Goal: Task Accomplishment & Management: Use online tool/utility

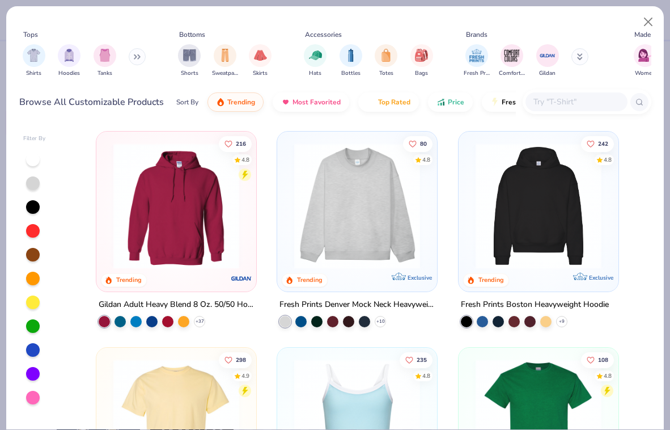
click at [141, 63] on button at bounding box center [137, 56] width 17 height 17
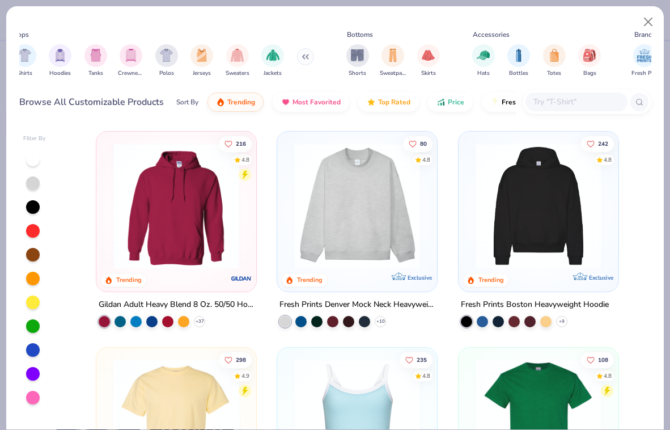
scroll to position [0, 20]
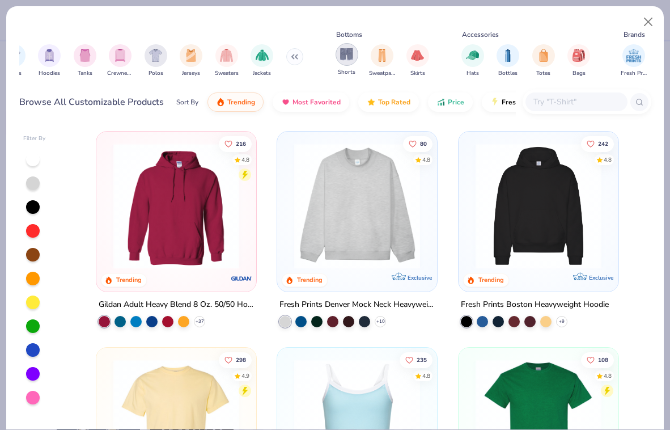
click at [357, 60] on div "Shorts" at bounding box center [347, 59] width 23 height 33
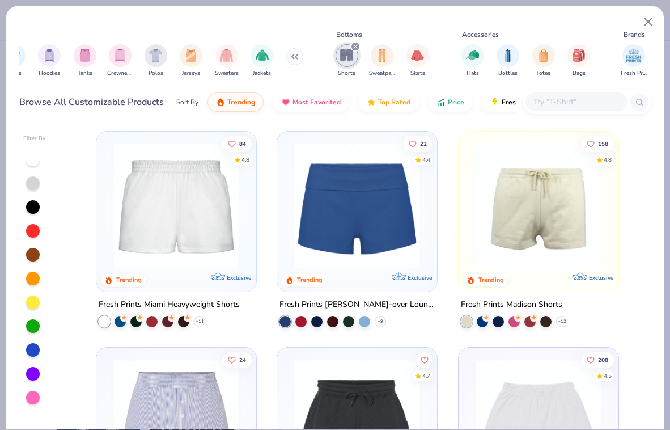
click at [362, 215] on img at bounding box center [357, 206] width 137 height 126
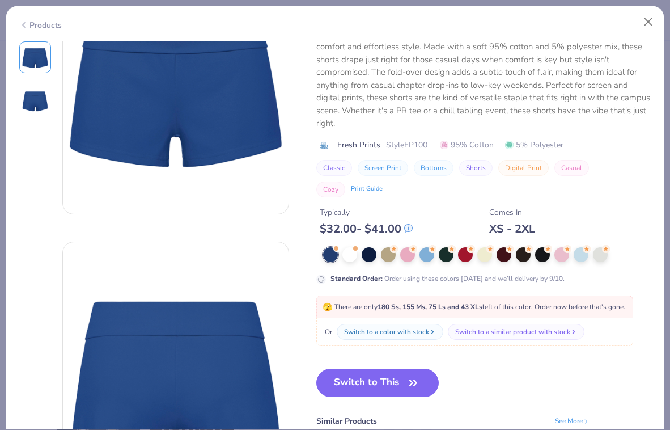
scroll to position [194, 0]
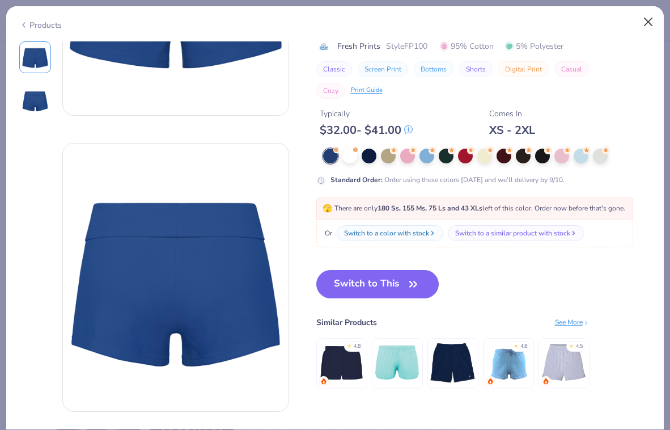
click at [647, 23] on button "Close" at bounding box center [649, 22] width 22 height 22
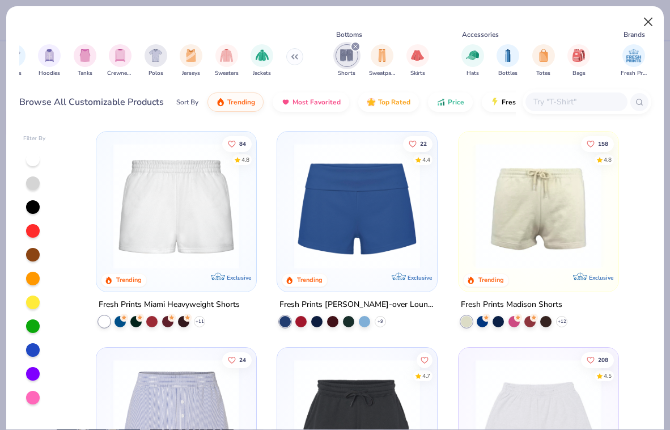
click at [647, 23] on button "Close" at bounding box center [649, 22] width 22 height 22
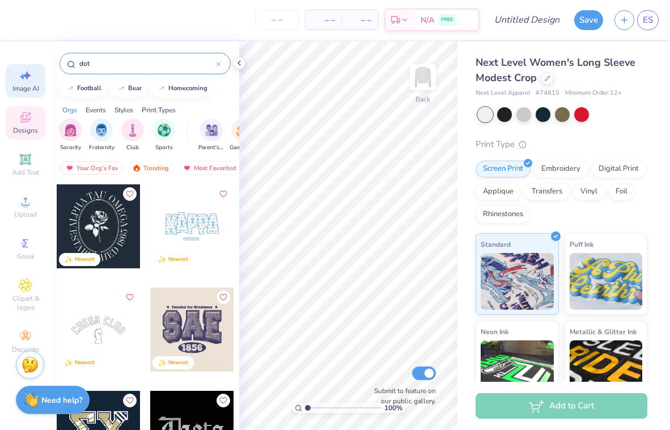
click at [32, 78] on div "Image AI" at bounding box center [26, 80] width 40 height 33
select select "4"
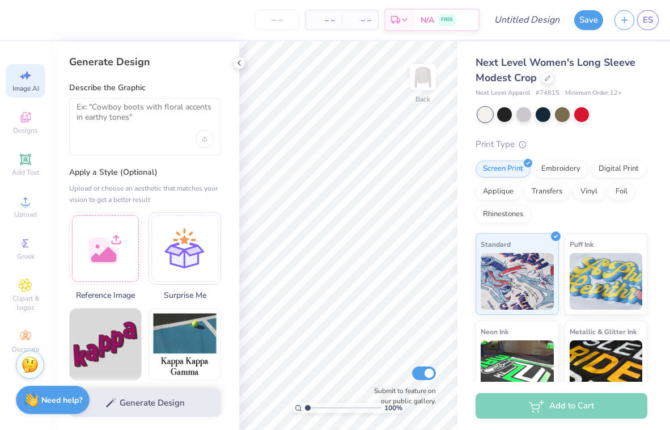
click at [112, 132] on div at bounding box center [145, 126] width 152 height 57
click at [94, 107] on textarea at bounding box center [145, 116] width 137 height 28
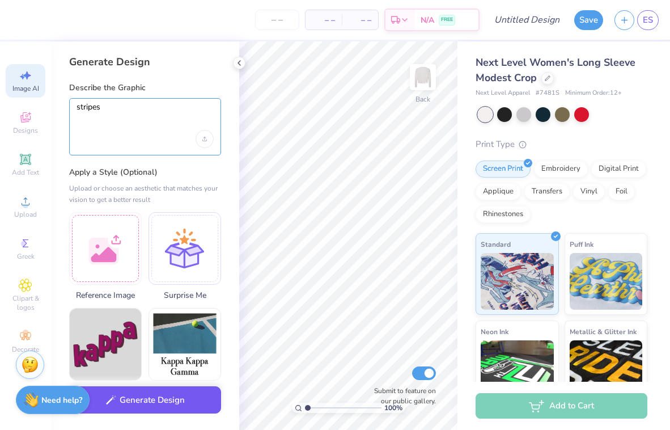
type textarea "stripes"
click at [156, 403] on button "Generate Design" at bounding box center [145, 400] width 152 height 28
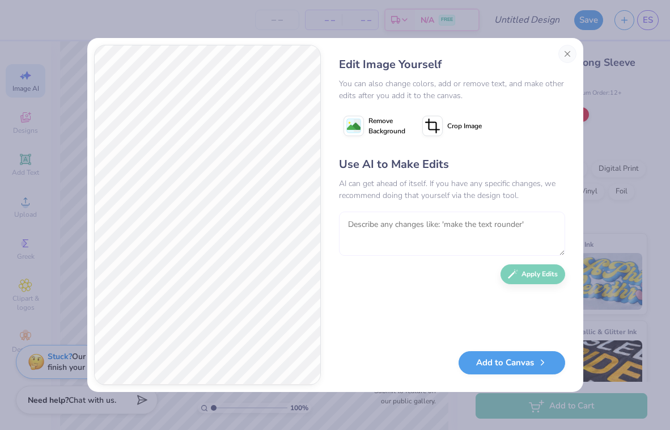
click at [387, 222] on textarea at bounding box center [452, 234] width 226 height 44
type textarea "horizontal yellow stripes"
click at [529, 276] on button "Apply Edits" at bounding box center [533, 272] width 65 height 20
click at [508, 369] on button "Add to Canvas" at bounding box center [512, 359] width 107 height 23
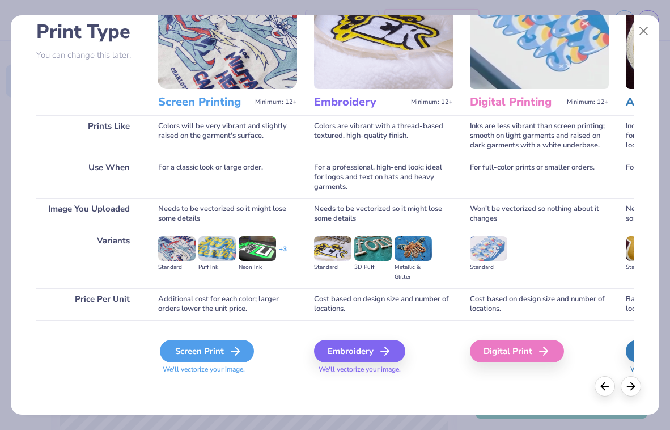
scroll to position [79, 0]
click at [216, 347] on div "Screen Print" at bounding box center [207, 351] width 94 height 23
click at [222, 355] on div "Screen Print" at bounding box center [207, 351] width 94 height 23
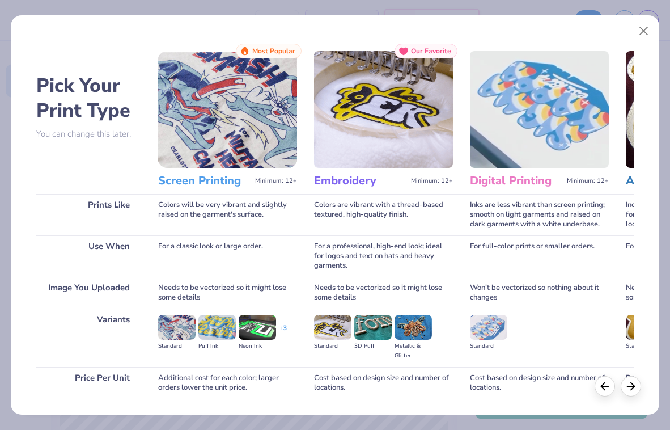
scroll to position [-1, 0]
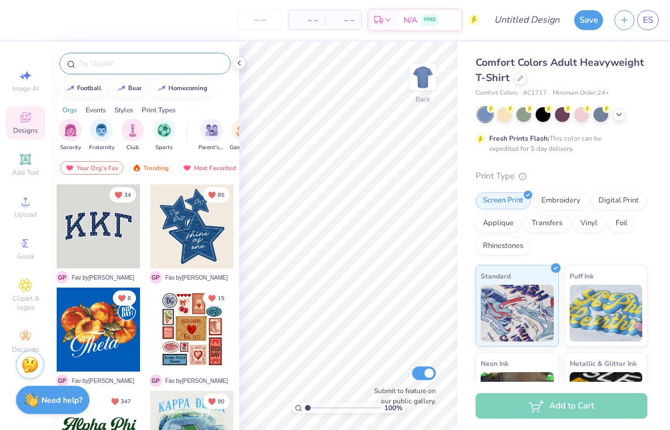
click at [160, 66] on input "text" at bounding box center [150, 63] width 145 height 11
type input "bikini"
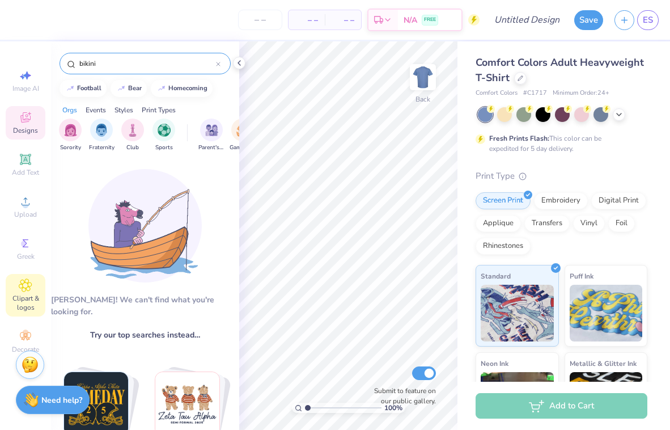
click at [30, 288] on icon at bounding box center [25, 285] width 12 height 12
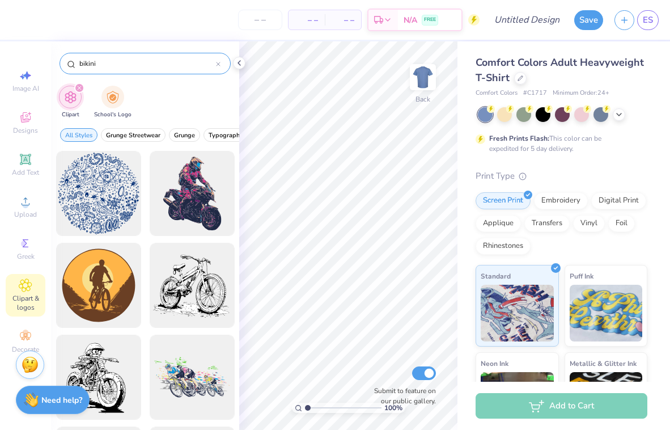
click at [92, 64] on input "bikini" at bounding box center [147, 63] width 138 height 11
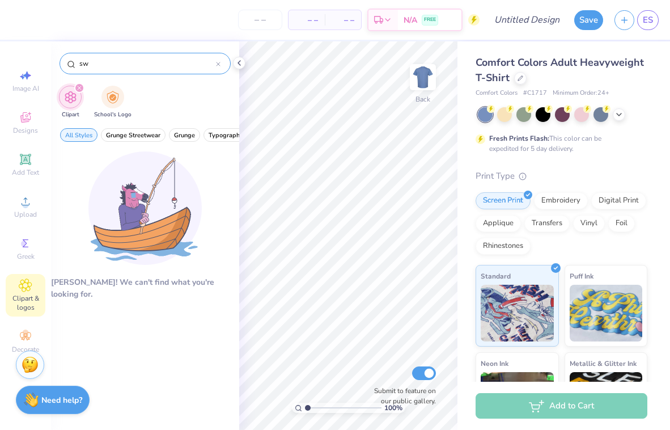
type input "s"
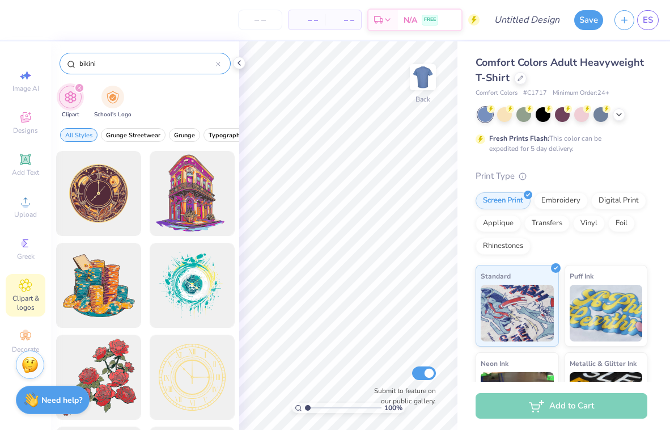
type input "bikini"
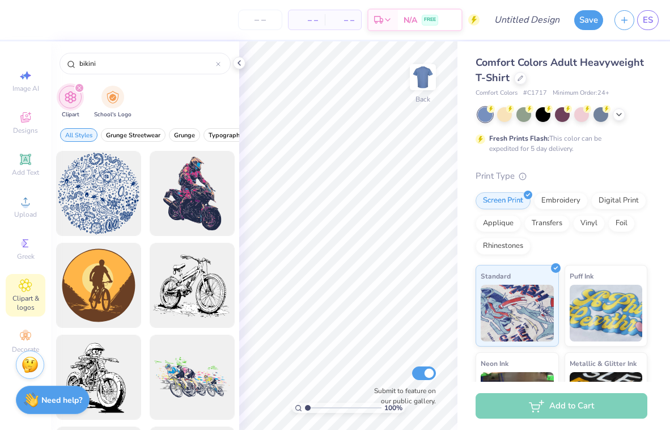
click at [82, 87] on div "filter for Clipart" at bounding box center [79, 88] width 10 height 10
click at [78, 89] on icon "filter for Clipart" at bounding box center [79, 87] width 3 height 3
click at [222, 66] on div "bikini" at bounding box center [145, 64] width 171 height 22
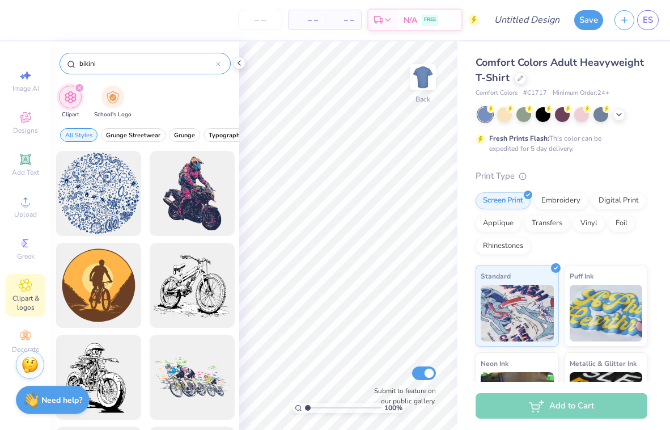
click at [217, 62] on icon at bounding box center [218, 64] width 5 height 5
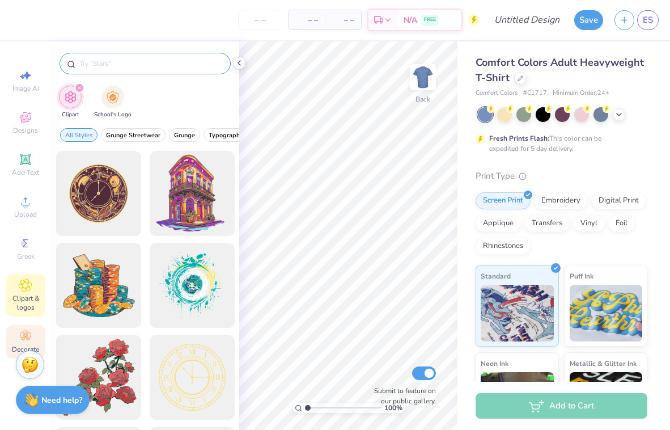
click at [20, 344] on div "Decorate" at bounding box center [26, 341] width 40 height 33
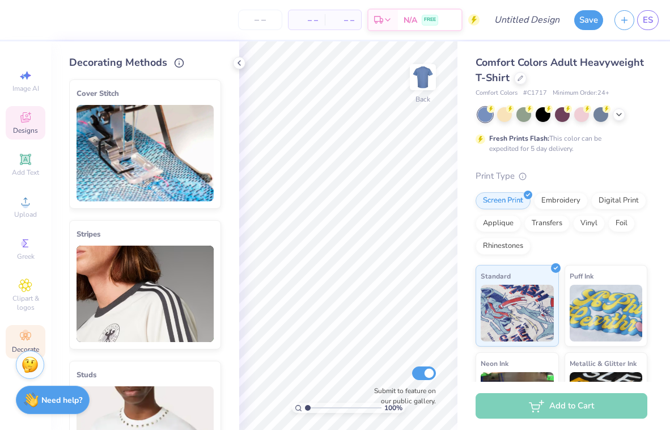
click at [29, 133] on span "Designs" at bounding box center [25, 130] width 25 height 9
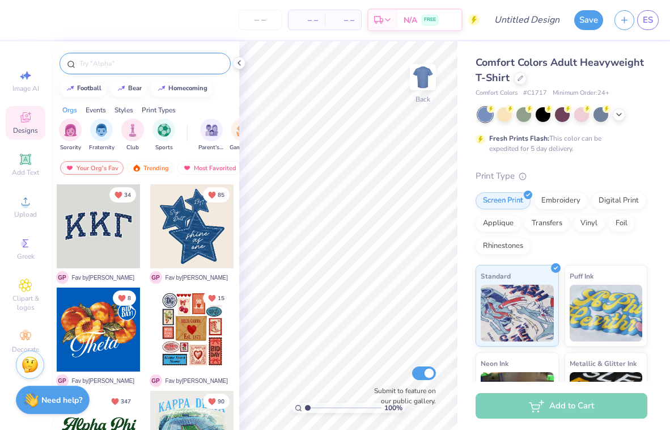
click at [108, 66] on input "text" at bounding box center [150, 63] width 145 height 11
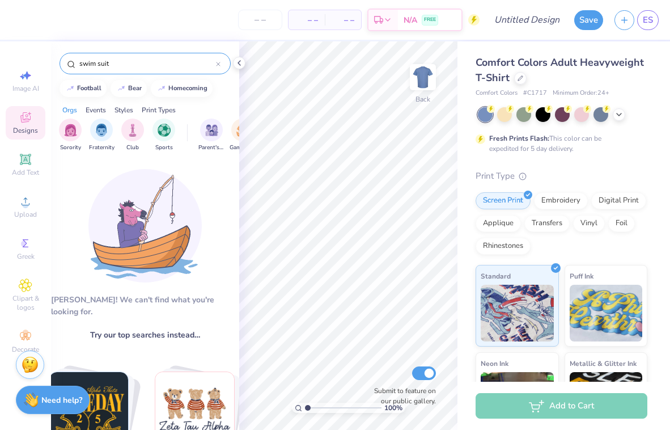
click at [115, 70] on div "swim suit" at bounding box center [145, 64] width 171 height 22
click at [115, 62] on input "swim suit" at bounding box center [147, 63] width 138 height 11
type input "b"
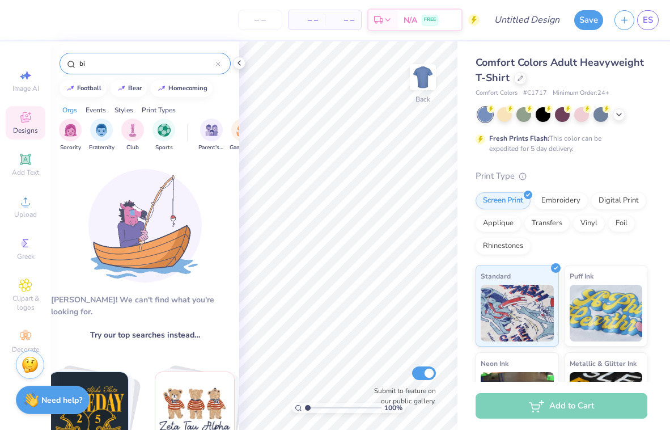
type input "b"
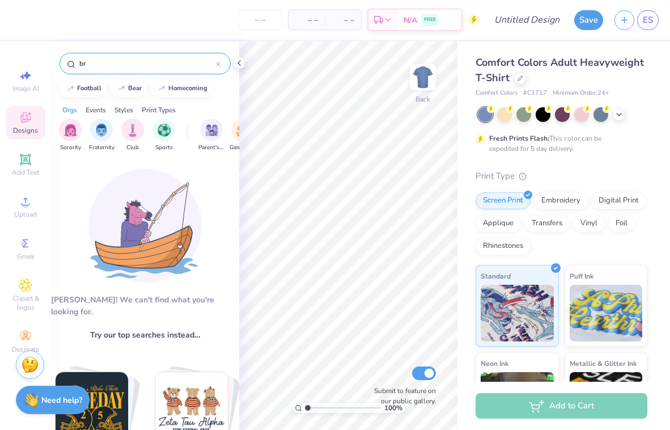
type input "b"
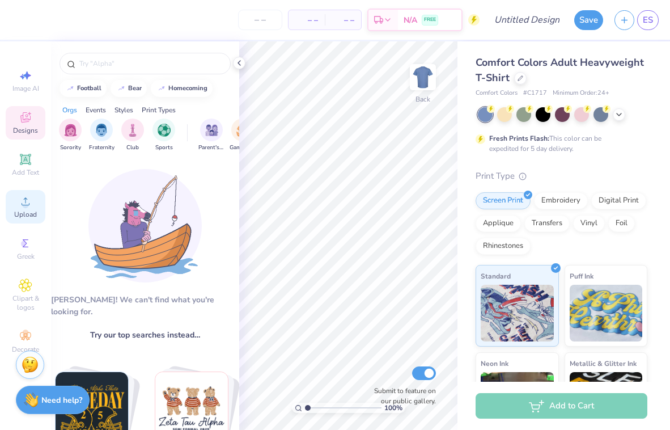
click at [39, 208] on div "Upload" at bounding box center [26, 206] width 40 height 33
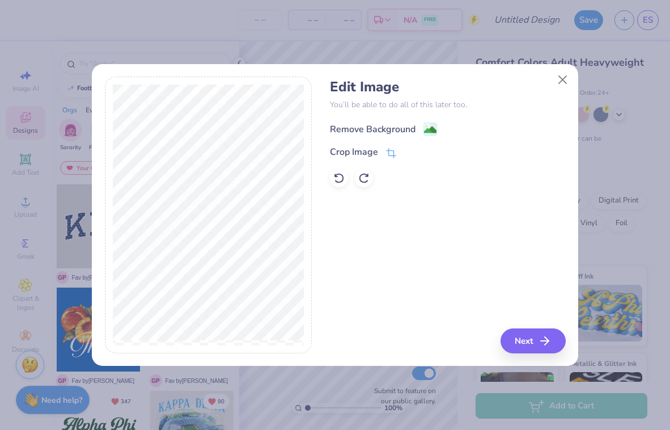
click at [380, 133] on div "Remove Background" at bounding box center [373, 130] width 86 height 14
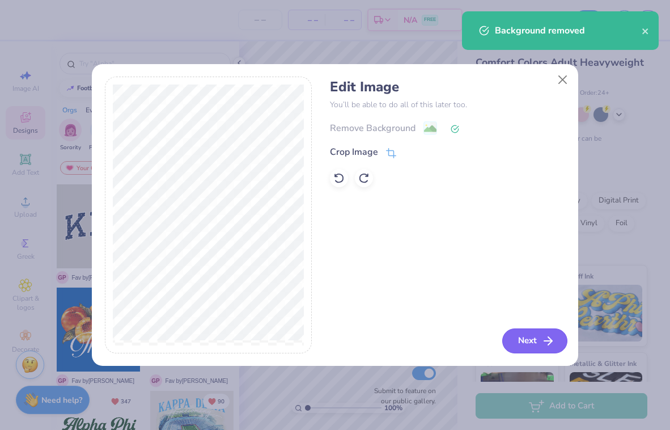
click at [558, 344] on button "Next" at bounding box center [535, 340] width 65 height 25
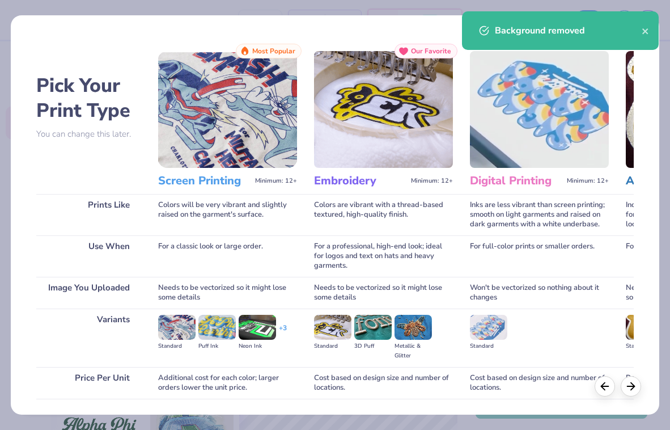
click at [225, 123] on img at bounding box center [227, 109] width 139 height 117
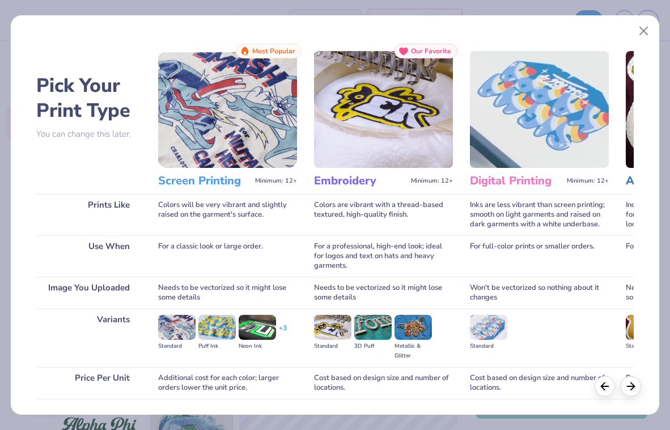
click at [207, 176] on h3 "Screen Printing" at bounding box center [204, 181] width 92 height 15
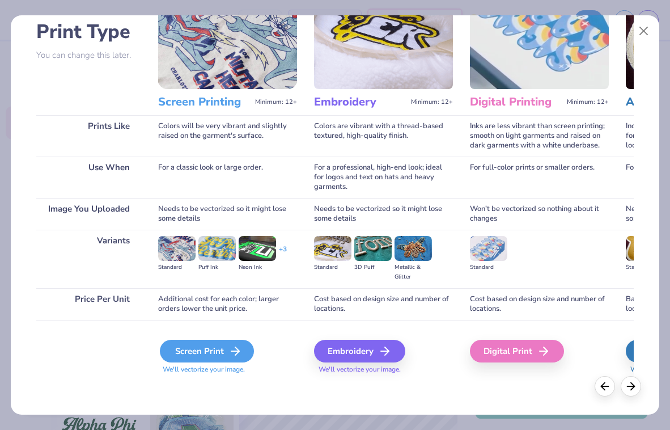
scroll to position [79, 0]
click at [214, 348] on div "Screen Print" at bounding box center [207, 351] width 94 height 23
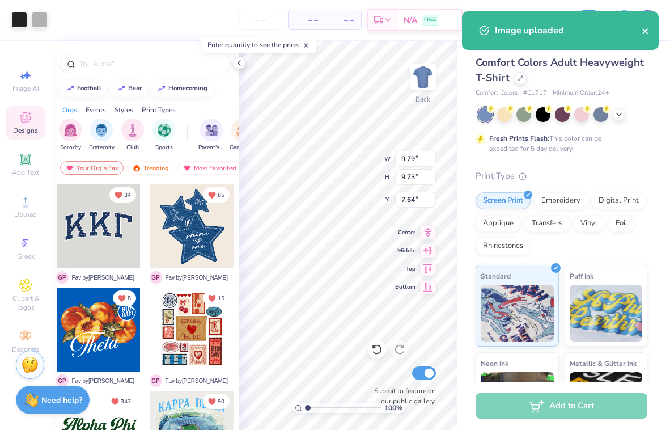
click at [646, 29] on icon "close" at bounding box center [646, 31] width 8 height 9
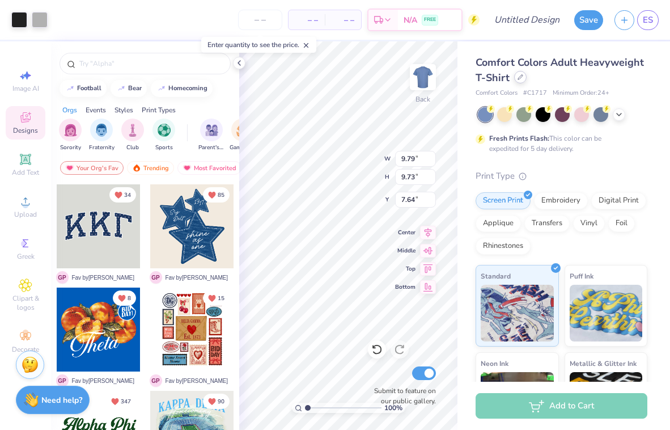
click at [521, 79] on icon at bounding box center [521, 77] width 6 height 6
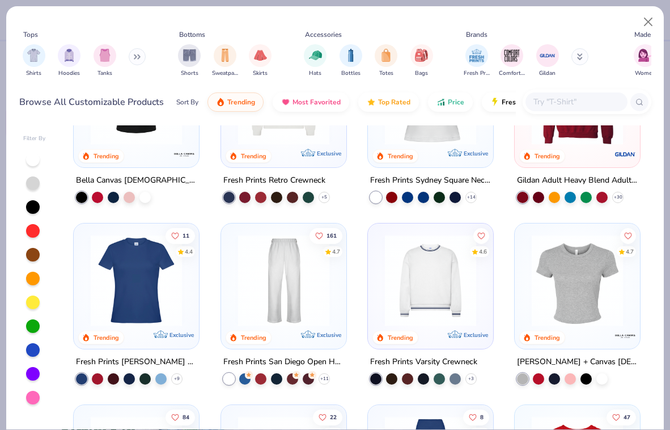
scroll to position [470, 0]
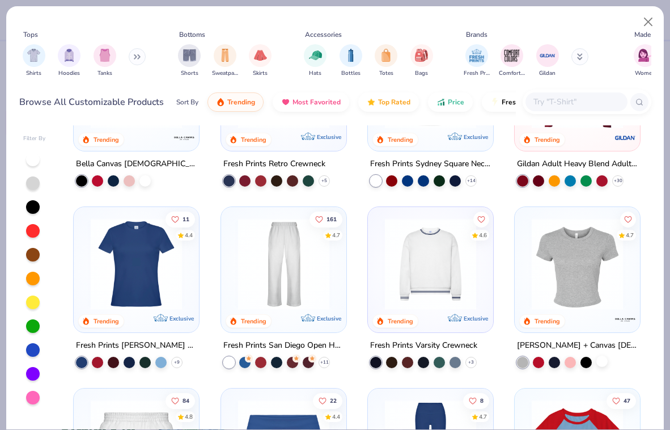
click at [601, 363] on div at bounding box center [602, 361] width 11 height 11
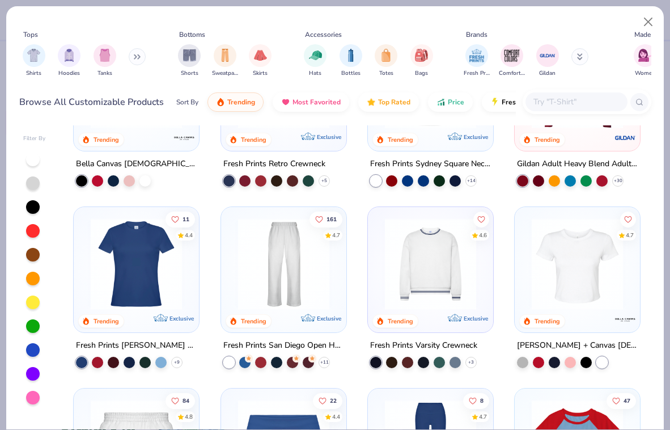
click at [573, 281] on img at bounding box center [577, 263] width 103 height 91
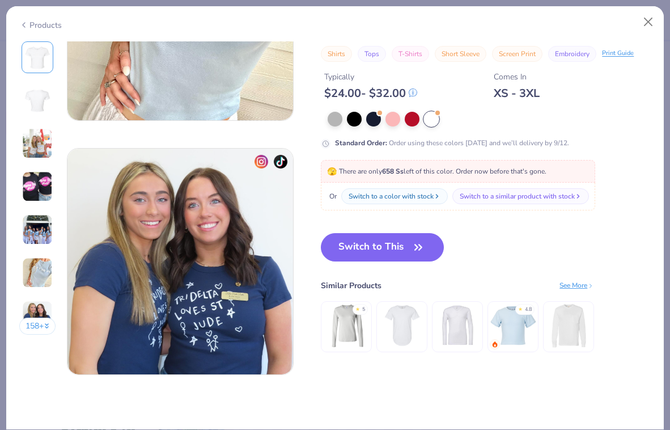
scroll to position [1318, 0]
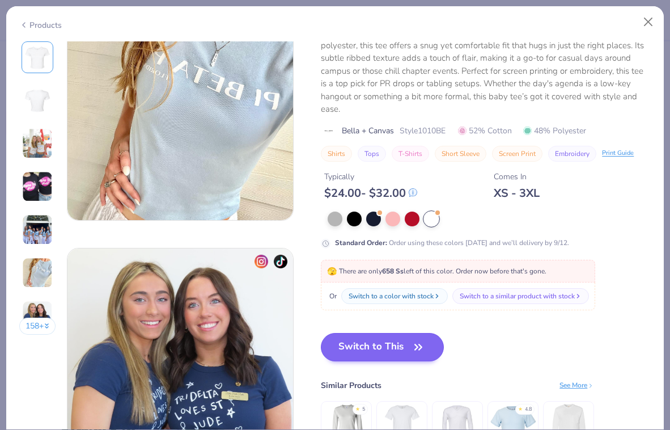
click at [389, 341] on button "Switch to This" at bounding box center [382, 347] width 123 height 28
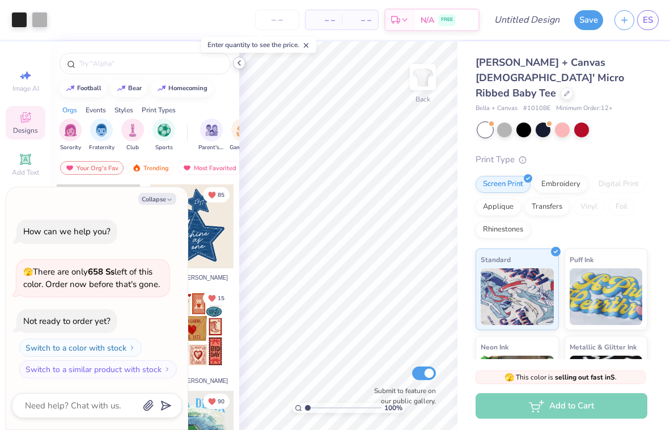
click at [240, 64] on icon at bounding box center [239, 62] width 9 height 9
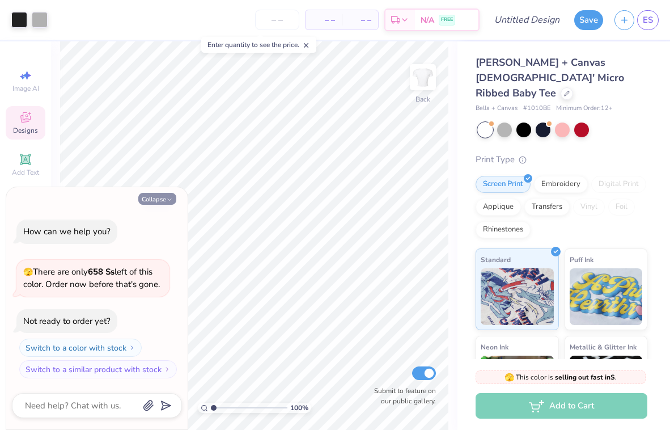
click at [166, 203] on button "Collapse" at bounding box center [157, 199] width 38 height 12
type textarea "x"
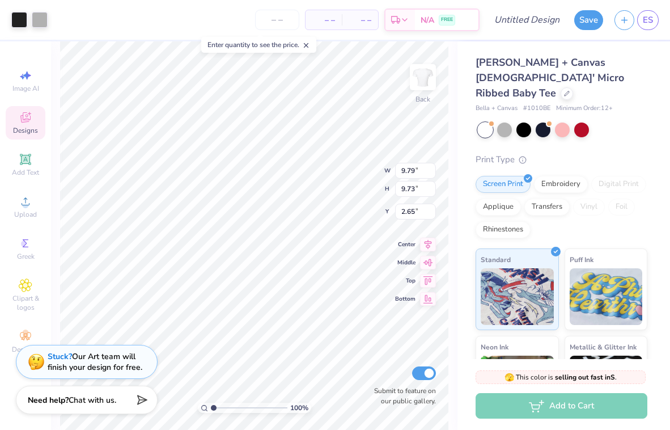
type input "10.62"
type input "10.55"
type input "1.83"
click at [649, 17] on span "ES" at bounding box center [648, 20] width 10 height 13
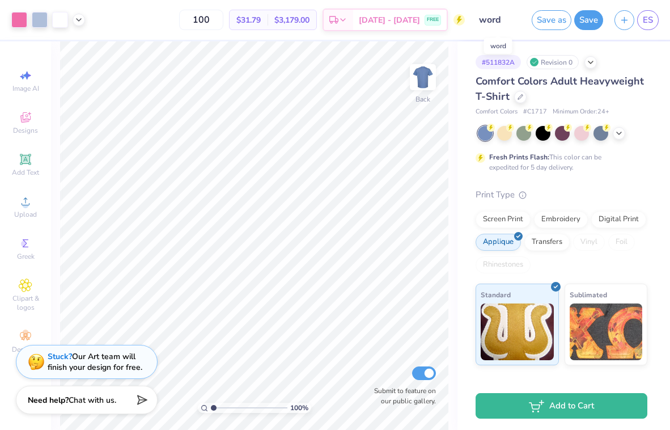
click at [494, 18] on input "word" at bounding box center [499, 20] width 56 height 23
click at [83, 17] on icon at bounding box center [78, 18] width 9 height 9
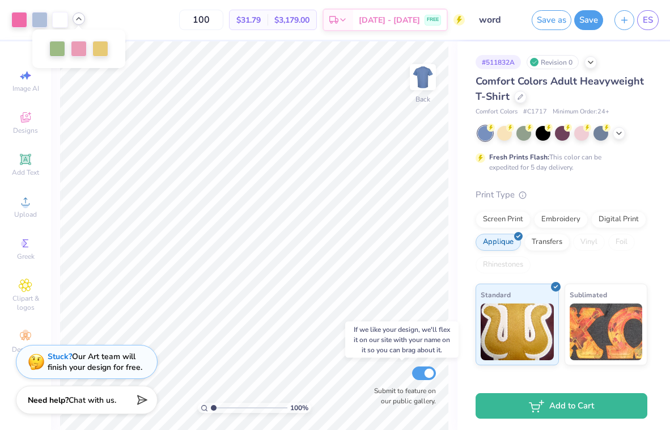
click at [435, 374] on input "Submit to feature on our public gallery." at bounding box center [424, 373] width 24 height 14
checkbox input "false"
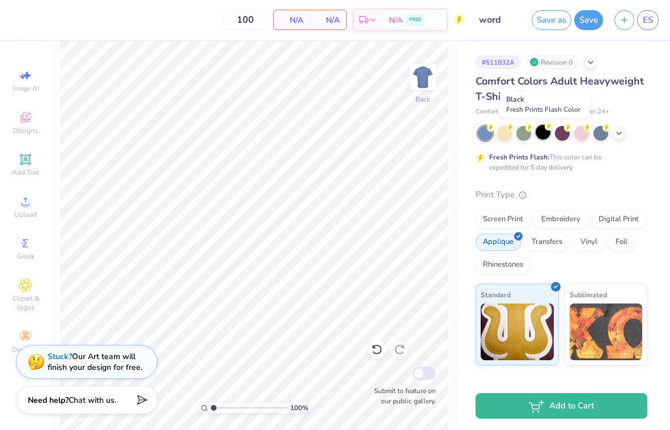
click at [536, 134] on div at bounding box center [543, 132] width 15 height 15
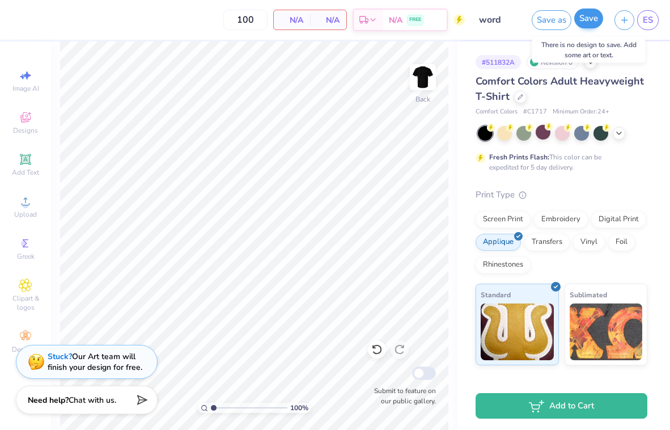
click at [587, 24] on button "Save" at bounding box center [589, 19] width 29 height 20
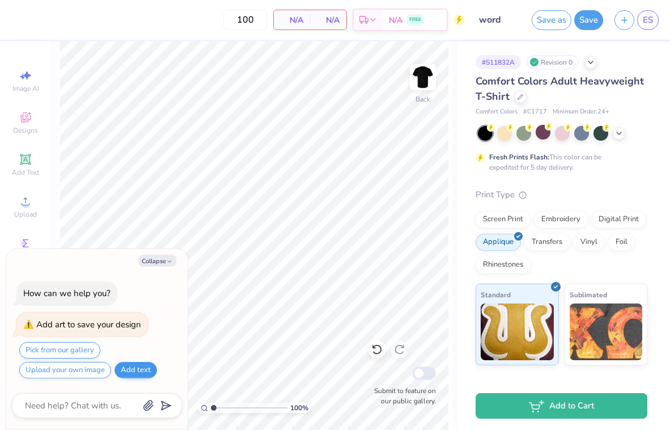
click at [154, 371] on button "Add text" at bounding box center [136, 370] width 43 height 16
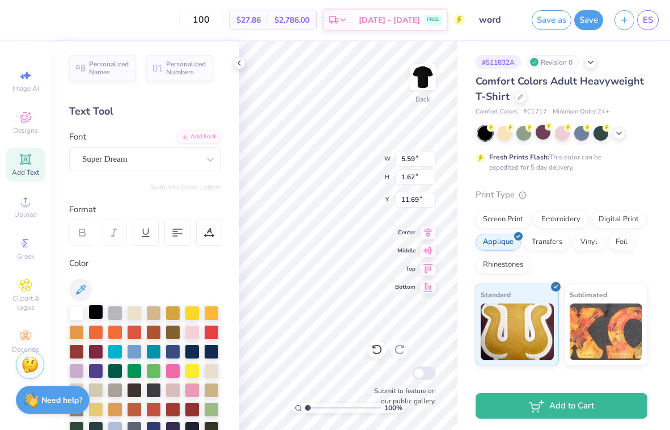
click at [95, 309] on div at bounding box center [95, 312] width 15 height 15
click at [588, 18] on button "Save" at bounding box center [589, 19] width 29 height 20
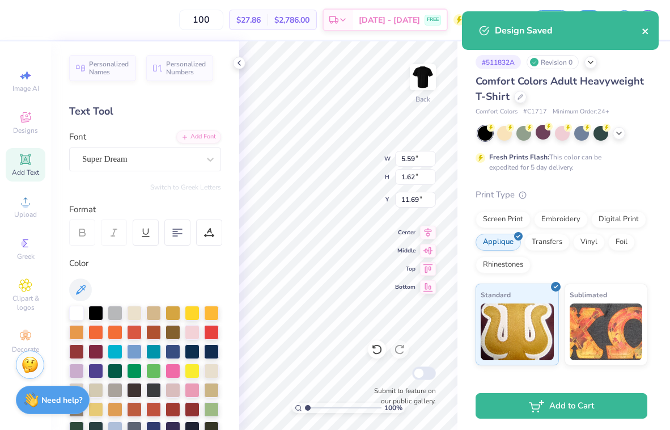
click at [643, 36] on icon "close" at bounding box center [646, 31] width 8 height 9
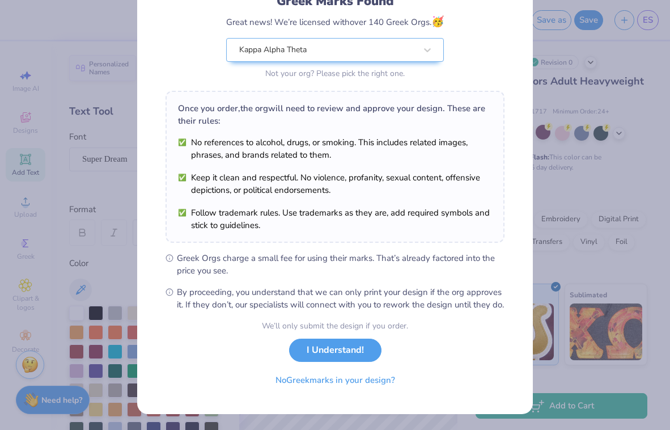
scroll to position [101, 0]
click at [366, 383] on button "No Greek marks in your design?" at bounding box center [335, 377] width 139 height 23
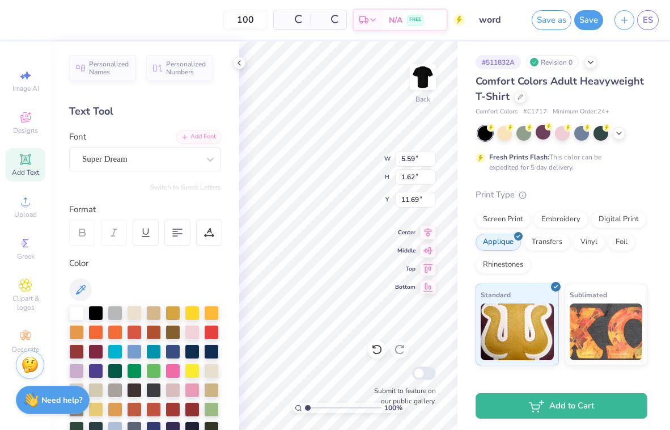
scroll to position [0, 0]
click at [42, 402] on strong "Need help?" at bounding box center [61, 398] width 41 height 11
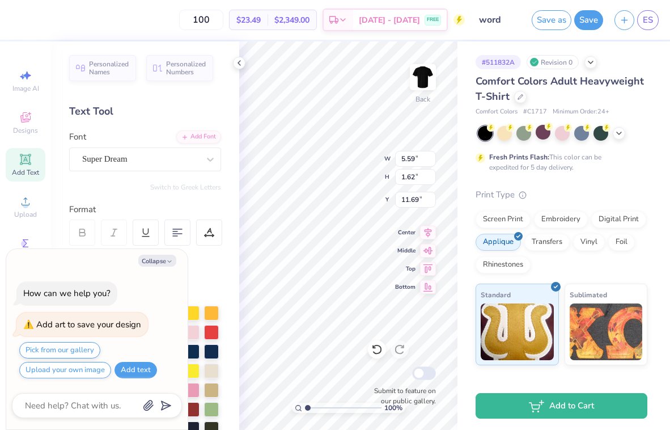
type textarea "x"
type textarea "d"
type textarea "x"
type textarea "de"
type textarea "x"
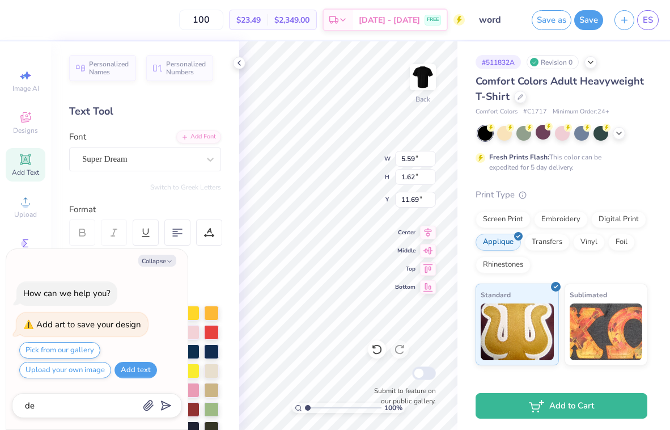
type textarea "del"
type textarea "x"
type textarea "dele"
type textarea "x"
type textarea "delet"
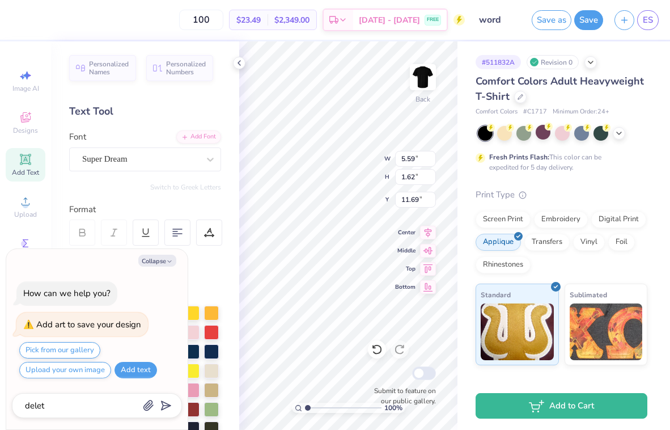
type textarea "x"
type textarea "delete"
type textarea "x"
type textarea "delete"
type textarea "x"
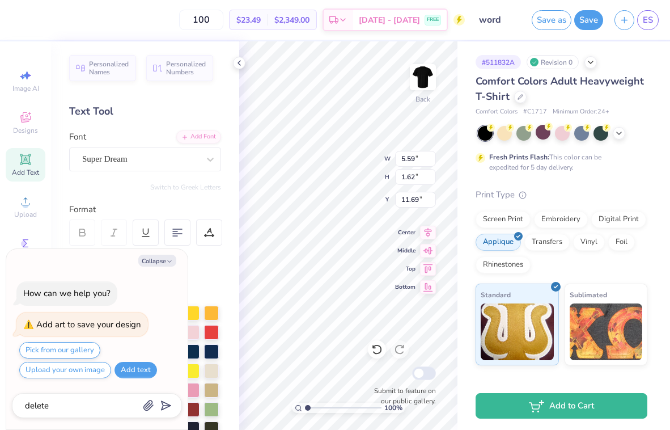
type textarea "delete t"
type textarea "x"
type textarea "delete th"
type textarea "x"
type textarea "delete thi"
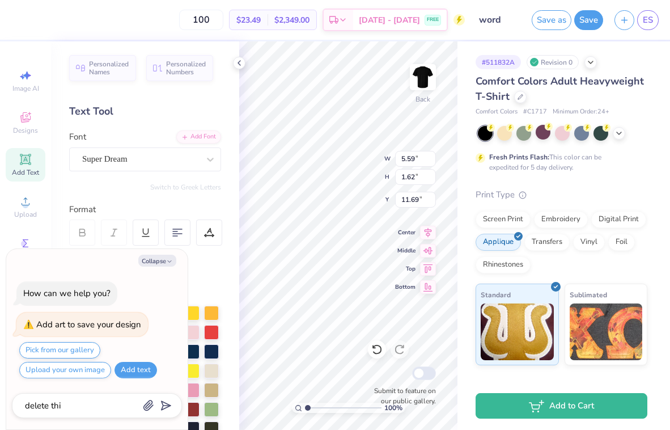
type textarea "x"
type textarea "delete this"
type textarea "x"
type textarea "delete this"
type textarea "x"
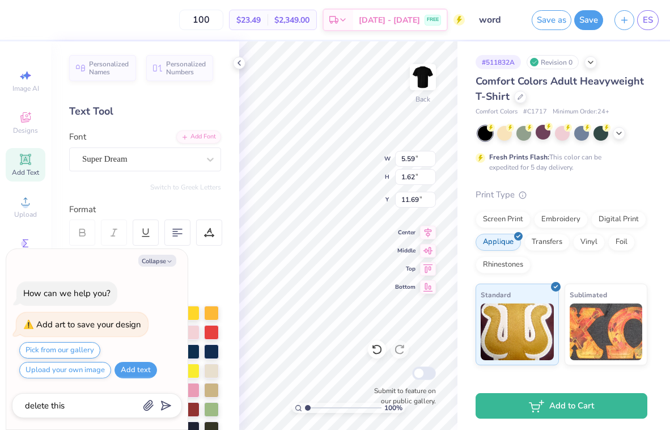
type textarea "delete this d"
type textarea "x"
type textarea "delete this de"
type textarea "x"
type textarea "delete this des"
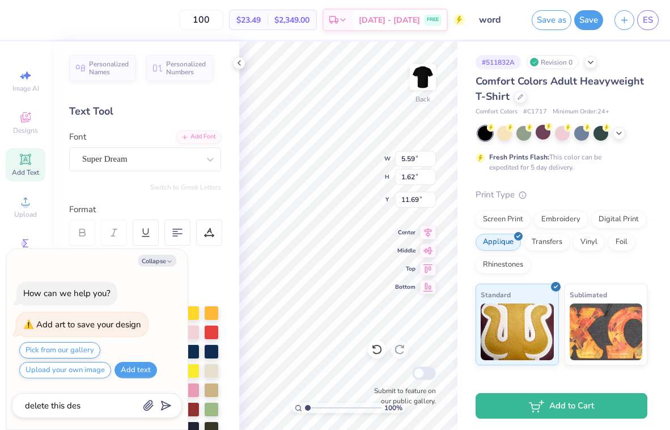
type textarea "x"
type textarea "delete this desi"
type textarea "x"
type textarea "delete this desig"
type textarea "x"
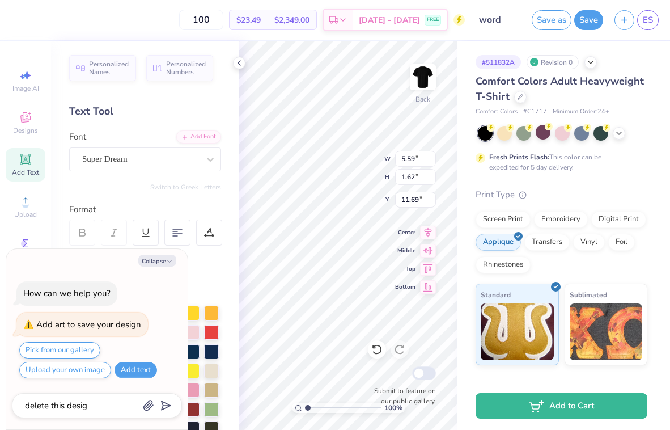
type textarea "delete this design"
type textarea "x"
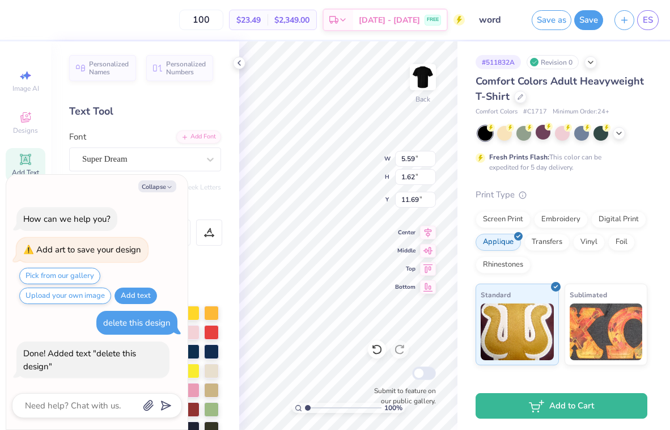
type textarea "x"
type input "12.00"
type input "1.26"
type input "11.73"
type textarea "x"
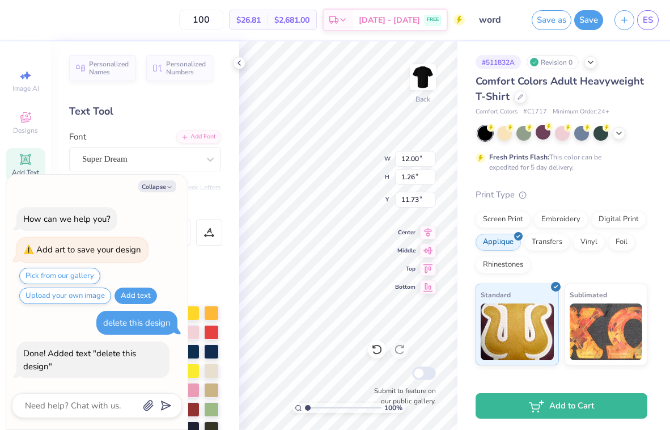
type textarea "n"
type textarea "x"
type textarea "no"
type textarea "x"
type textarea "no"
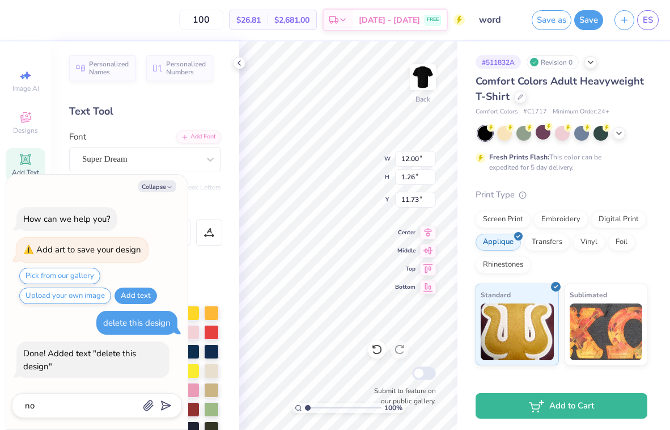
type textarea "x"
type textarea "no t"
type textarea "x"
type textarea "no tk"
type textarea "x"
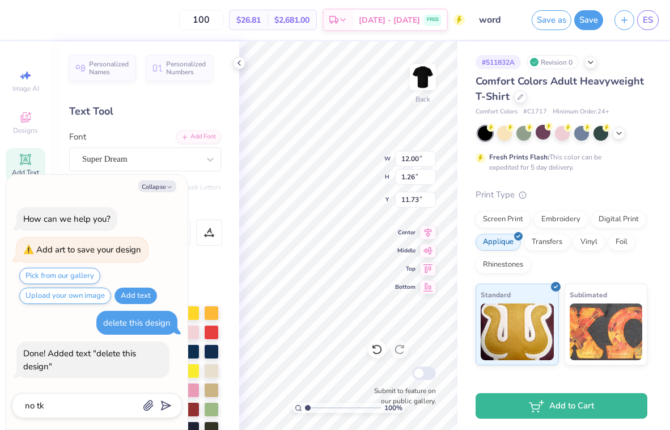
type textarea "no tka"
type textarea "x"
type textarea "no tkae"
type textarea "x"
type textarea "no take"
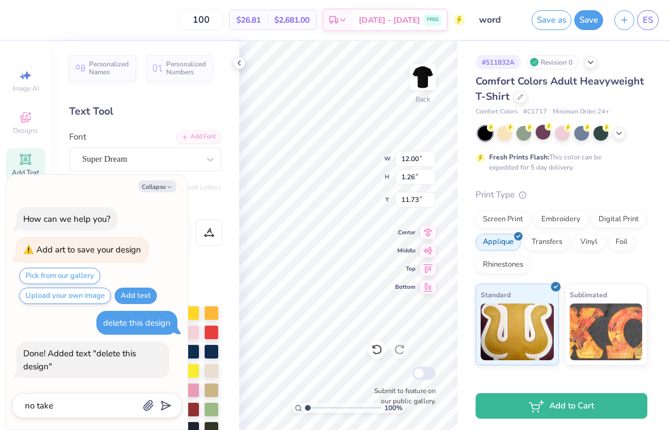
type textarea "x"
type textarea "no take t"
type textarea "x"
type textarea "no take th"
type textarea "x"
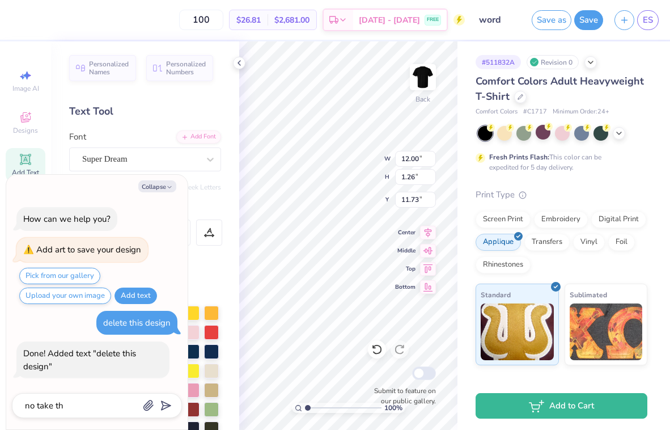
type textarea "no take tha"
type textarea "x"
type textarea "no take that"
type textarea "x"
type textarea "no take that"
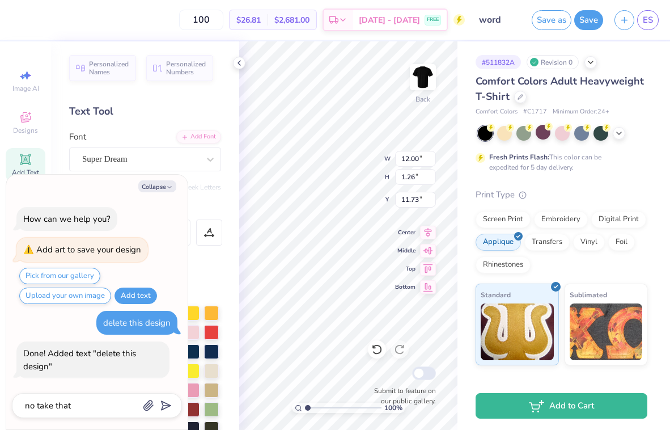
type textarea "x"
type textarea "no take that a"
type textarea "x"
type textarea "no take that aw"
type textarea "x"
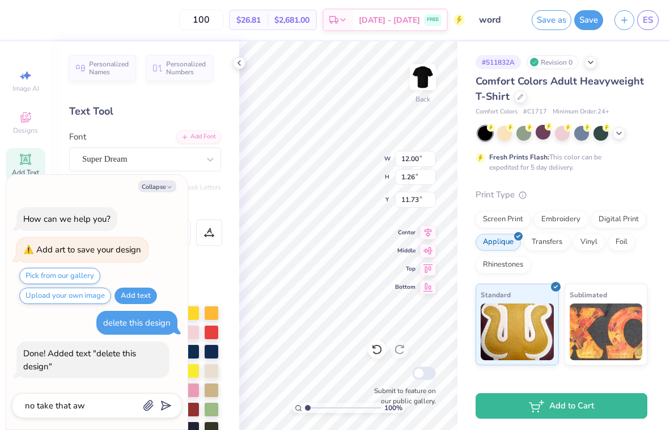
type textarea "no take that awa"
type textarea "x"
type textarea "no take that awau"
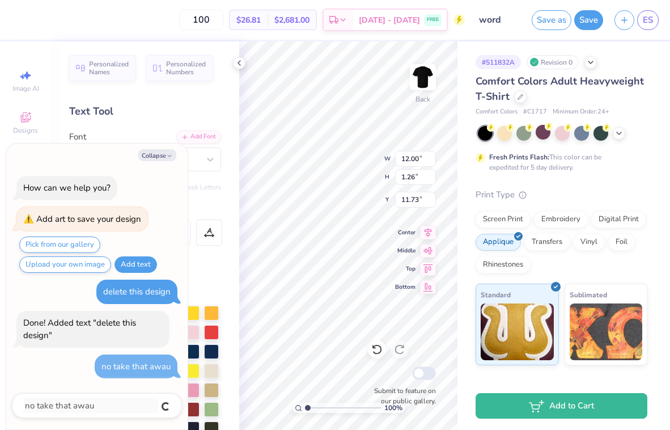
type textarea "x"
type input "5.59"
type input "1.62"
type input "11.69"
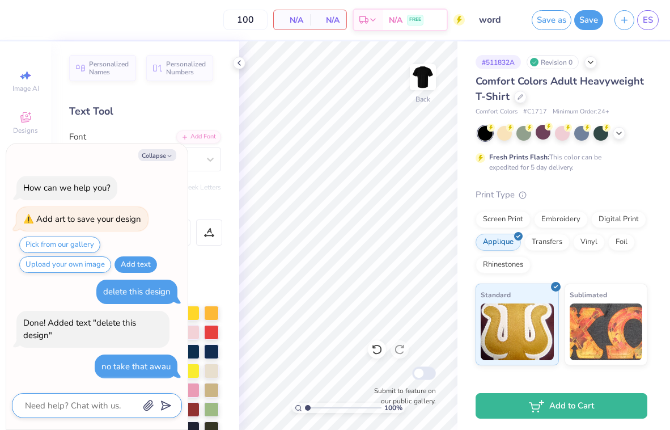
type textarea "x"
type textarea "h"
type textarea "x"
type textarea "ho"
type textarea "x"
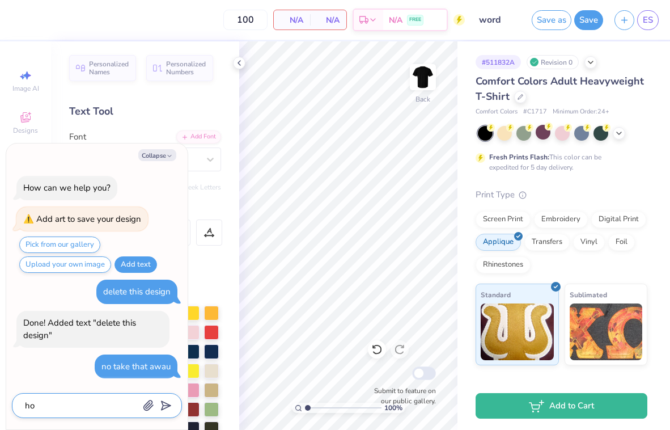
type textarea "how"
type textarea "x"
type textarea "how"
type textarea "x"
type textarea "how t"
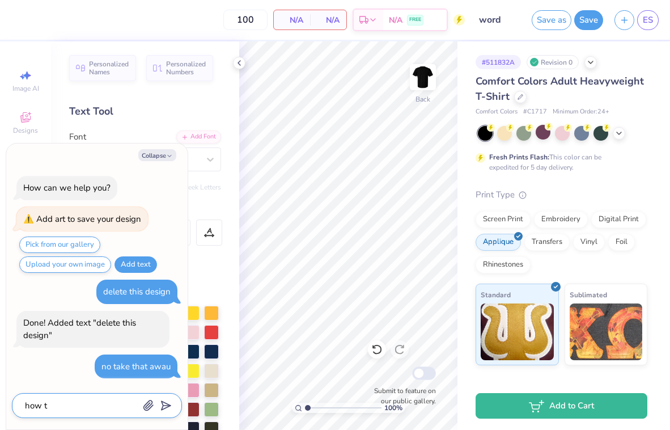
type textarea "x"
type textarea "how"
type textarea "x"
type textarea "how d"
type textarea "x"
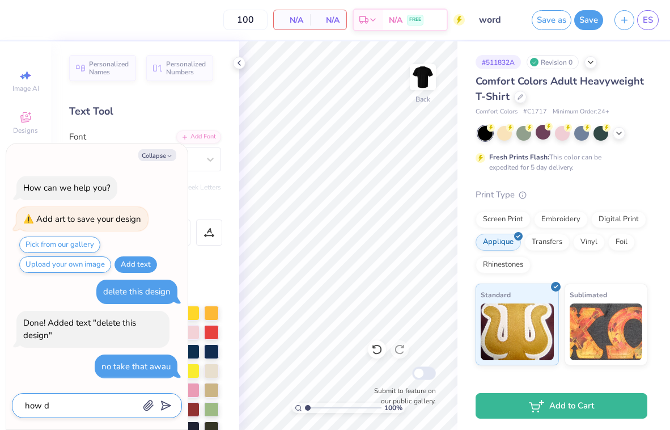
type textarea "how do"
type textarea "x"
type textarea "how do"
type textarea "x"
type textarea "how do i"
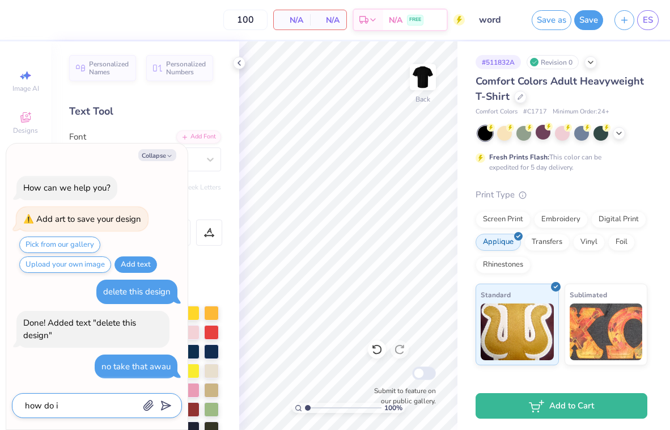
type textarea "x"
type textarea "how do I"
type textarea "x"
type textarea "how do I d"
type textarea "x"
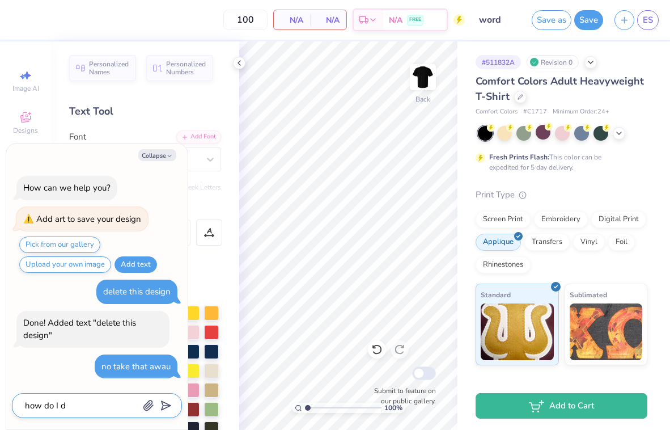
type textarea "how do I de"
type textarea "x"
type textarea "how do I del"
type textarea "x"
type textarea "how do I dele"
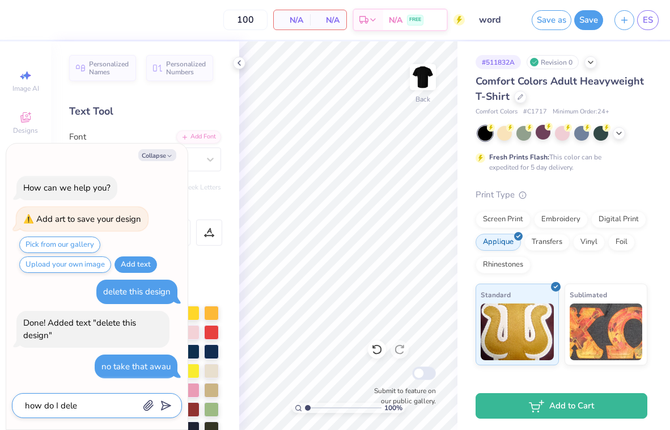
type textarea "x"
type textarea "how do I delet"
type textarea "x"
type textarea "how do I delete"
type textarea "x"
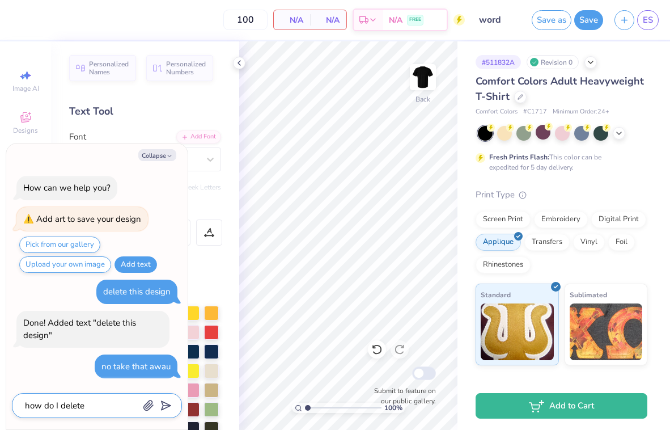
type textarea "how do I delete"
type textarea "x"
type textarea "how do I delete a"
type textarea "x"
type textarea "how do I delete a"
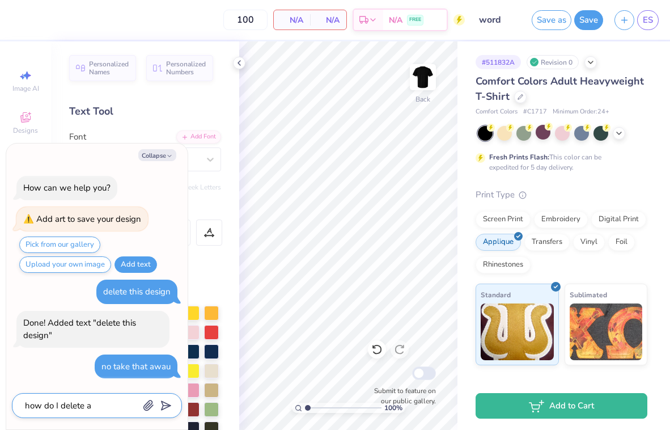
type textarea "x"
type textarea "how do I delete a d"
type textarea "x"
type textarea "how do I delete a de"
type textarea "x"
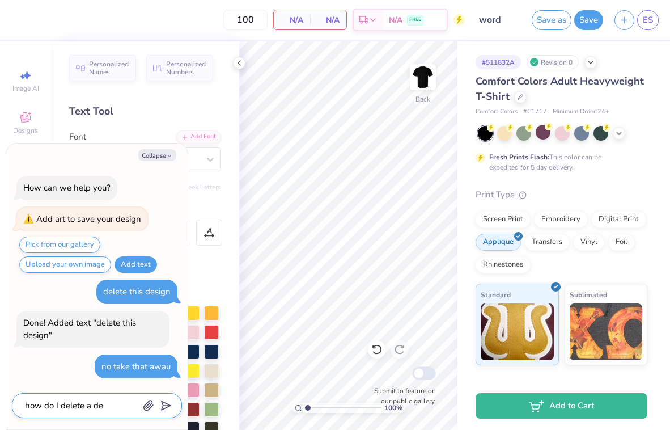
type textarea "how do I delete a des"
type textarea "x"
type textarea "how do I delete a desi"
type textarea "x"
type textarea "how do I delete a desig"
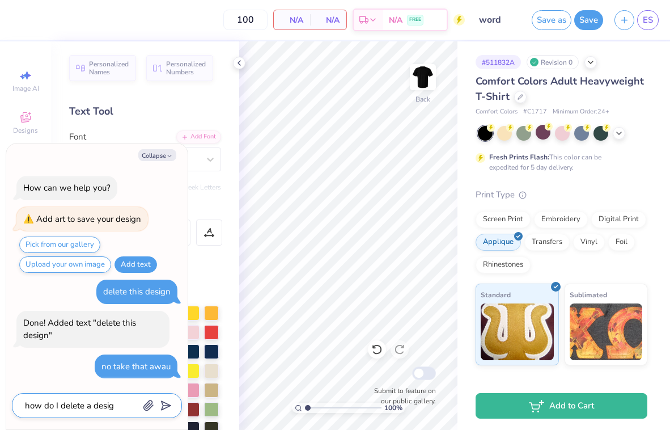
type textarea "x"
type textarea "how do I delete a design"
type textarea "x"
type textarea "how do I delete a design?"
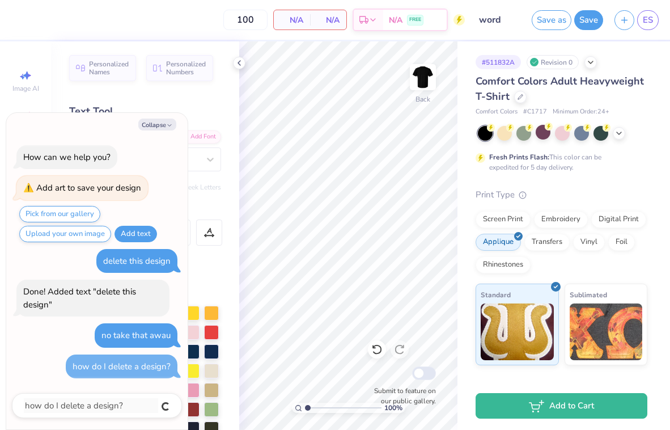
type textarea "x"
click at [163, 133] on div "Collapse How can we help you? Add art to save your design Pick from our gallery…" at bounding box center [97, 271] width 182 height 317
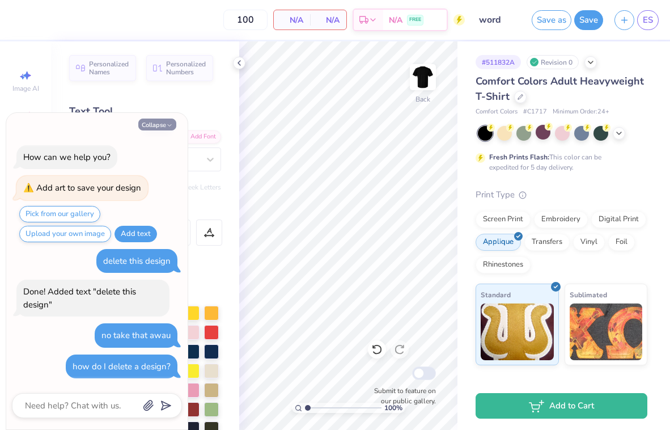
click at [163, 128] on button "Collapse" at bounding box center [157, 125] width 38 height 12
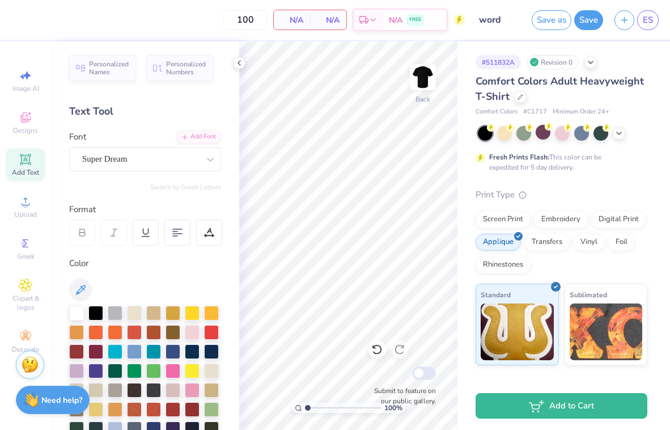
click at [482, 18] on input "word" at bounding box center [499, 20] width 56 height 23
click at [27, 365] on img at bounding box center [30, 363] width 17 height 17
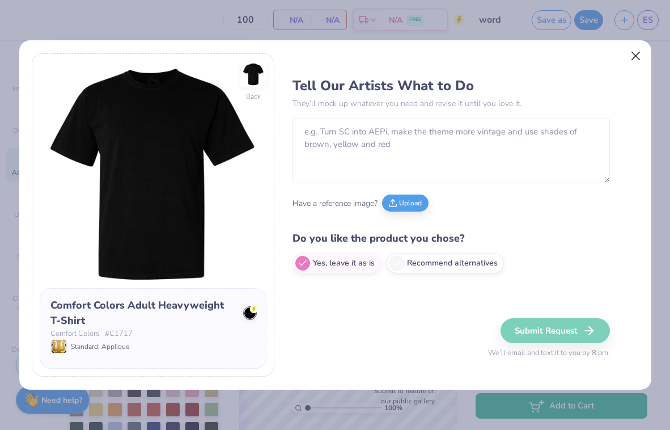
click at [640, 57] on button "Close" at bounding box center [636, 56] width 22 height 22
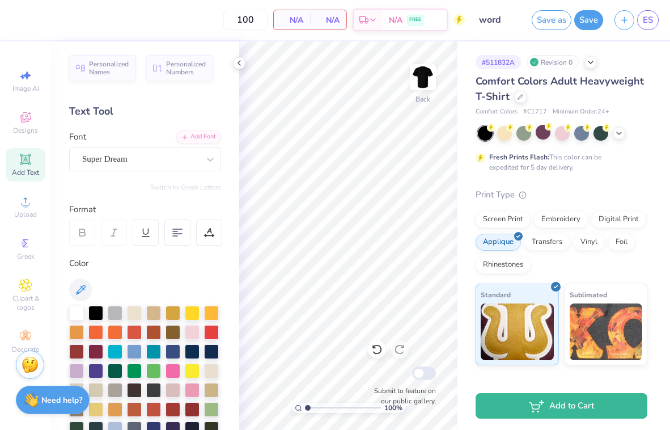
click at [324, 19] on span "N/A" at bounding box center [328, 20] width 23 height 12
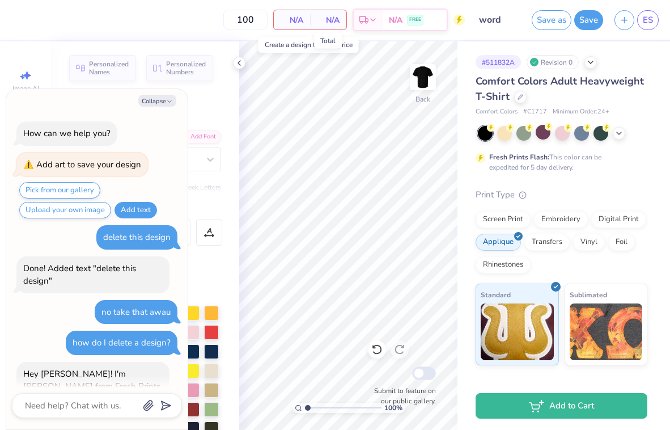
scroll to position [40, 0]
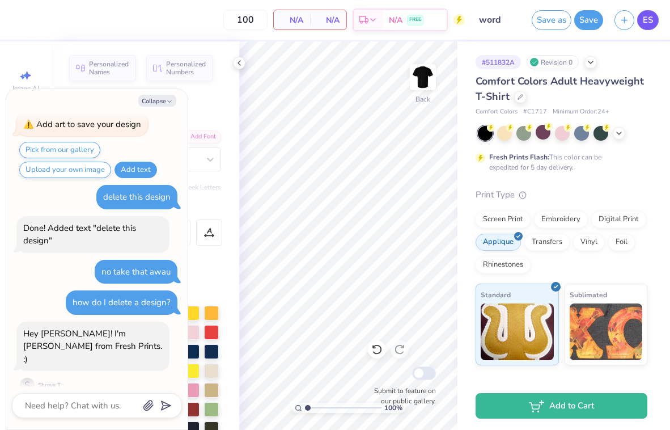
click at [650, 28] on link "ES" at bounding box center [649, 20] width 22 height 20
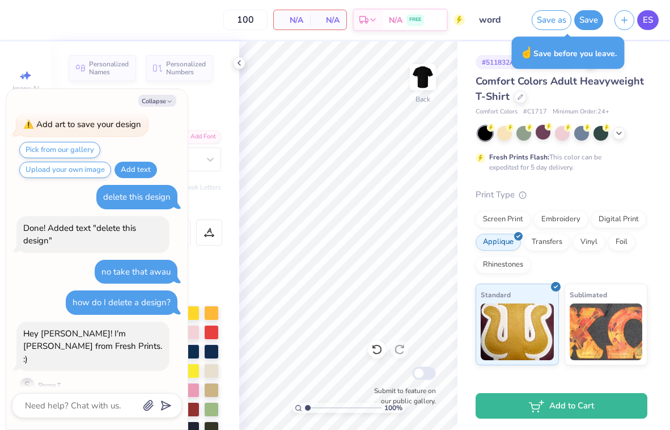
type textarea "x"
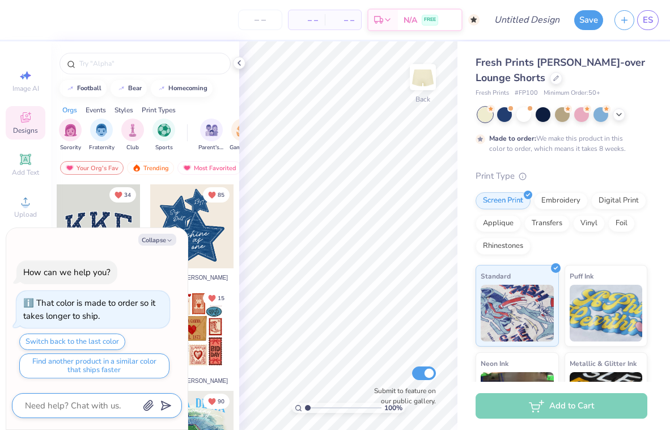
click at [73, 409] on textarea at bounding box center [81, 405] width 115 height 15
click at [169, 240] on icon "button" at bounding box center [169, 240] width 7 height 7
type textarea "x"
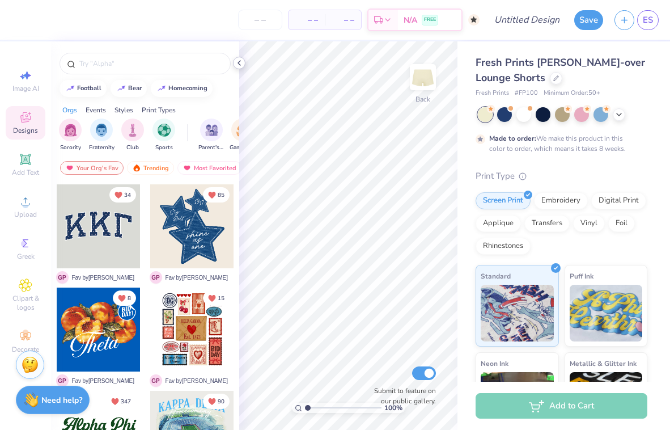
click at [238, 64] on icon at bounding box center [239, 62] width 9 height 9
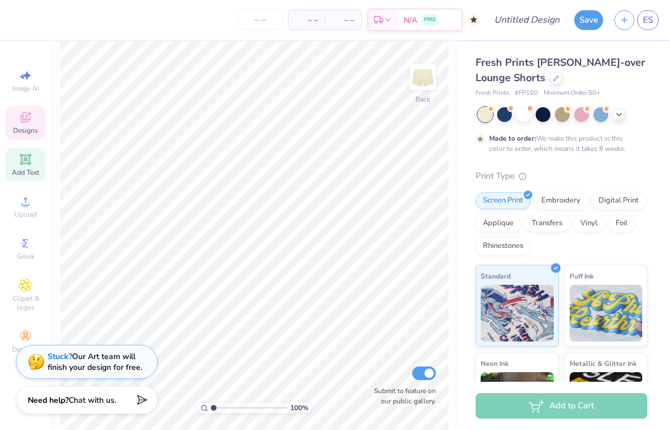
click at [25, 165] on icon at bounding box center [26, 160] width 14 height 14
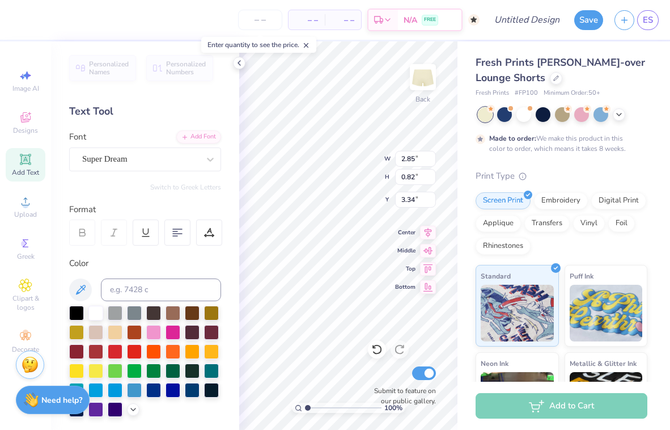
type textarea "XT"
click at [14, 124] on div "Designs" at bounding box center [26, 122] width 40 height 33
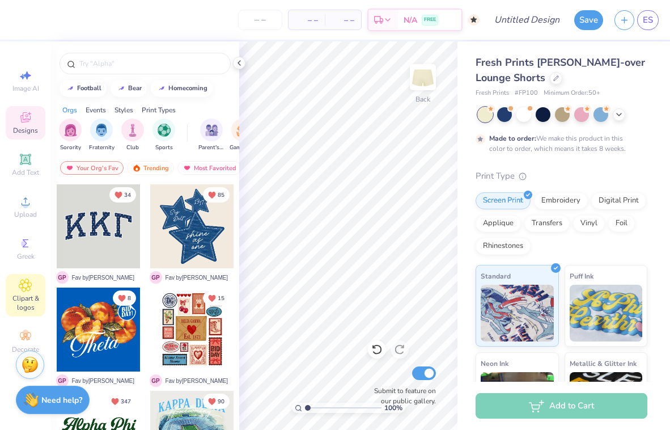
click at [24, 274] on div "Clipart & logos" at bounding box center [26, 295] width 40 height 43
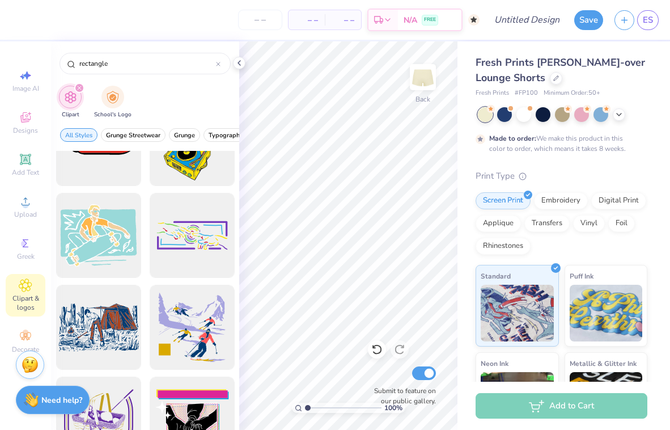
scroll to position [1825, 0]
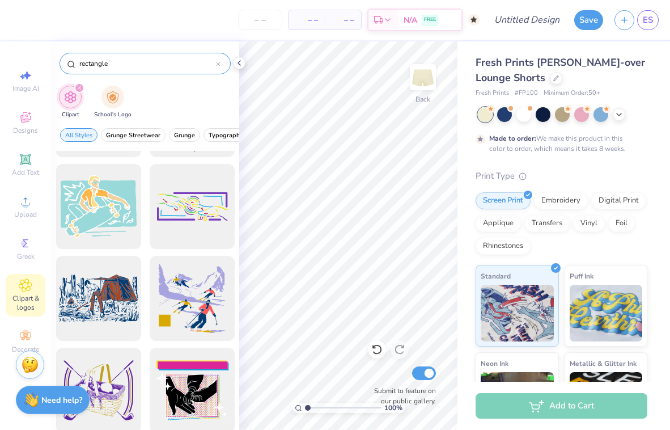
click at [113, 66] on input "rectangle" at bounding box center [147, 63] width 138 height 11
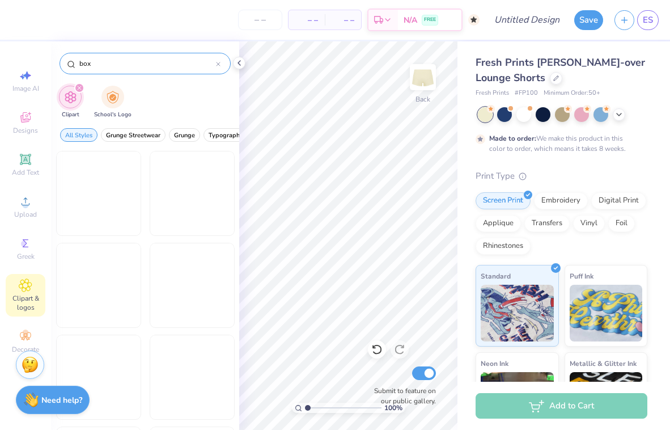
type input "box"
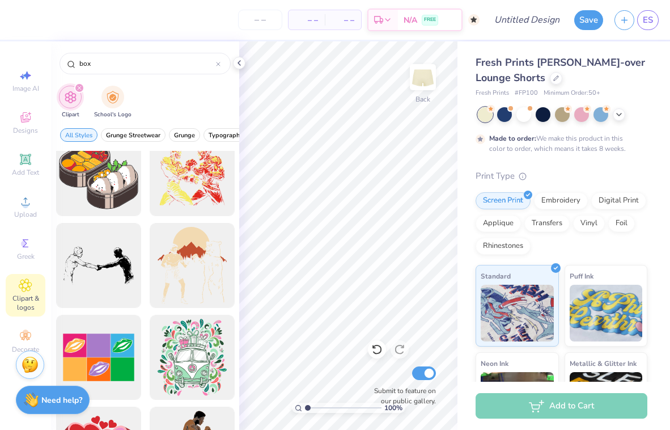
scroll to position [1030, 0]
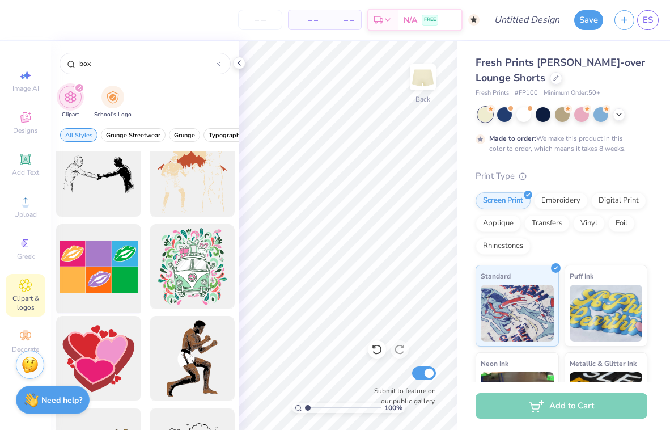
click at [98, 260] on div at bounding box center [99, 267] width 94 height 94
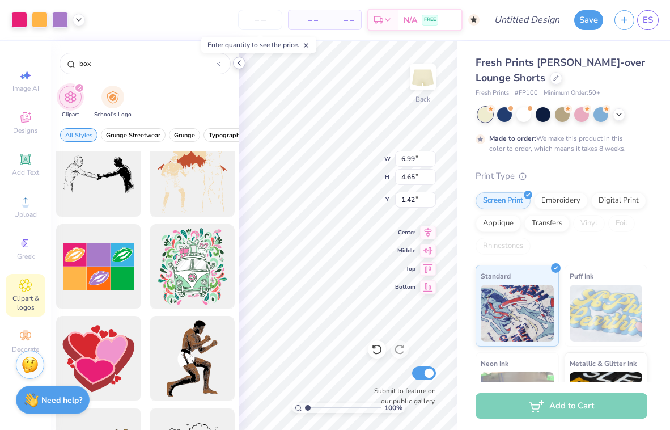
click at [239, 65] on icon at bounding box center [239, 62] width 9 height 9
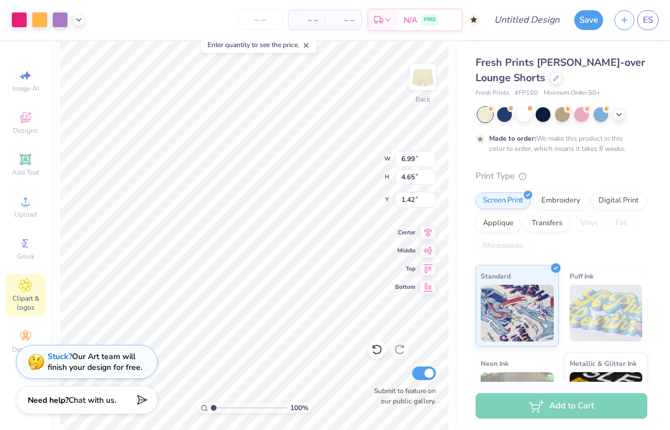
type input "1.19"
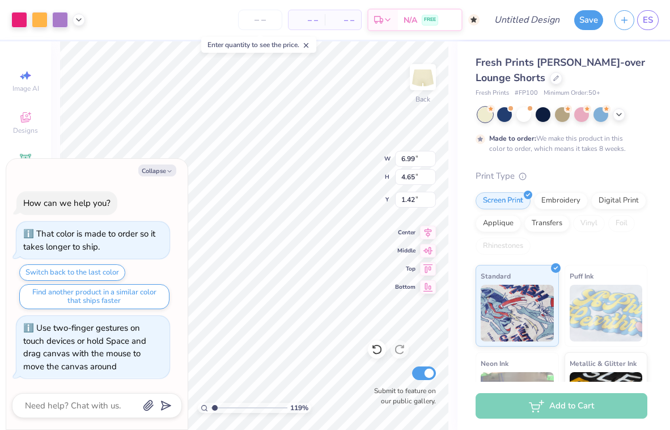
type textarea "x"
type input "1.34"
type textarea "x"
drag, startPoint x: 215, startPoint y: 409, endPoint x: 176, endPoint y: 406, distance: 39.2
type input "1"
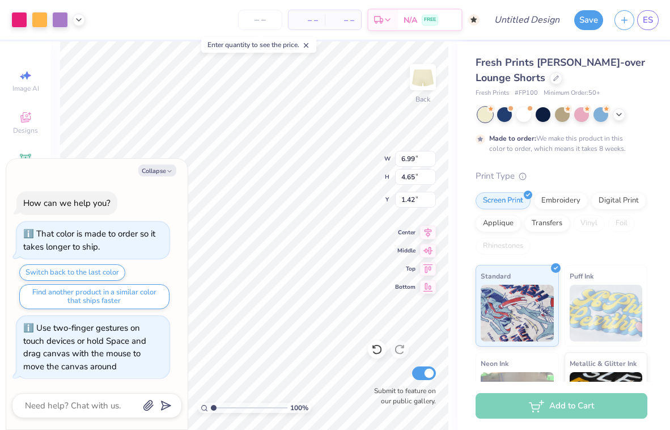
click at [176, 406] on body "Art colors – – Per Item – – Total Est. Delivery N/A FREE Design Title Save ES I…" at bounding box center [335, 215] width 670 height 430
click at [164, 179] on div "Collapse How can we help you? That color is made to order so it takes longer to…" at bounding box center [97, 294] width 182 height 271
click at [164, 176] on button "Collapse" at bounding box center [157, 171] width 38 height 12
type textarea "x"
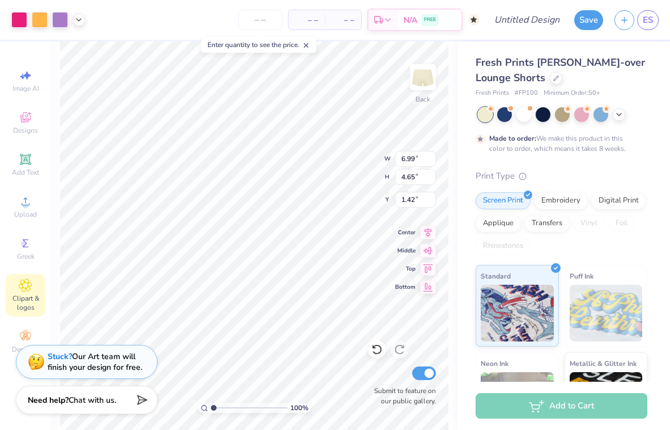
type input "0.50"
type input "5.78"
type input "3.84"
type input "1.31"
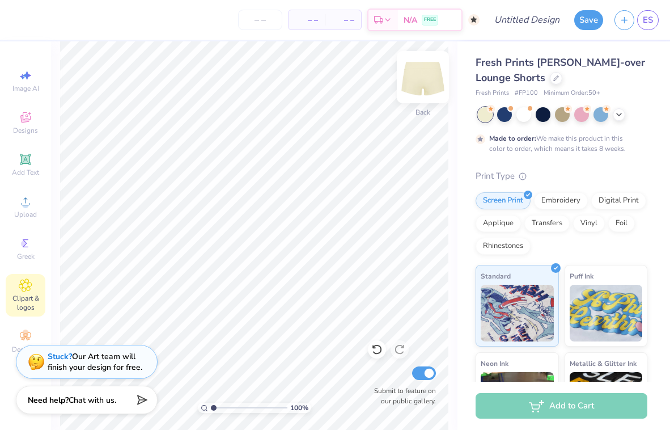
click at [423, 70] on img at bounding box center [422, 76] width 45 height 45
click at [29, 162] on icon at bounding box center [25, 159] width 9 height 9
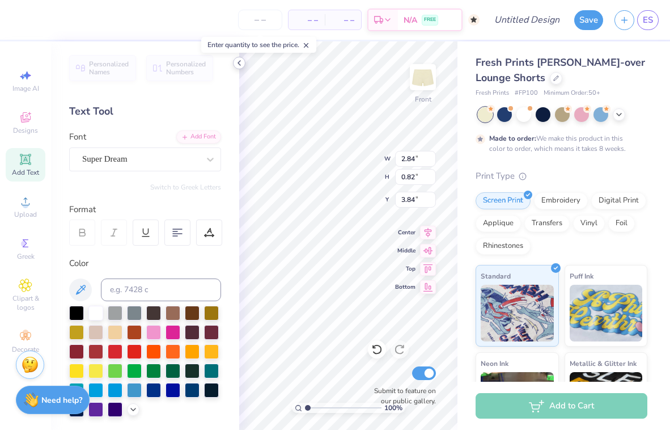
click at [240, 65] on polyline at bounding box center [239, 63] width 2 height 5
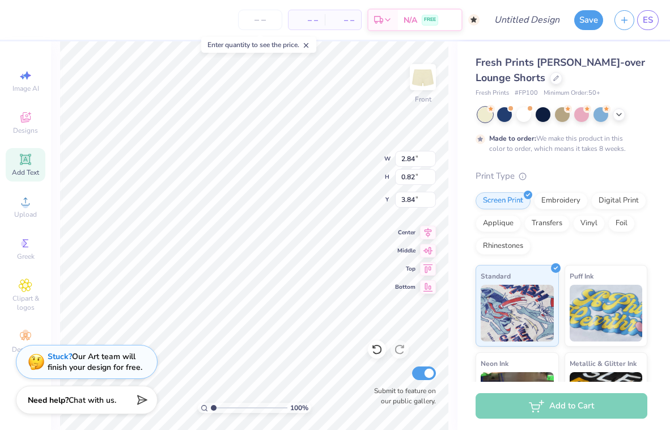
type textarea "t"
type textarea "T H E"
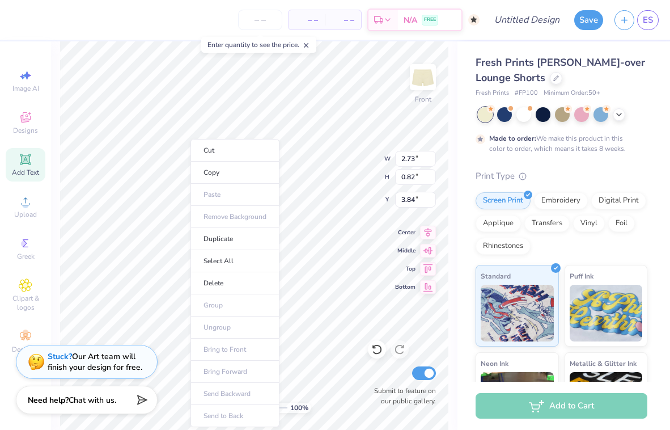
click at [31, 170] on span "Add Text" at bounding box center [25, 172] width 27 height 9
type input "2.84"
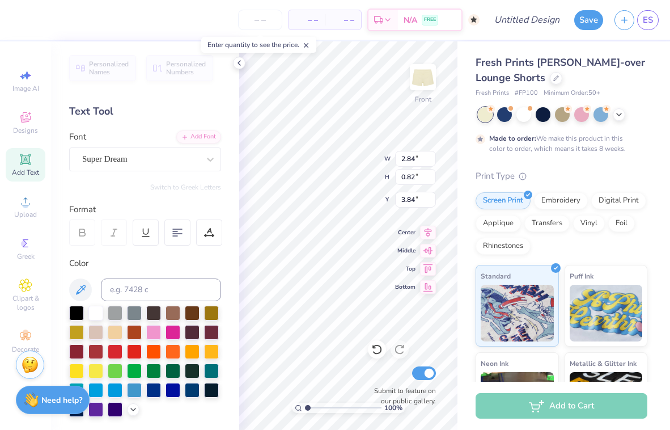
type input "1.86"
click at [168, 168] on div "Super Dream" at bounding box center [145, 159] width 152 height 24
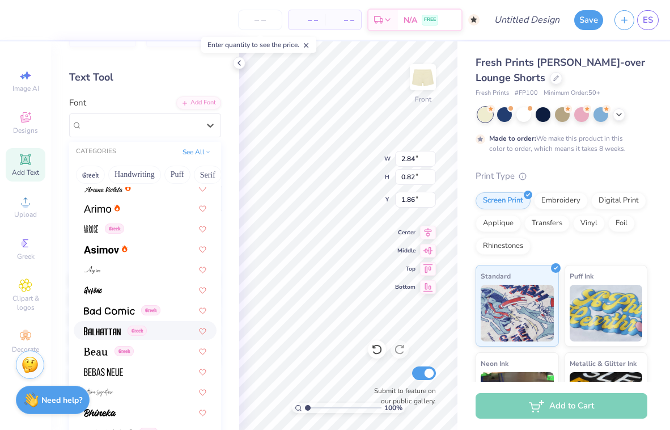
scroll to position [367, 0]
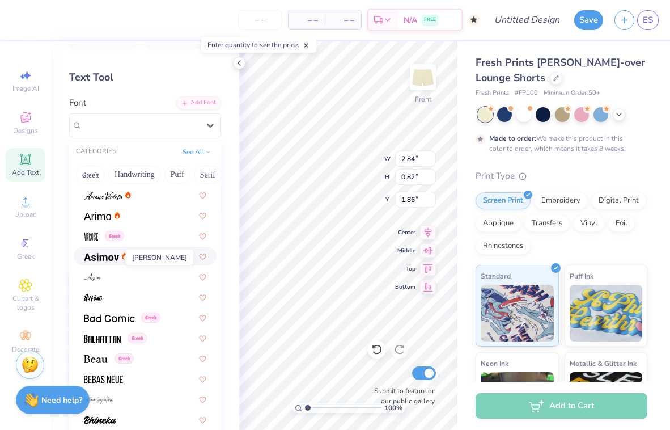
click at [112, 256] on img at bounding box center [101, 257] width 35 height 8
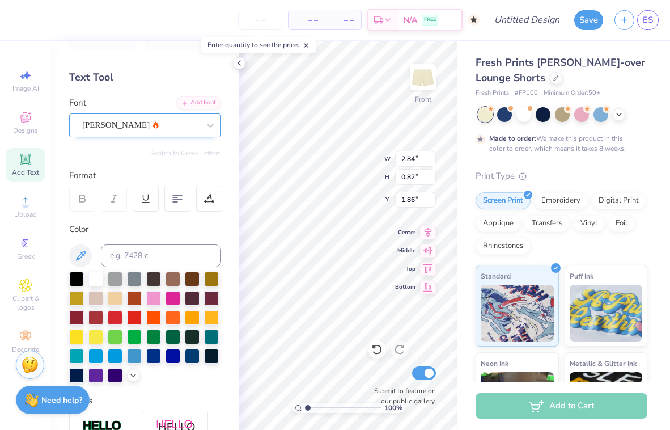
click at [185, 120] on div "Asimov" at bounding box center [140, 125] width 119 height 18
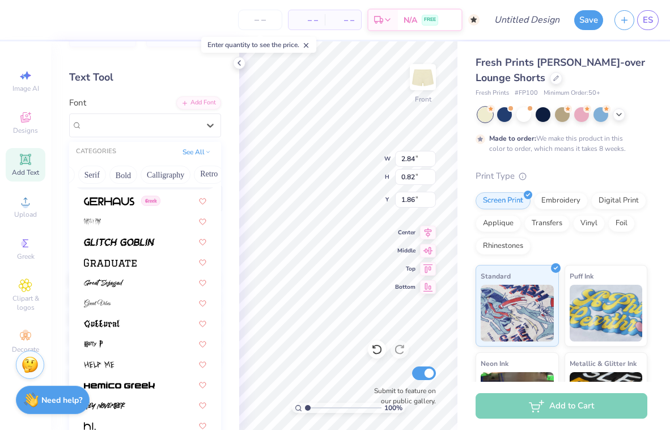
scroll to position [0, 118]
click at [126, 180] on button "Bold" at bounding box center [121, 175] width 28 height 18
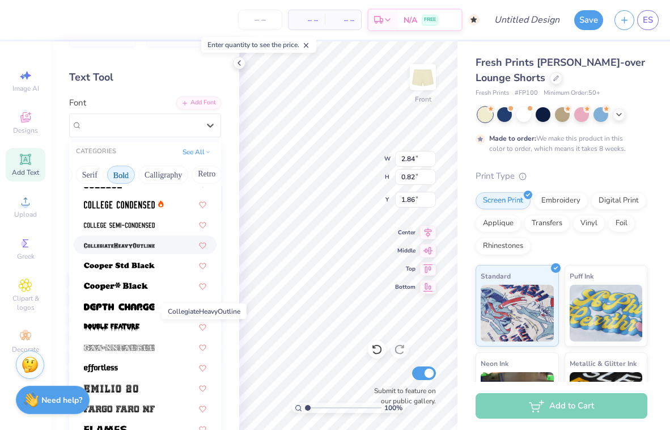
scroll to position [68, 0]
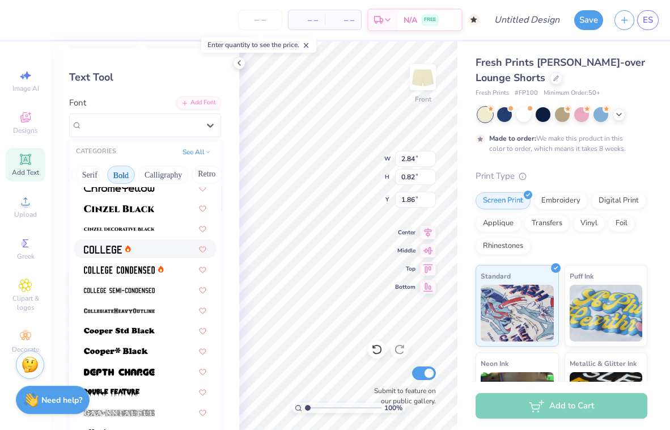
click at [138, 248] on div at bounding box center [145, 249] width 123 height 12
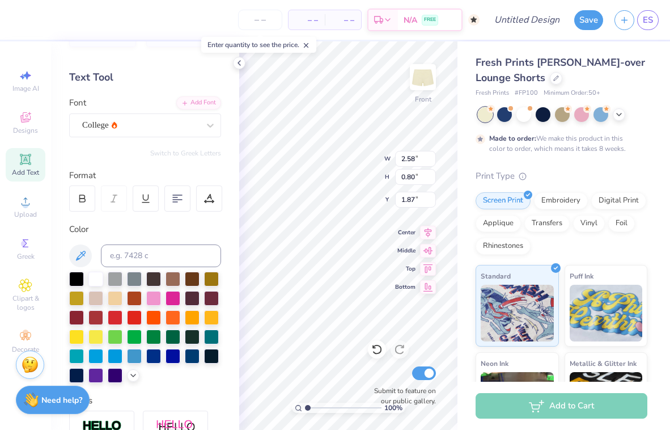
scroll to position [0, 0]
type textarea "THE"
click at [83, 200] on icon at bounding box center [82, 198] width 10 height 10
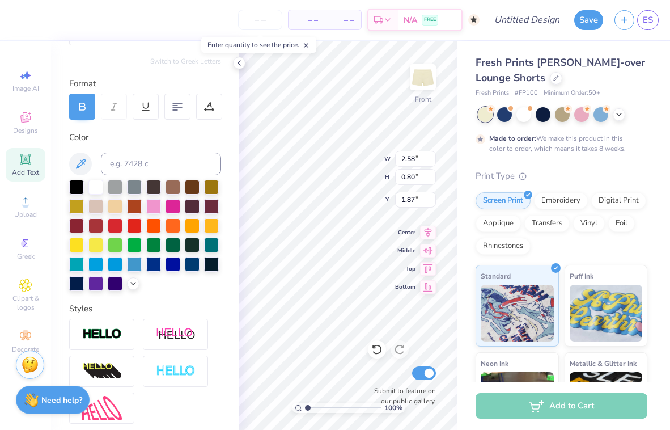
scroll to position [133, 0]
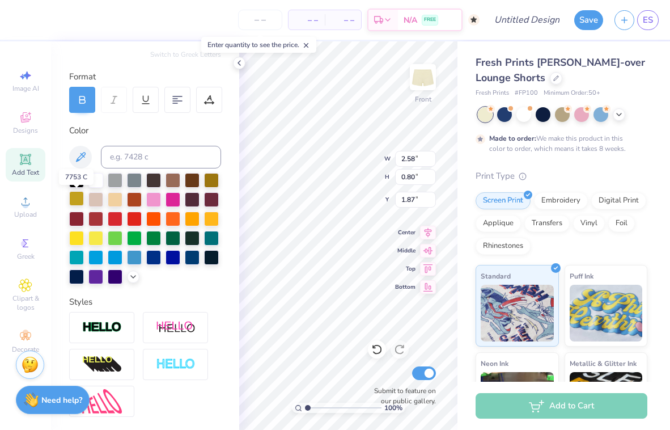
click at [78, 194] on div at bounding box center [76, 198] width 15 height 15
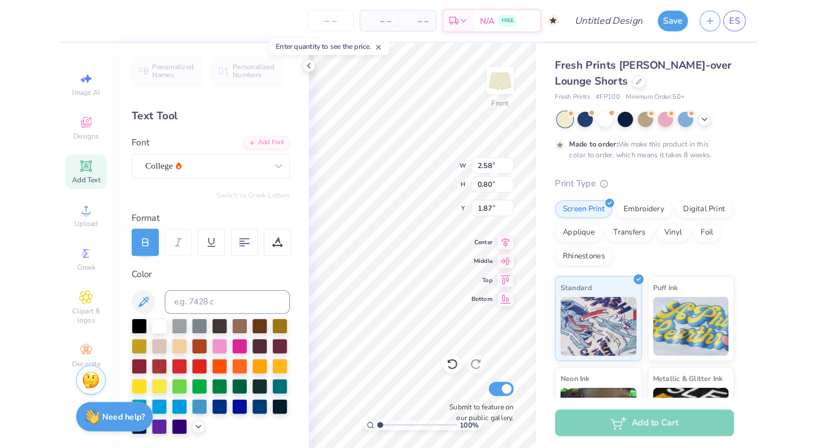
scroll to position [0, 0]
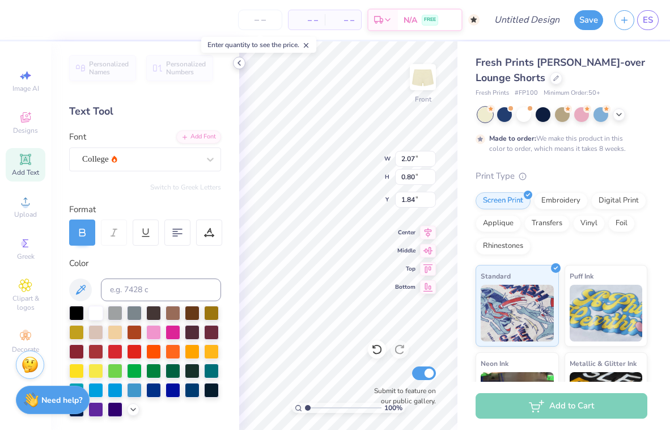
click at [239, 65] on icon at bounding box center [239, 62] width 9 height 9
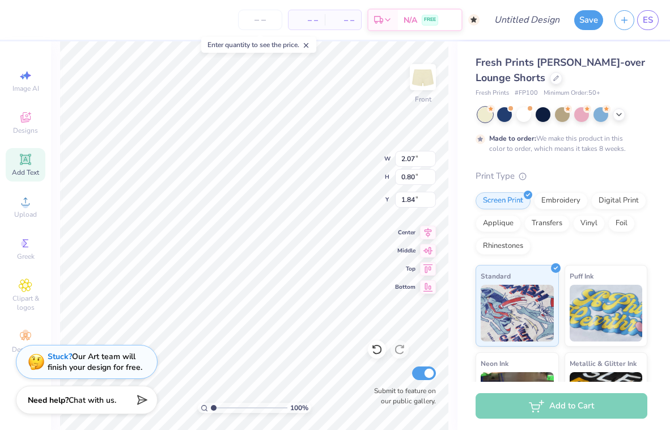
type input "4.25"
type input "5.40"
type input "2.09"
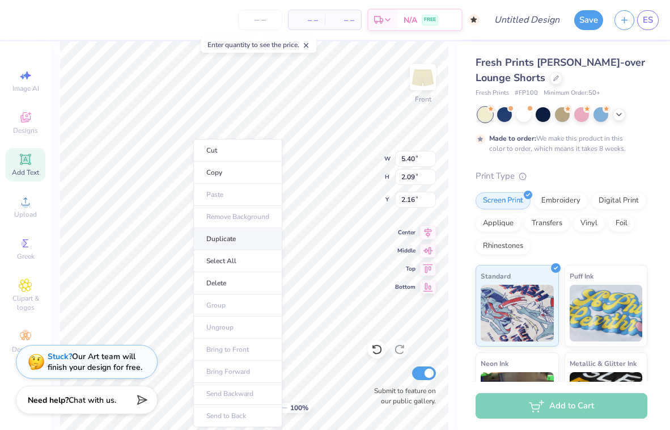
click at [228, 241] on li "Duplicate" at bounding box center [237, 239] width 89 height 22
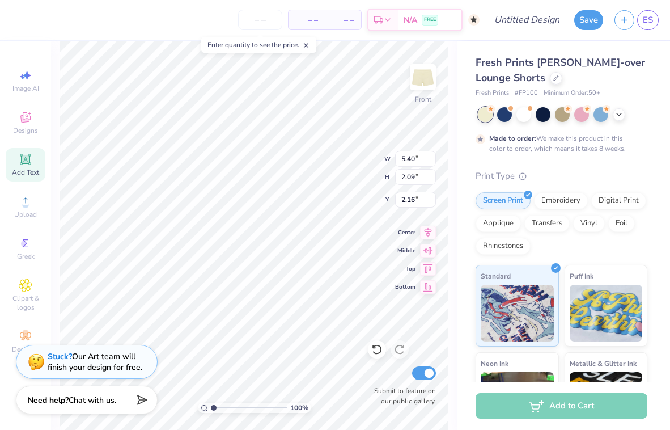
type input "3.16"
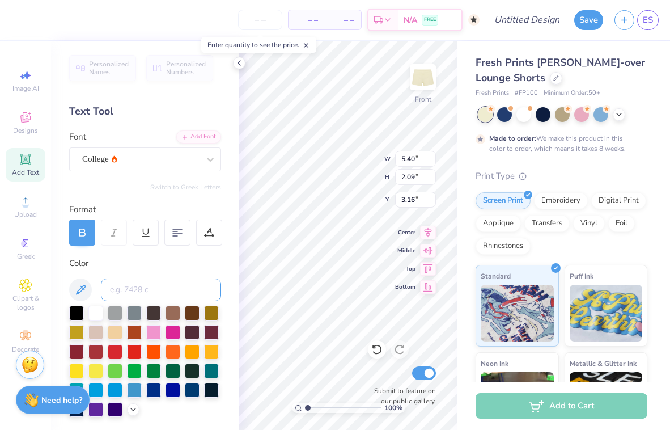
drag, startPoint x: 183, startPoint y: 284, endPoint x: 230, endPoint y: 124, distance: 166.9
click at [230, 124] on div "Personalized Names Personalized Numbers Text Tool Add Font Font College Switch …" at bounding box center [145, 235] width 188 height 389
click at [239, 66] on icon at bounding box center [239, 62] width 9 height 9
type input "2.28"
type textarea "TA"
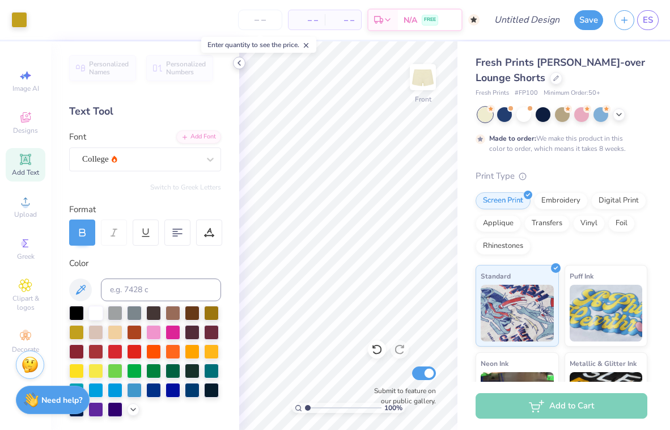
click at [239, 63] on icon at bounding box center [239, 62] width 9 height 9
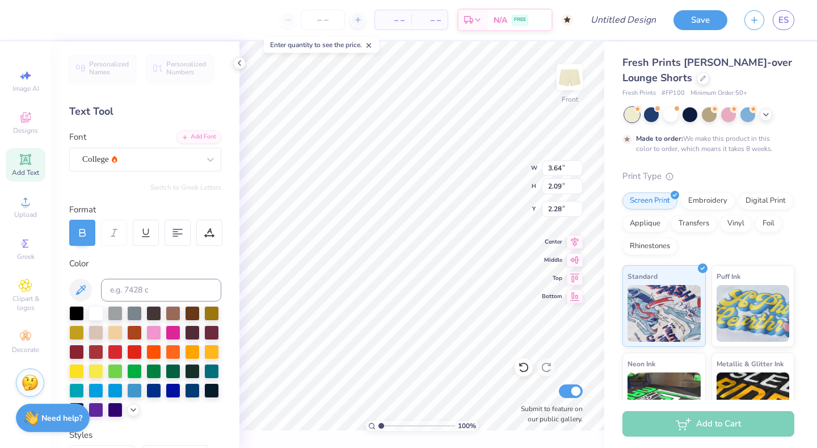
type input "3.64"
type input "2.16"
type input "5.40"
type textarea "TA!"
type input "2.22"
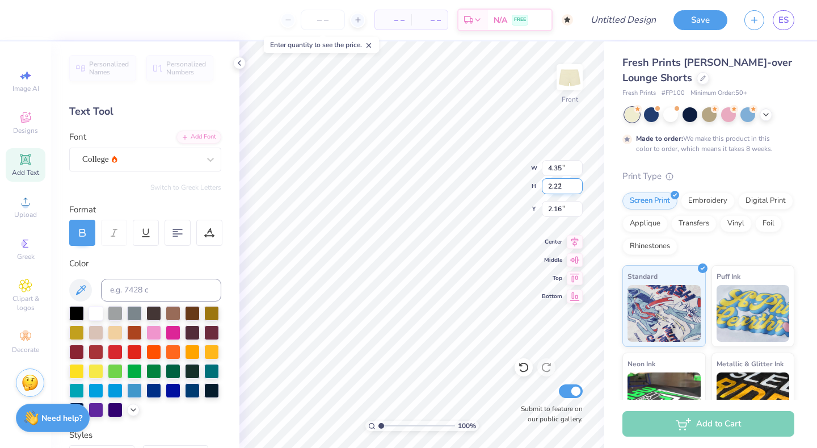
click at [578, 182] on input "2.22" at bounding box center [562, 186] width 41 height 16
click at [572, 389] on input "Submit to feature on our public gallery." at bounding box center [571, 391] width 24 height 14
checkbox input "false"
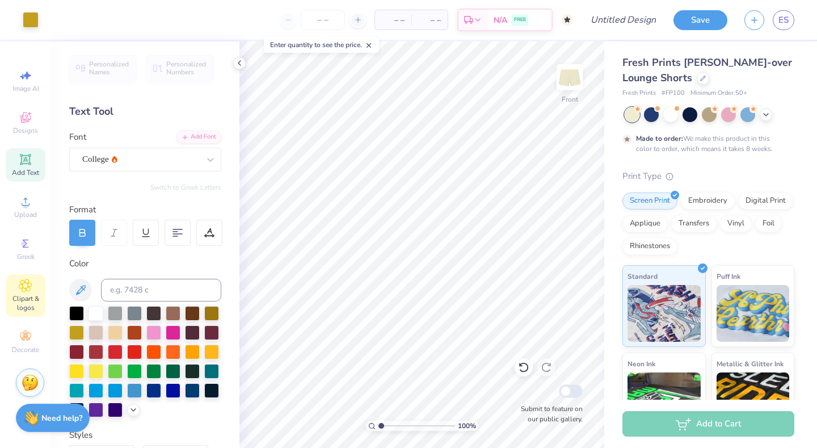
click at [25, 296] on span "Clipart & logos" at bounding box center [26, 303] width 40 height 18
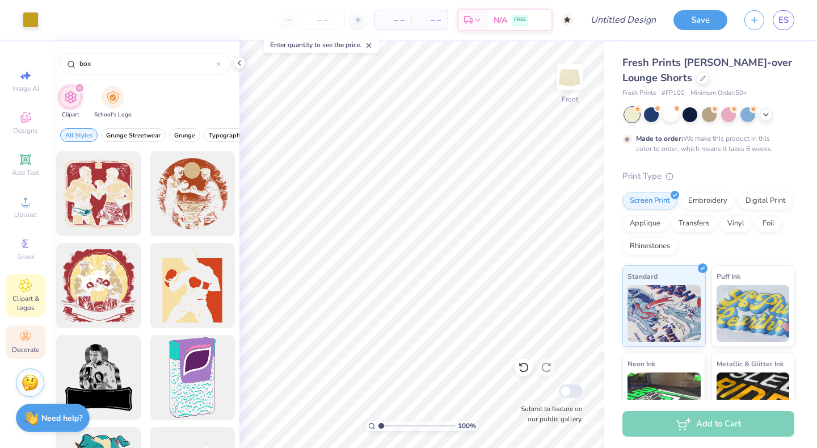
click at [28, 339] on icon at bounding box center [25, 336] width 11 height 8
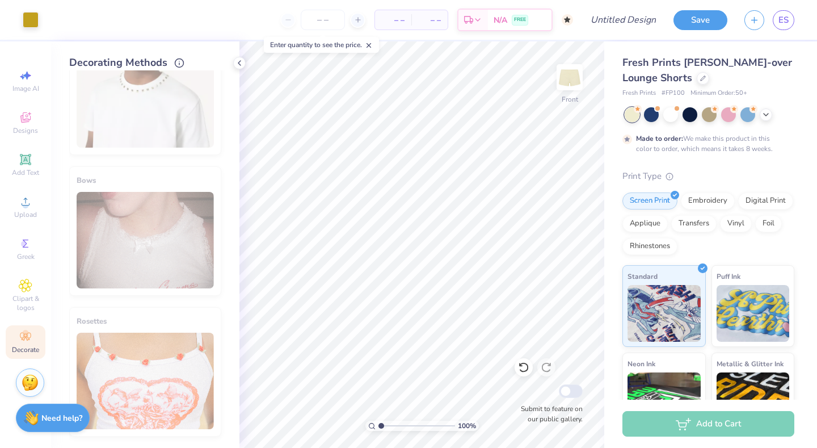
scroll to position [617, 0]
click at [566, 86] on img at bounding box center [569, 76] width 45 height 45
click at [26, 173] on span "Add Text" at bounding box center [25, 172] width 27 height 9
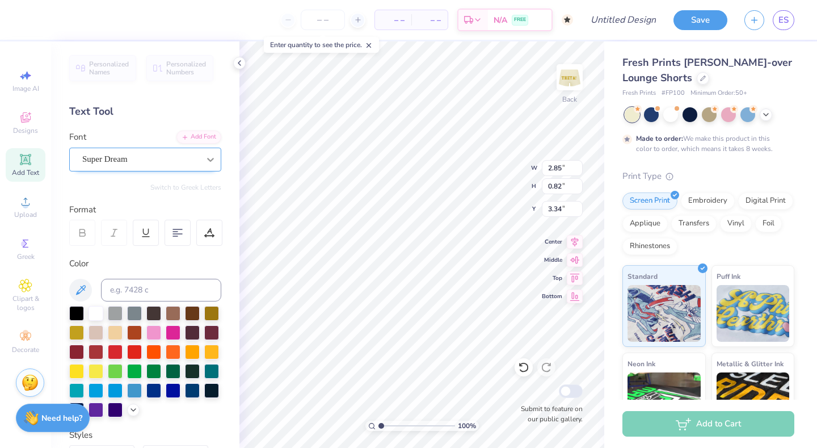
click at [205, 159] on icon at bounding box center [210, 159] width 11 height 11
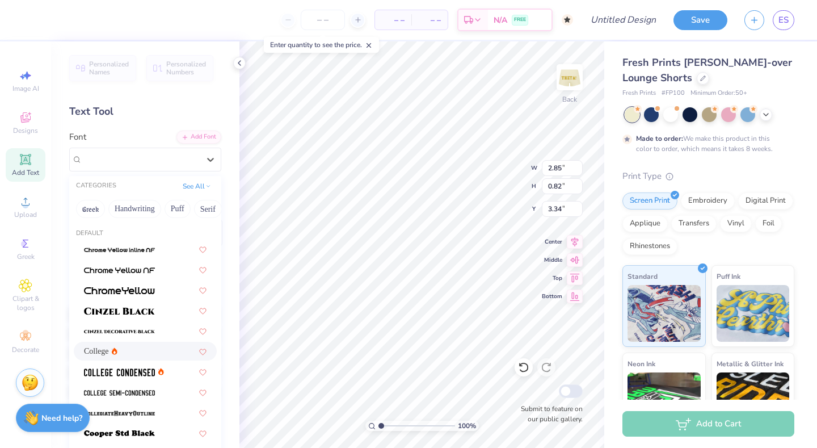
click at [126, 351] on div "College" at bounding box center [145, 351] width 123 height 12
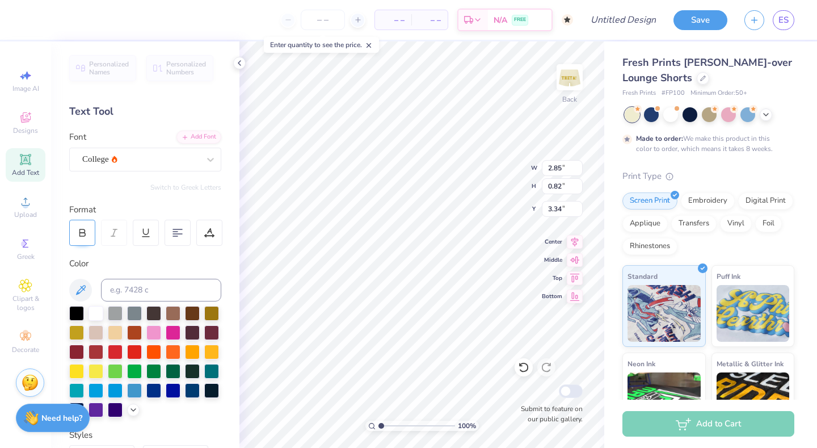
click at [85, 232] on icon at bounding box center [82, 232] width 10 height 10
type textarea "kappa alpha theta"
click at [79, 330] on div at bounding box center [76, 331] width 15 height 15
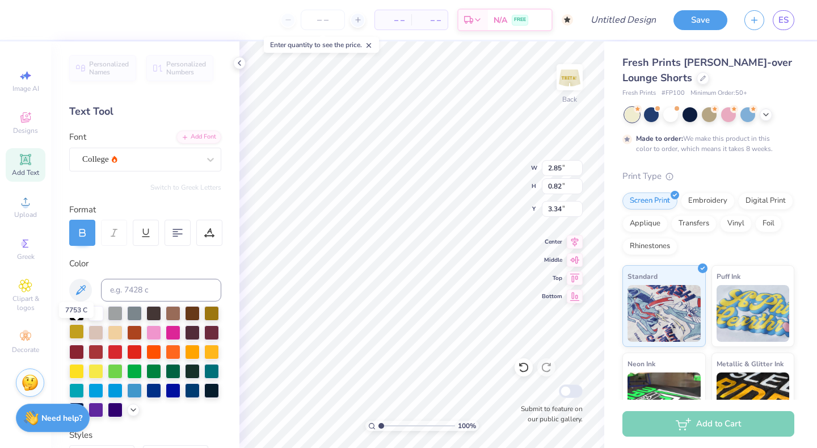
scroll to position [0, 3]
click at [239, 65] on icon at bounding box center [239, 62] width 9 height 9
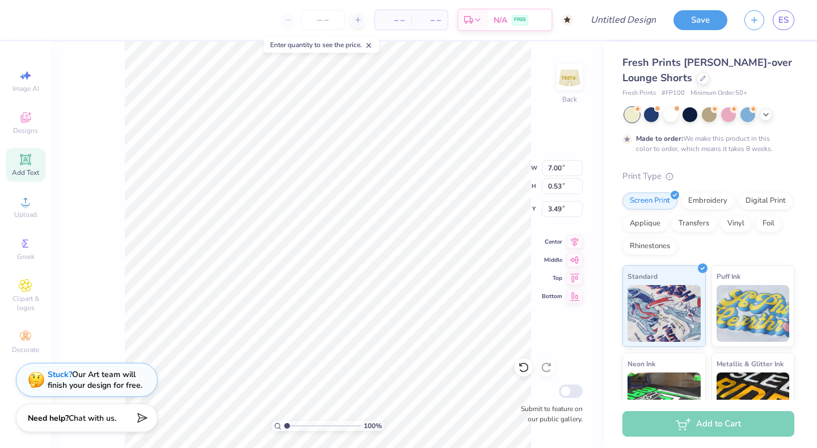
type input "5.91"
type input "0.45"
type input "6.25"
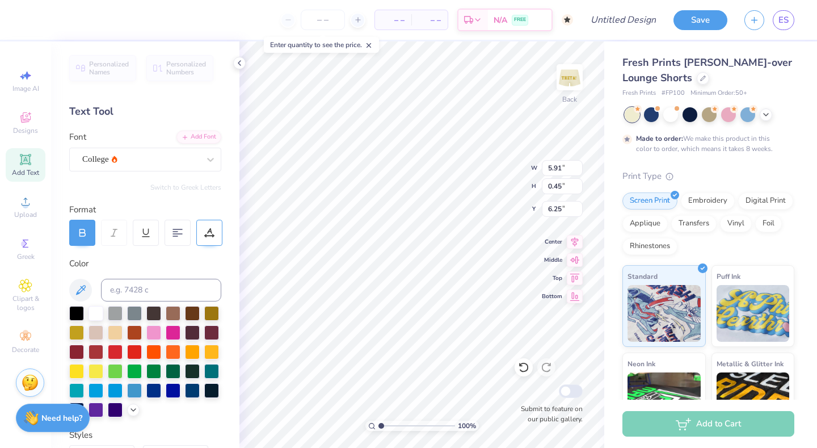
click at [208, 237] on icon at bounding box center [209, 232] width 10 height 10
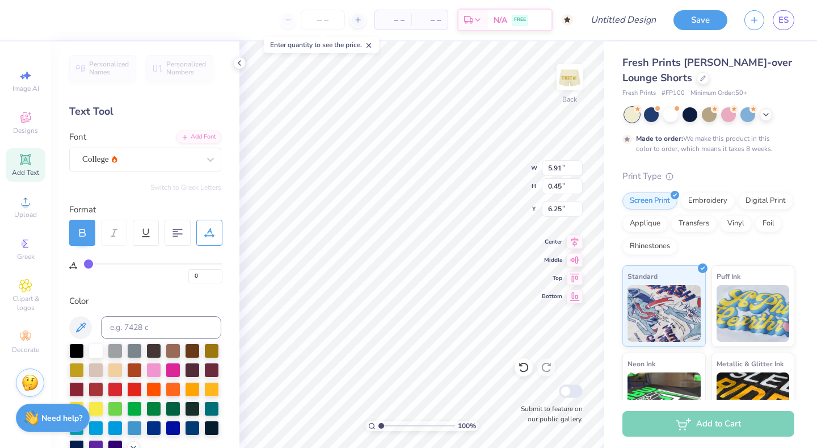
type input "2"
type input "4"
type input "8"
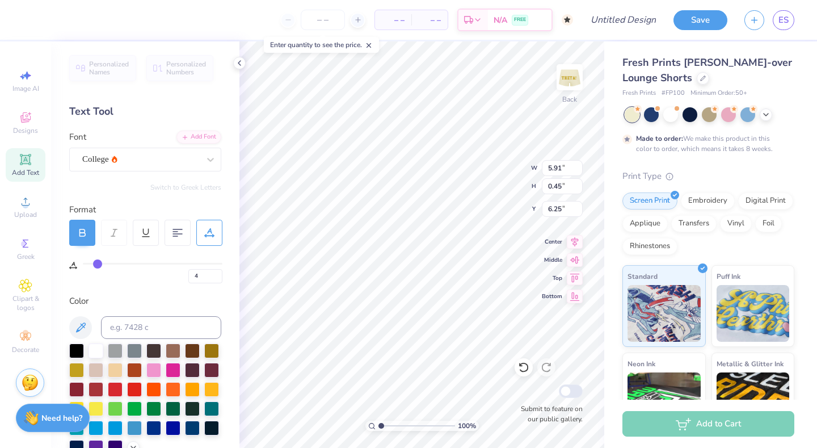
type input "8"
type input "12"
type input "15"
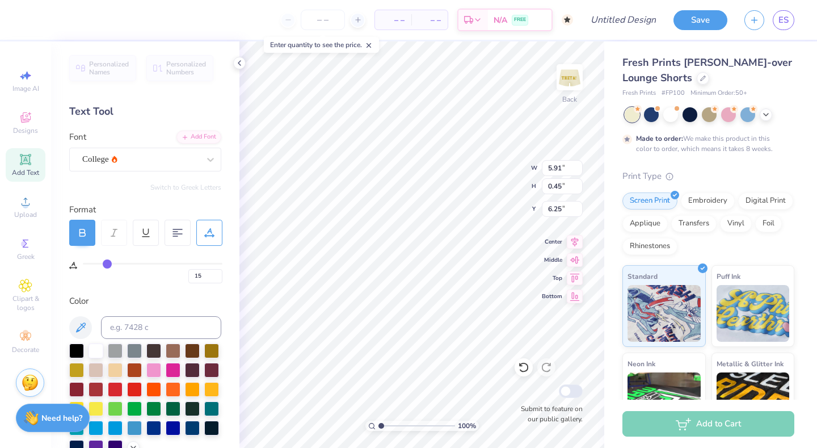
type input "19"
type input "23"
type input "24"
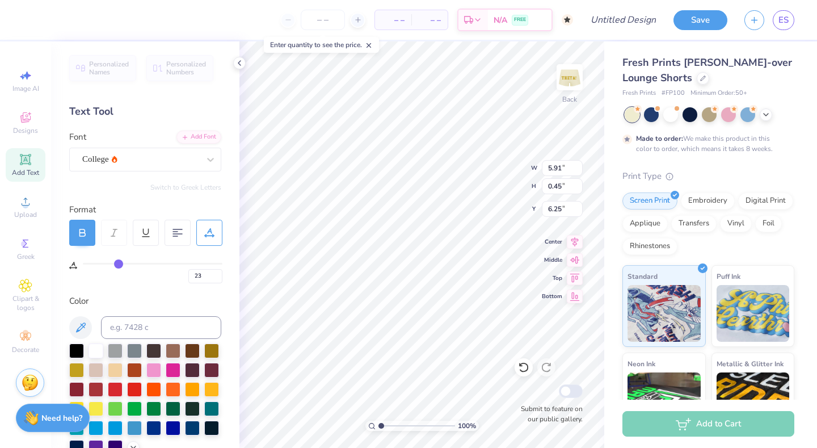
type input "24"
type input "26"
type input "27"
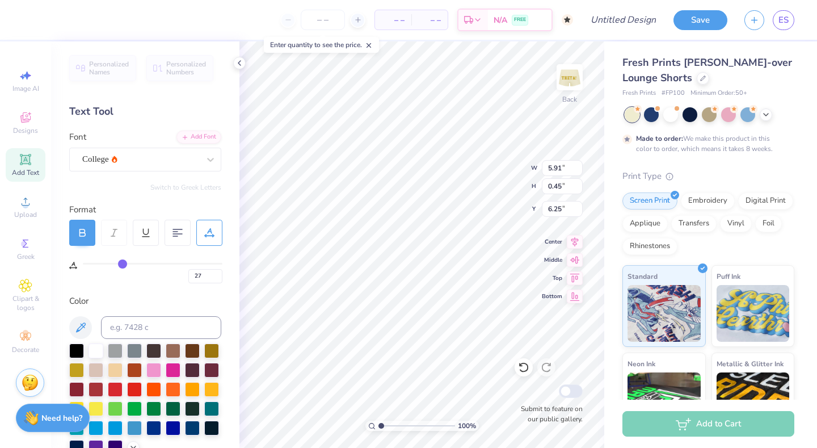
type input "28"
type input "29"
type input "30"
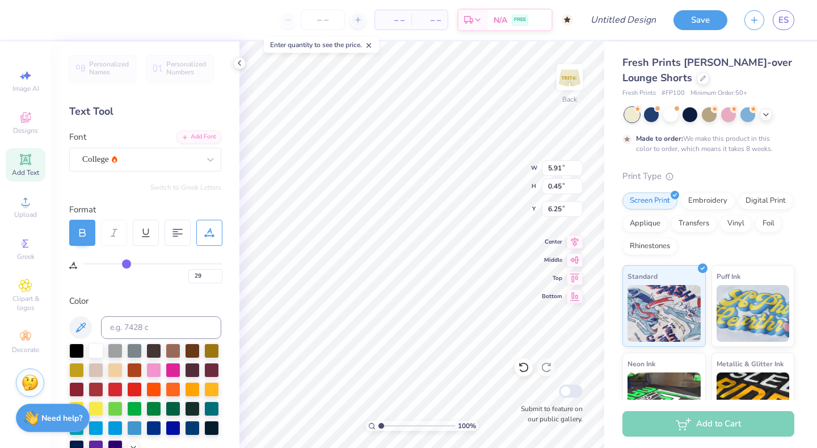
type input "30"
type input "31"
type input "32"
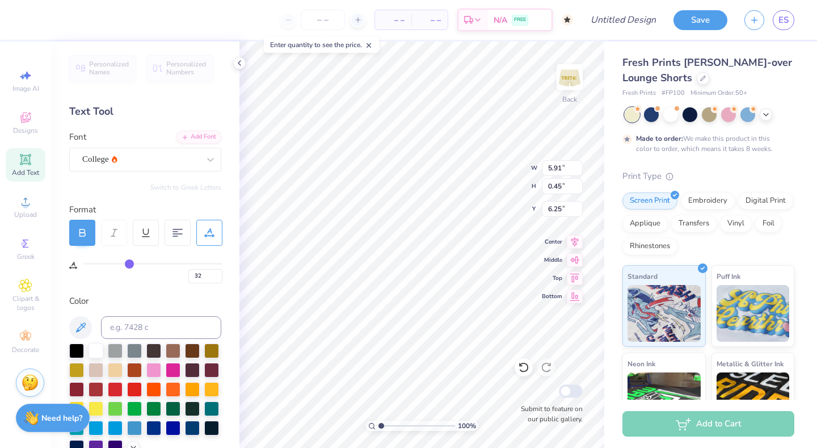
type input "33"
type input "34"
type input "35"
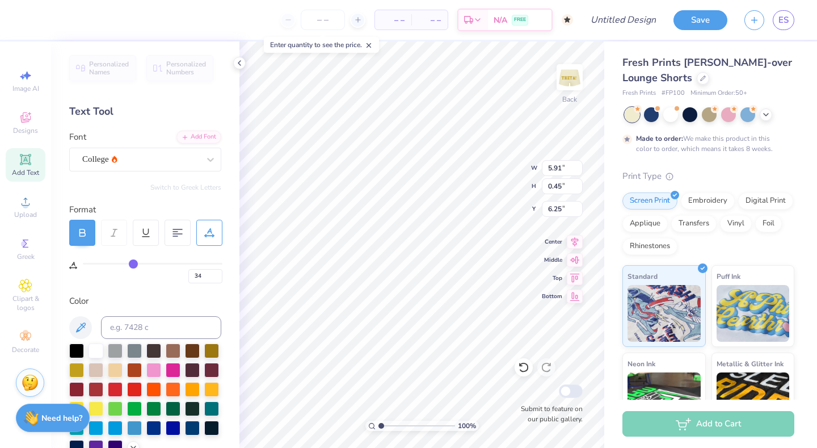
type input "35"
type input "37"
type input "38"
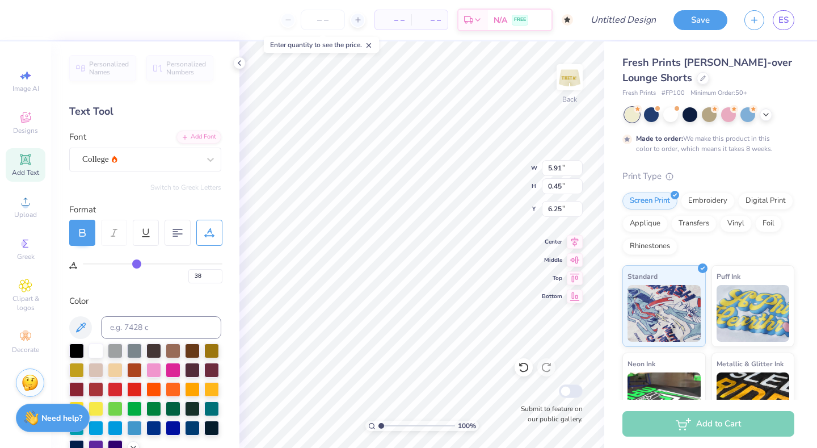
type input "40"
type input "43"
type input "46"
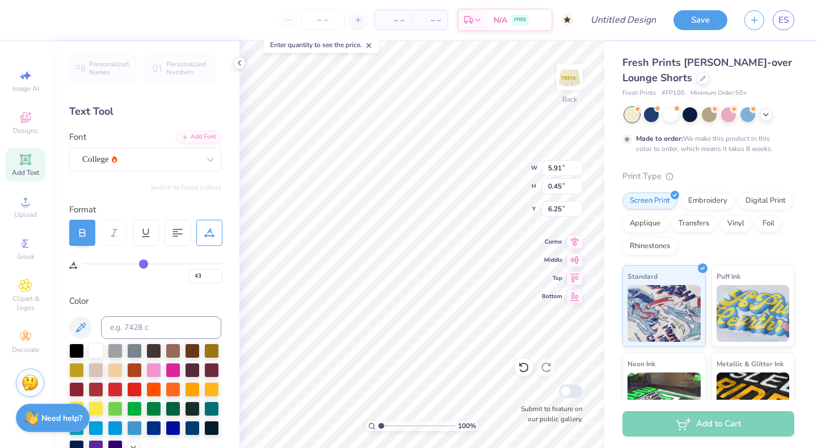
type input "46"
type input "48"
type input "50"
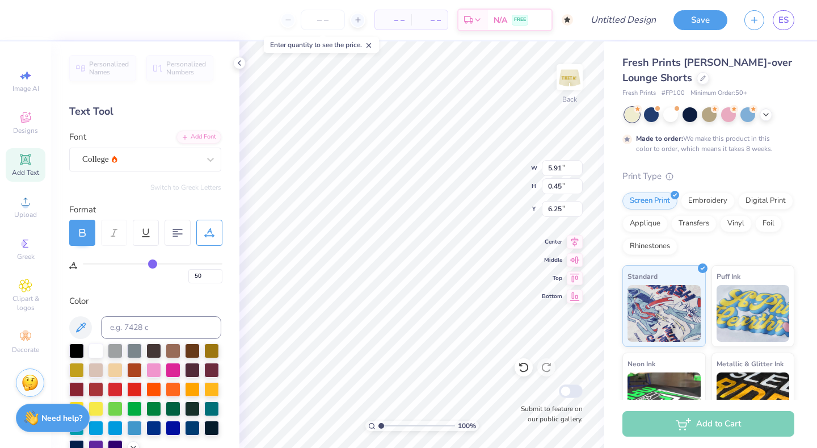
type input "53"
type input "55"
type input "57"
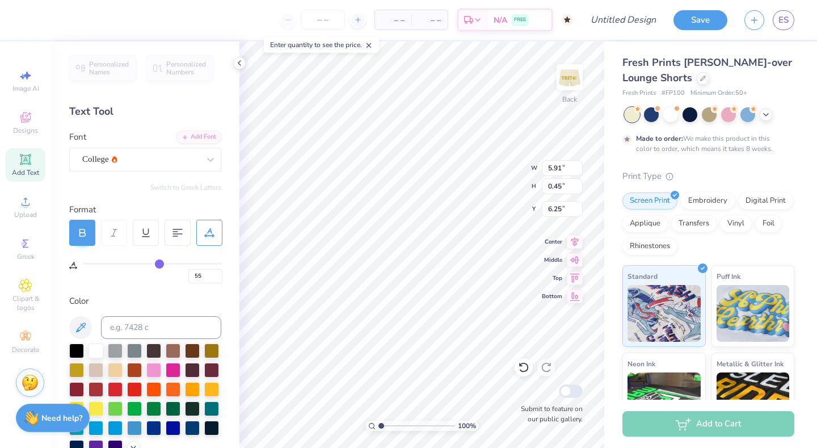
type input "57"
type input "58"
type input "59"
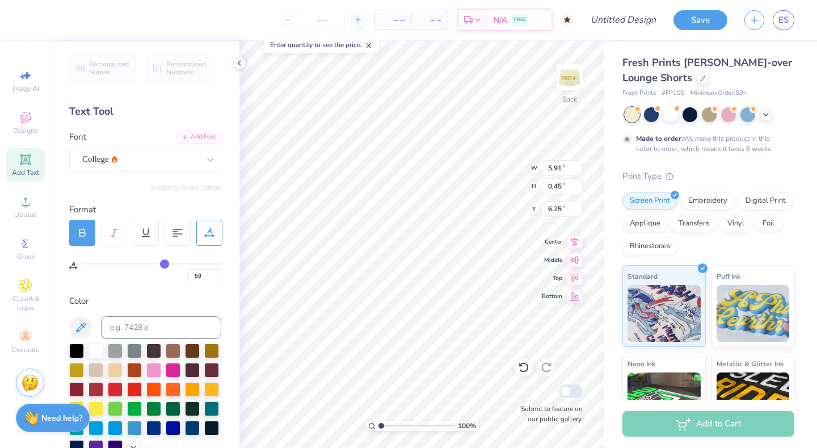
type input "60"
drag, startPoint x: 87, startPoint y: 264, endPoint x: 165, endPoint y: 272, distance: 78.7
type input "60"
click at [165, 272] on div "60" at bounding box center [153, 273] width 140 height 20
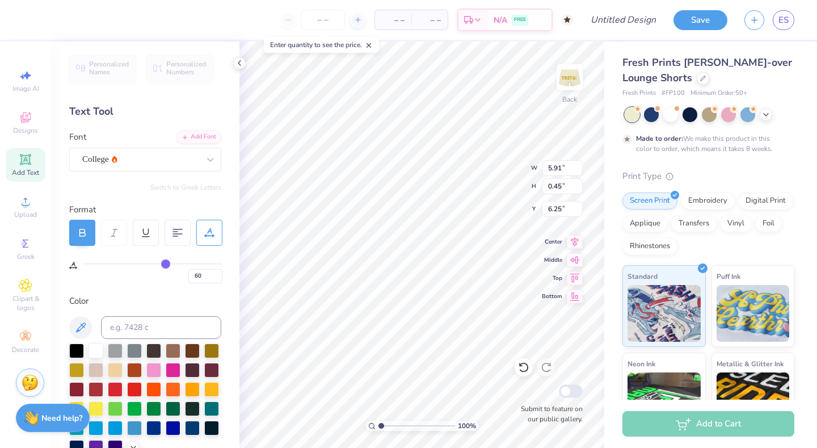
type input "6.99"
type input "0.26"
type input "6.34"
type input "59"
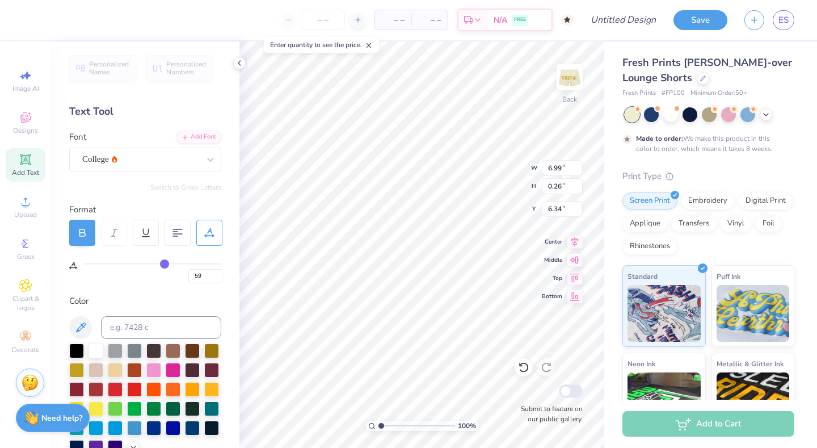
type input "58"
type input "57"
type input "55"
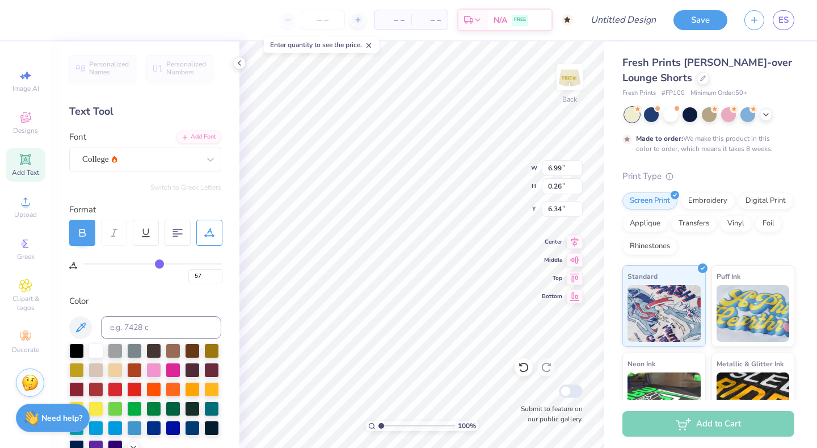
type input "55"
type input "53"
type input "50"
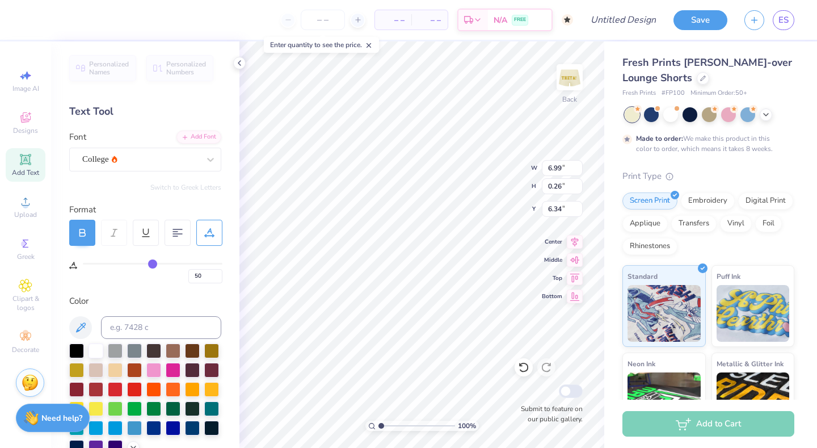
type input "45"
type input "40"
type input "35"
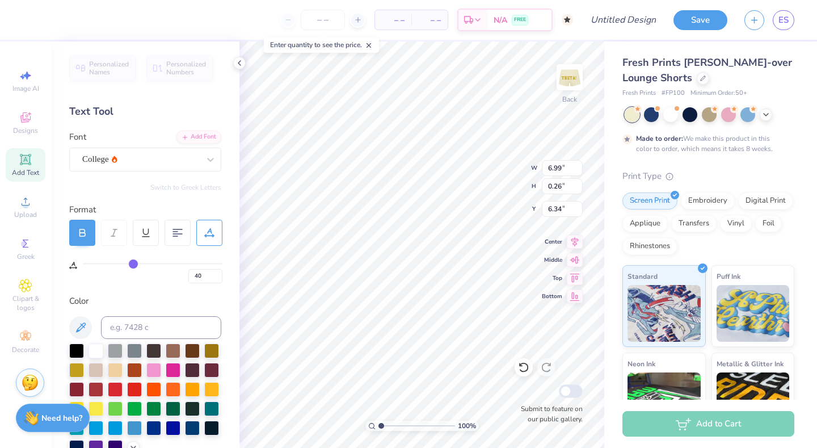
type input "35"
type input "30"
type input "24"
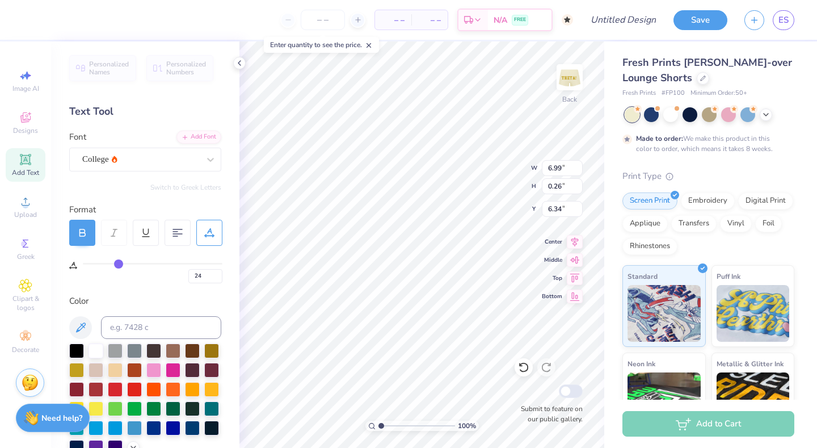
type input "20"
type input "16"
type input "12"
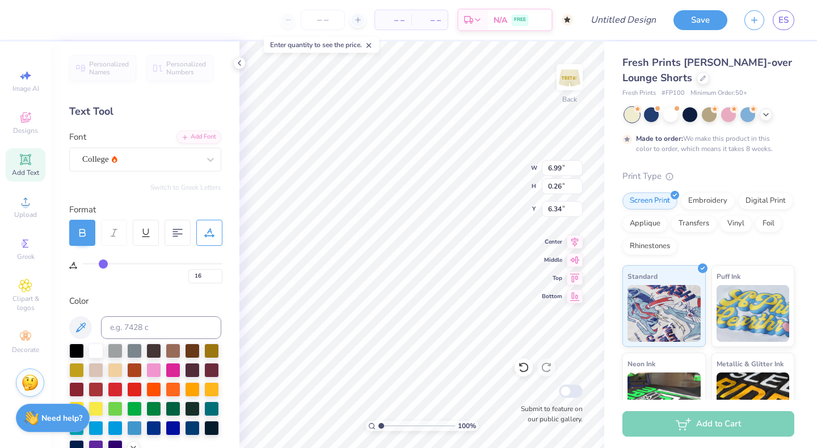
type input "12"
type input "5"
type input "0"
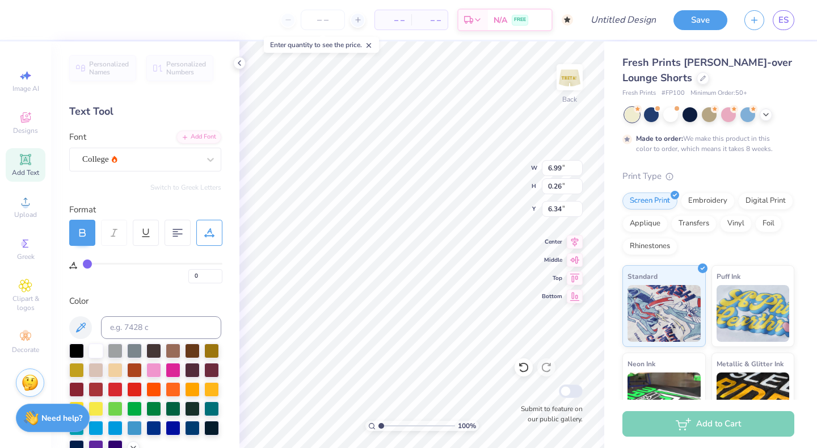
drag, startPoint x: 165, startPoint y: 260, endPoint x: 71, endPoint y: 262, distance: 93.6
type input "0"
click at [70, 262] on div "0" at bounding box center [145, 264] width 153 height 37
type input "3.39"
type input "0.79"
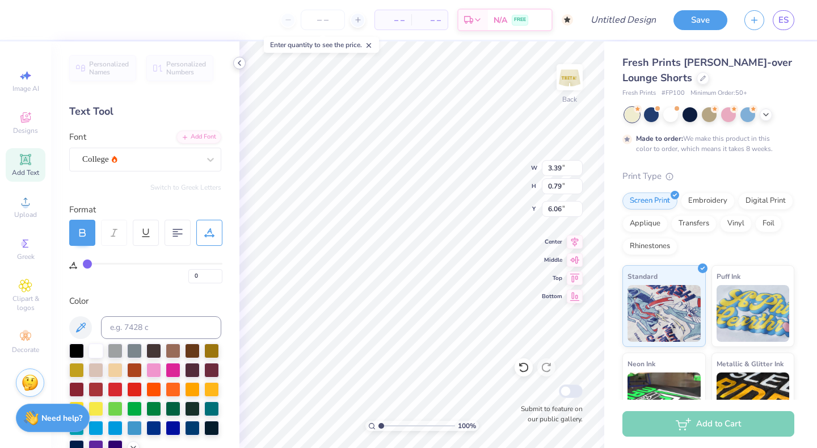
click at [242, 65] on icon at bounding box center [239, 62] width 9 height 9
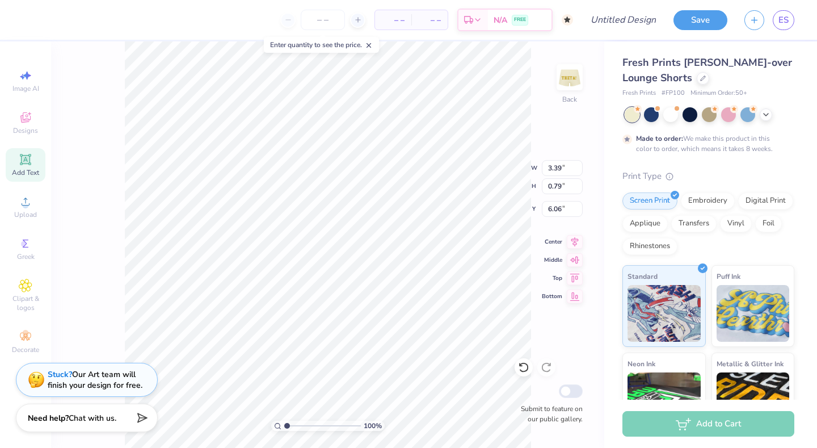
type input "6.02"
type input "3.33"
type input "1.17"
type input "5.83"
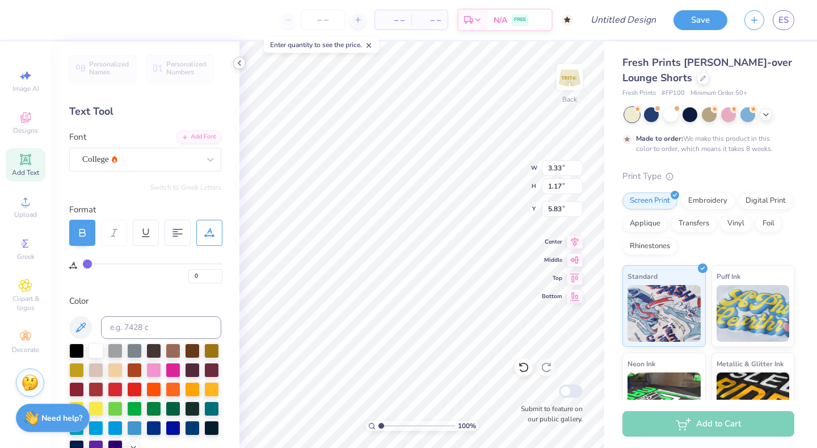
type input "3.17"
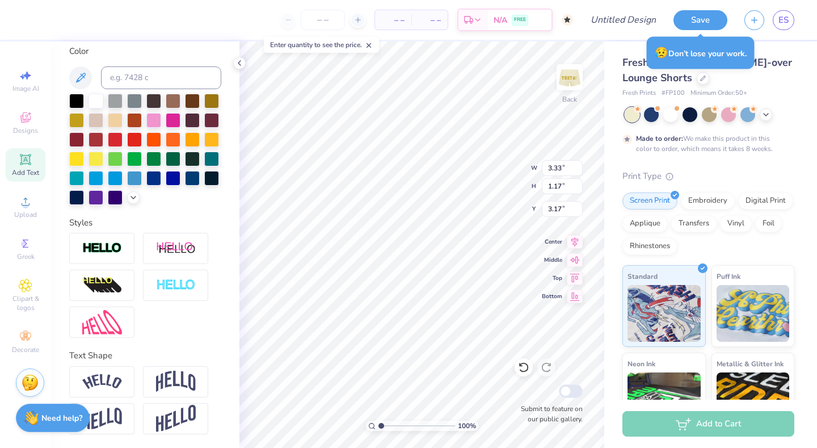
scroll to position [250, 0]
click at [171, 408] on img at bounding box center [176, 418] width 40 height 28
type textarea "h"
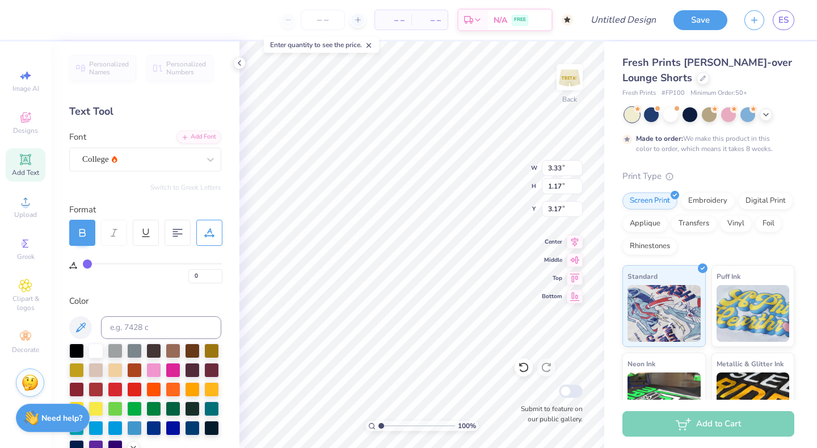
type textarea "kappa alpha theta"
click at [424, 383] on div "100 % Back W 3.26 3.26 " H 1.41 1.41 " Y 3.04 3.04 " Center Middle Top Bottom S…" at bounding box center [421, 244] width 365 height 406
type input "5.27"
click at [239, 64] on icon at bounding box center [239, 62] width 9 height 9
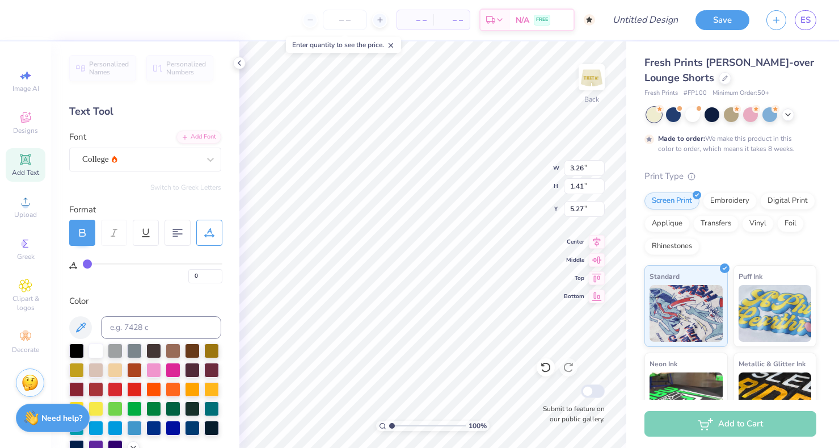
type input "5.59"
type input "3.35"
type input "1.00"
type input "5.79"
type input "6.00"
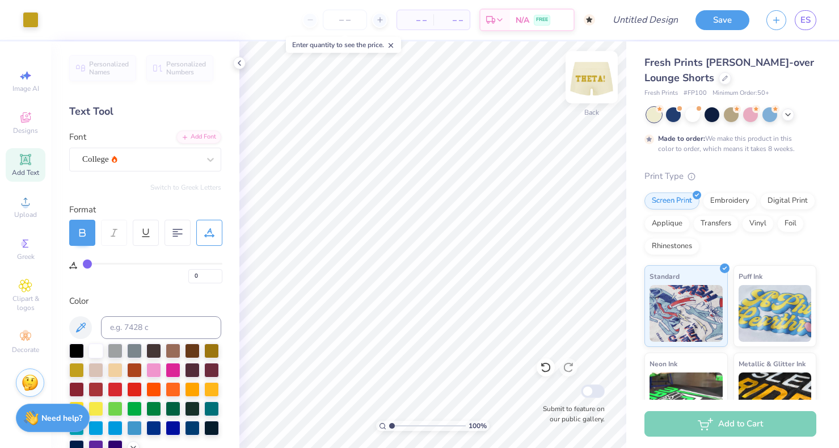
click at [594, 82] on img at bounding box center [591, 76] width 45 height 45
click at [594, 85] on img at bounding box center [591, 76] width 45 height 45
click at [635, 15] on input "Design Title" at bounding box center [659, 20] width 56 height 23
click at [367, 24] on input "number" at bounding box center [345, 20] width 44 height 20
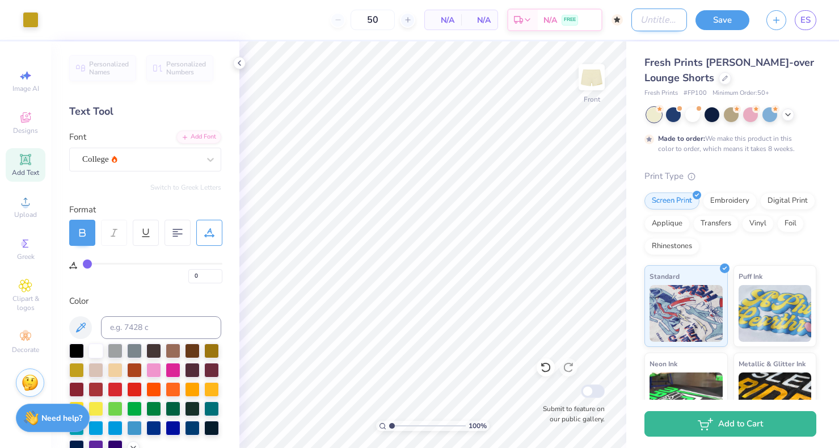
click at [647, 14] on input "Design Title" at bounding box center [659, 20] width 56 height 23
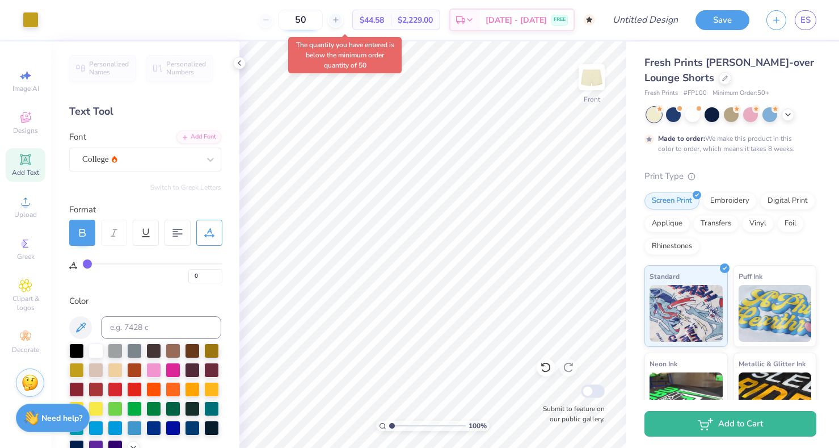
click at [323, 17] on input "50" at bounding box center [301, 20] width 44 height 20
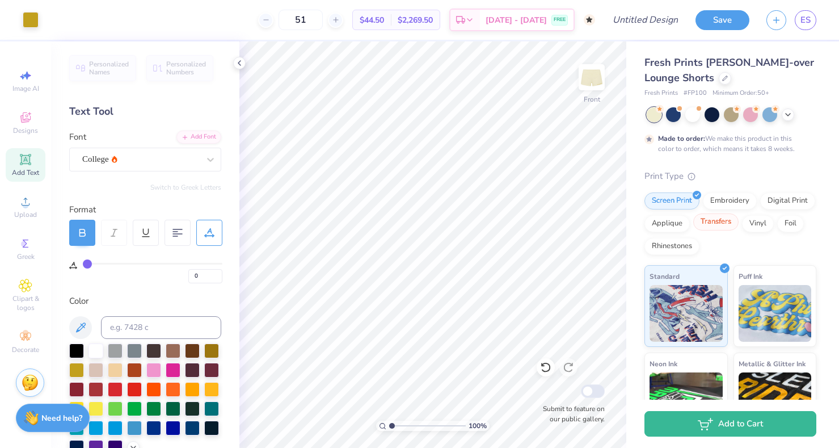
type input "51"
click at [670, 223] on div "Transfers" at bounding box center [715, 221] width 45 height 17
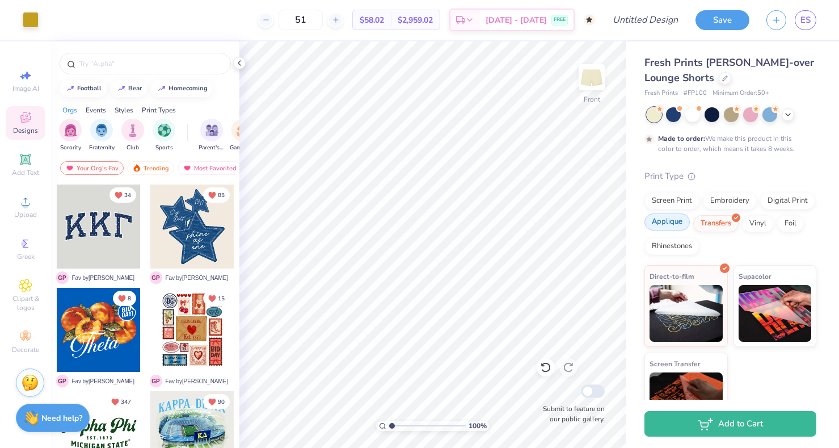
click at [670, 218] on div at bounding box center [687, 217] width 10 height 10
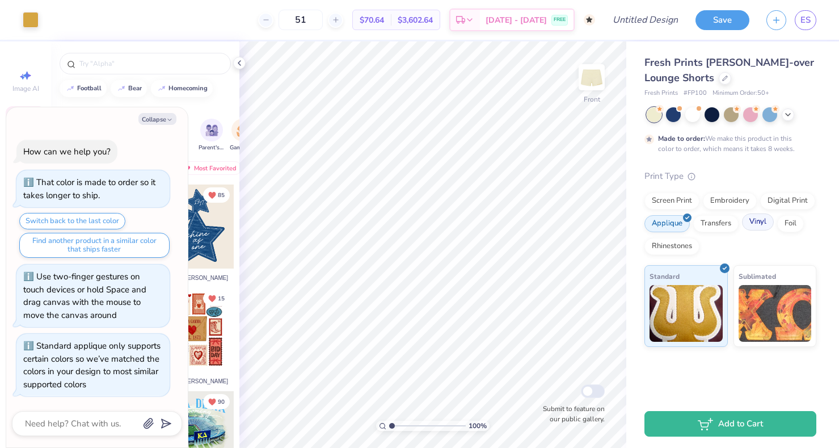
click at [670, 221] on div "Vinyl" at bounding box center [758, 221] width 32 height 17
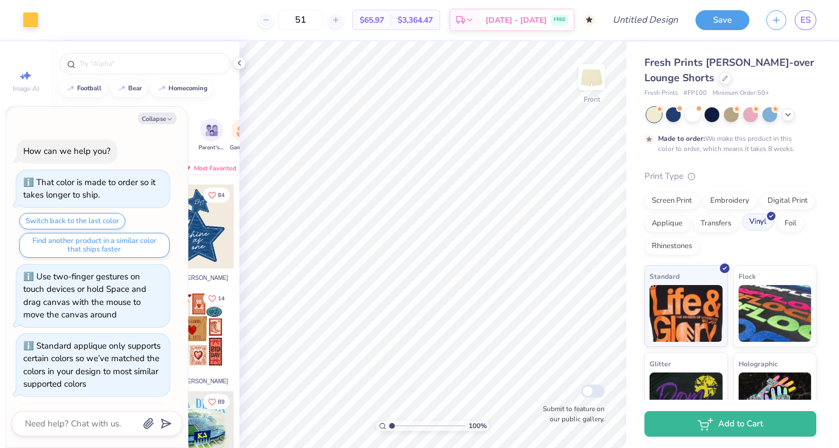
scroll to position [65, 0]
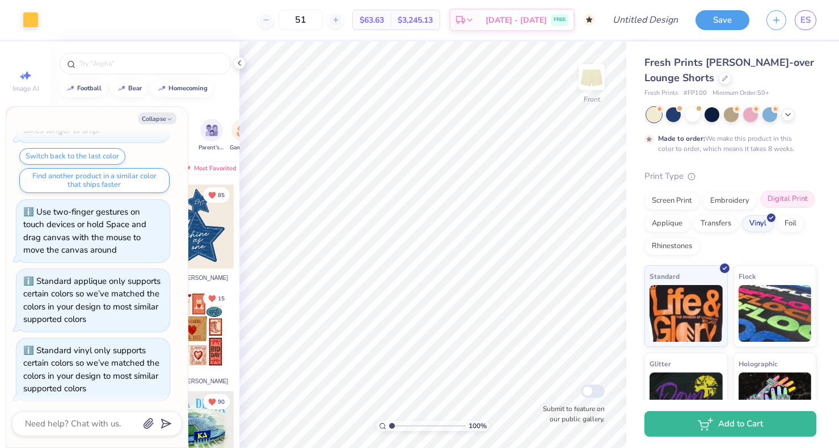
click at [670, 201] on div "Digital Print" at bounding box center [787, 199] width 55 height 17
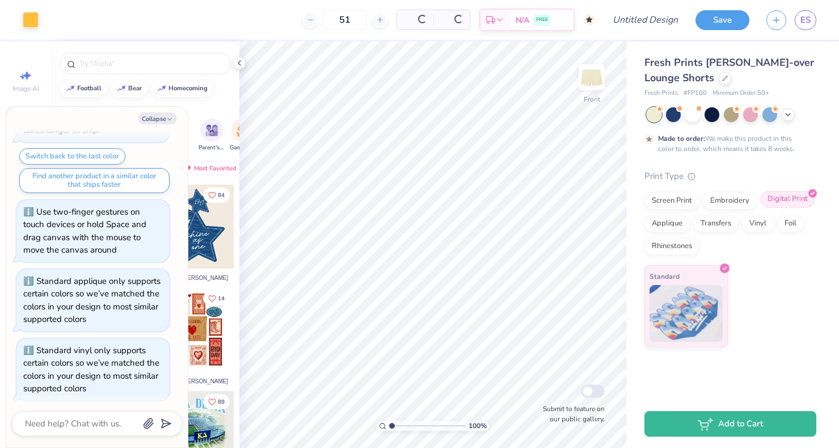
scroll to position [133, 0]
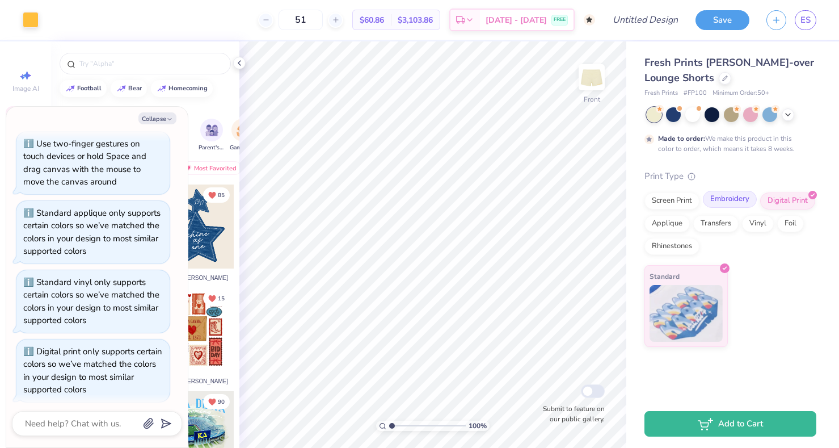
click at [670, 204] on div "Embroidery" at bounding box center [730, 199] width 54 height 17
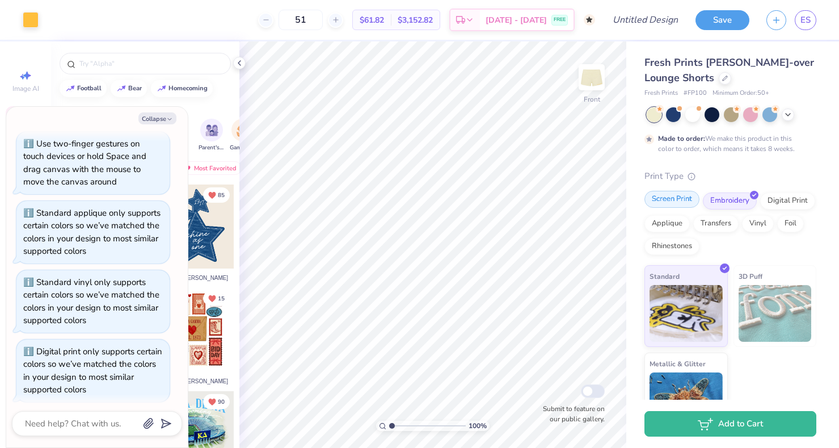
click at [670, 203] on div "Screen Print" at bounding box center [671, 199] width 55 height 17
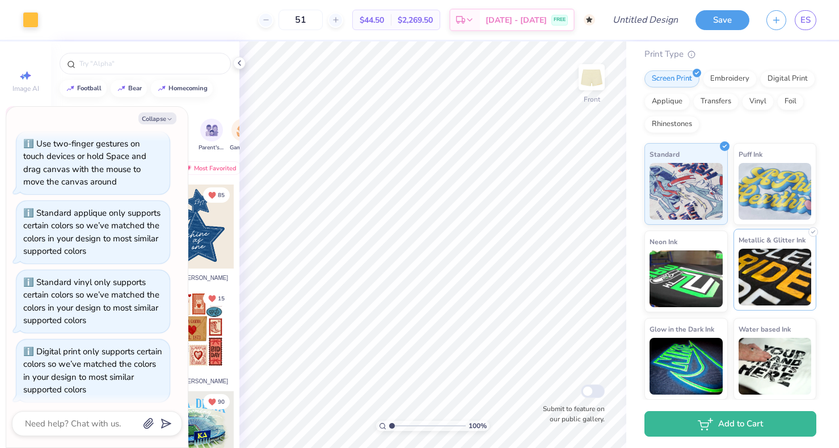
scroll to position [121, 0]
click at [670, 290] on img at bounding box center [775, 277] width 73 height 57
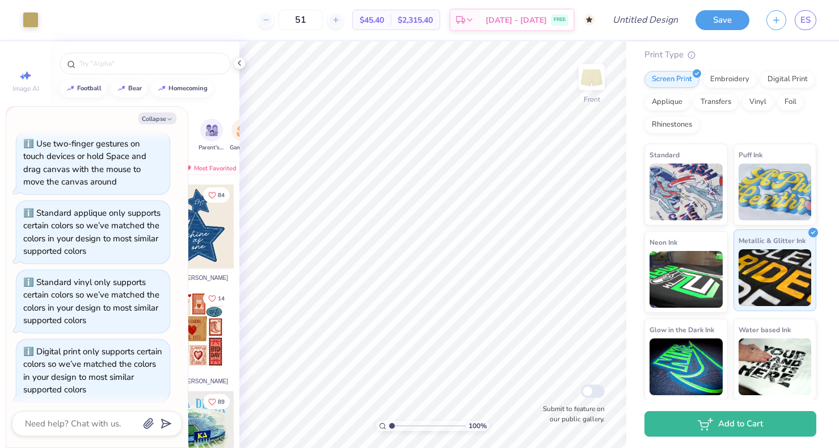
scroll to position [213, 0]
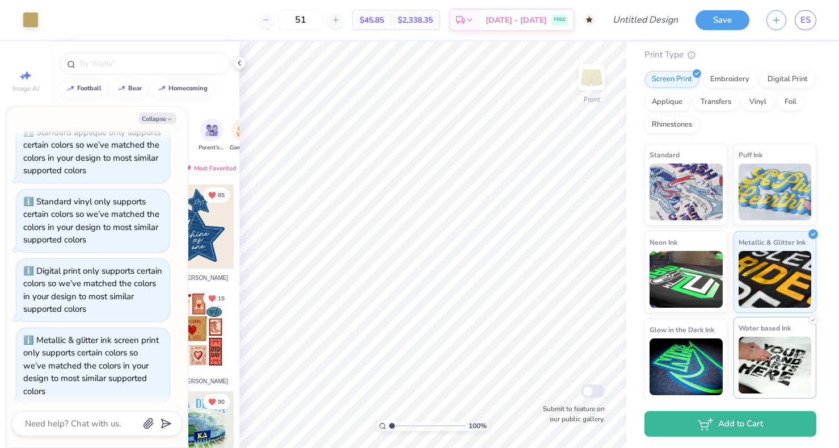
click at [670, 351] on img at bounding box center [775, 364] width 73 height 57
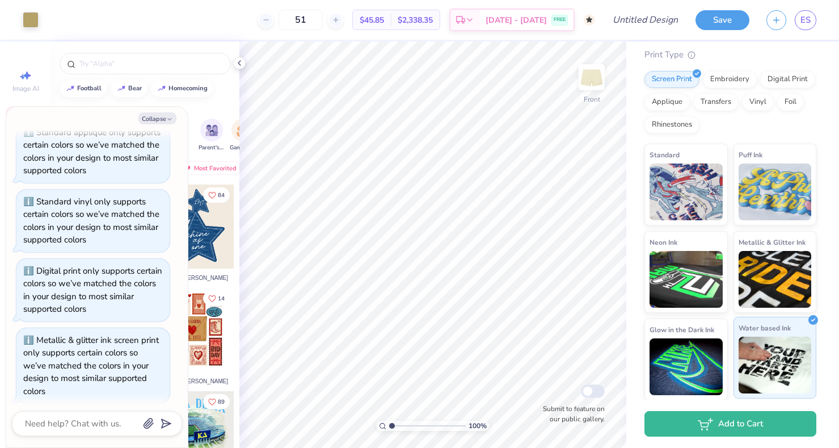
scroll to position [294, 0]
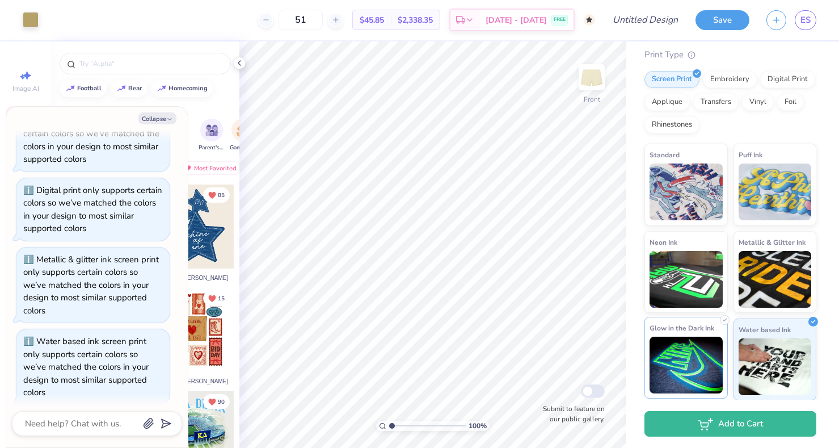
click at [670, 361] on img at bounding box center [685, 364] width 73 height 57
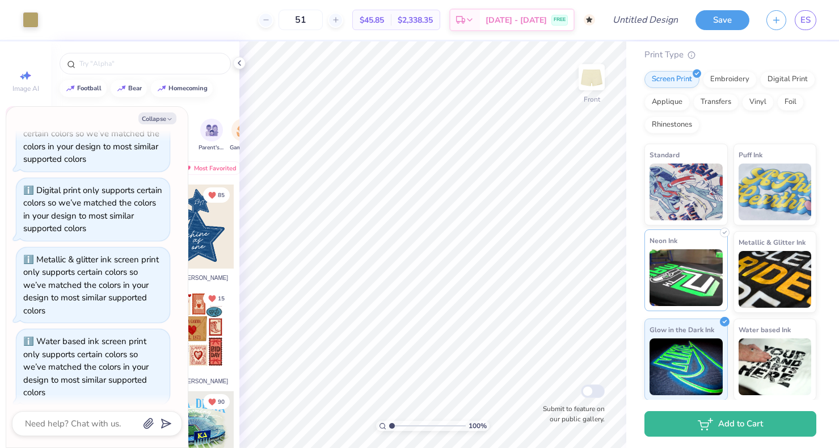
click at [670, 253] on div "Neon Ink" at bounding box center [685, 270] width 83 height 82
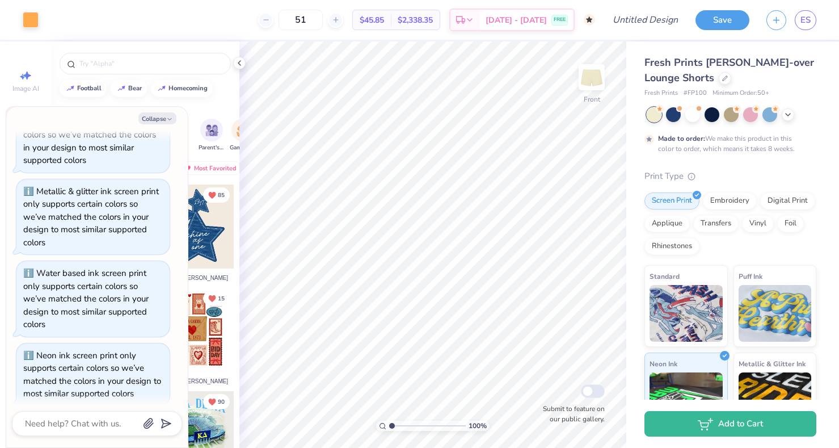
scroll to position [0, 0]
click at [670, 286] on img at bounding box center [685, 311] width 73 height 57
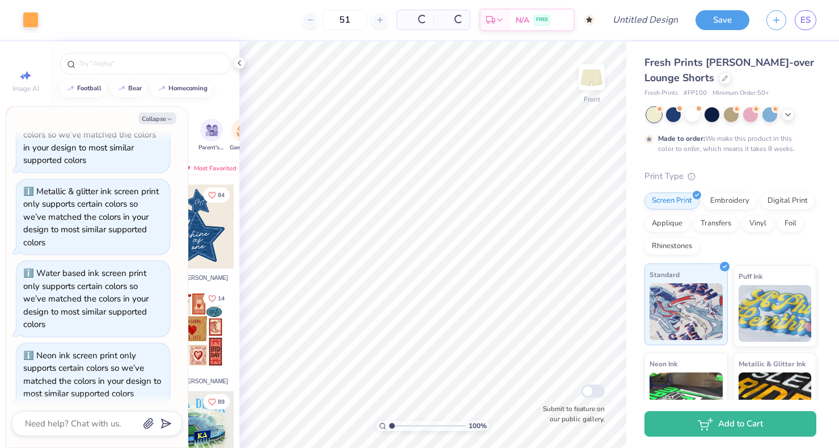
scroll to position [430, 0]
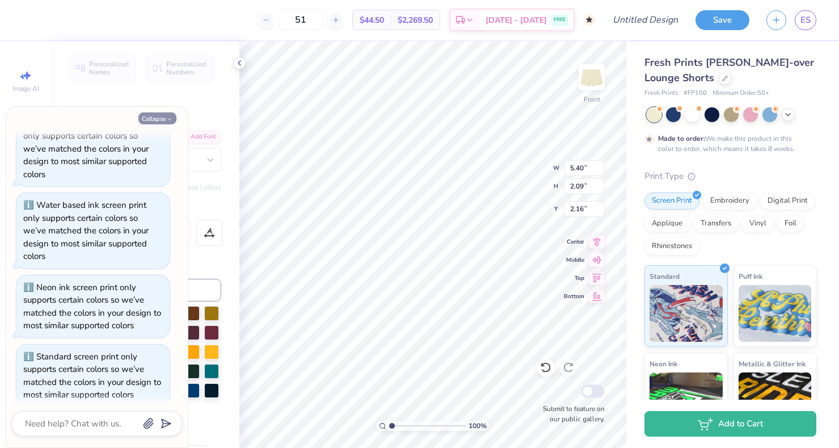
click at [170, 119] on icon "button" at bounding box center [169, 119] width 7 height 7
type textarea "x"
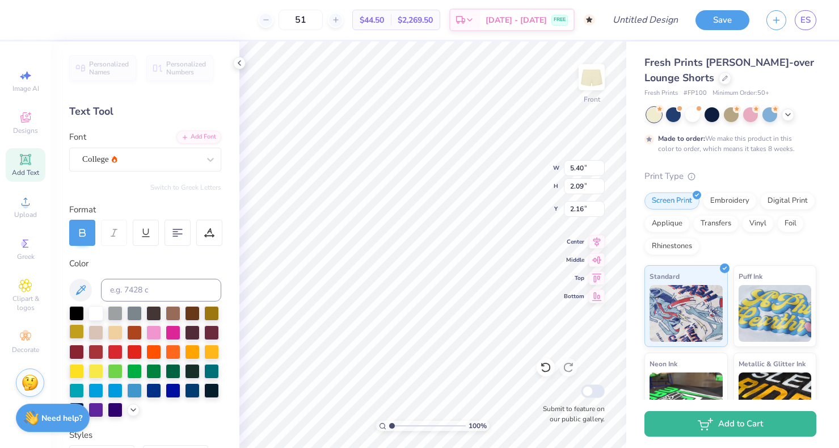
click at [79, 334] on div at bounding box center [76, 331] width 15 height 15
type input "4.35"
click at [81, 334] on div at bounding box center [76, 331] width 15 height 15
click at [596, 81] on img at bounding box center [591, 76] width 45 height 45
click at [77, 338] on div at bounding box center [76, 331] width 15 height 15
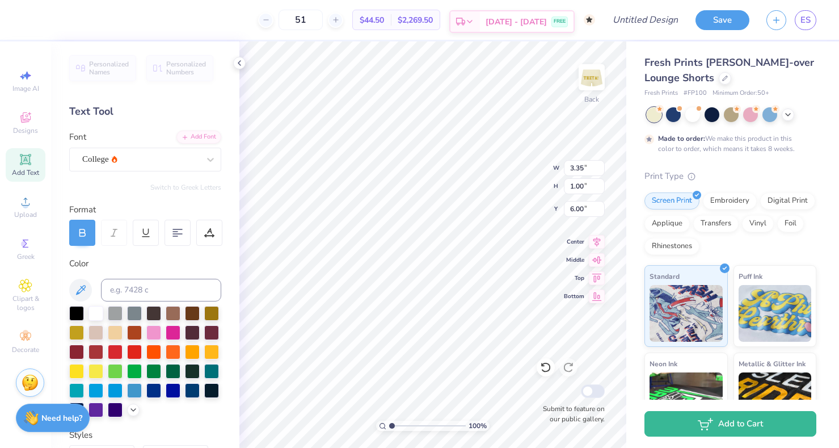
click at [502, 10] on div "Est. Delivery Oct 21 - 24 FREE" at bounding box center [511, 21] width 125 height 23
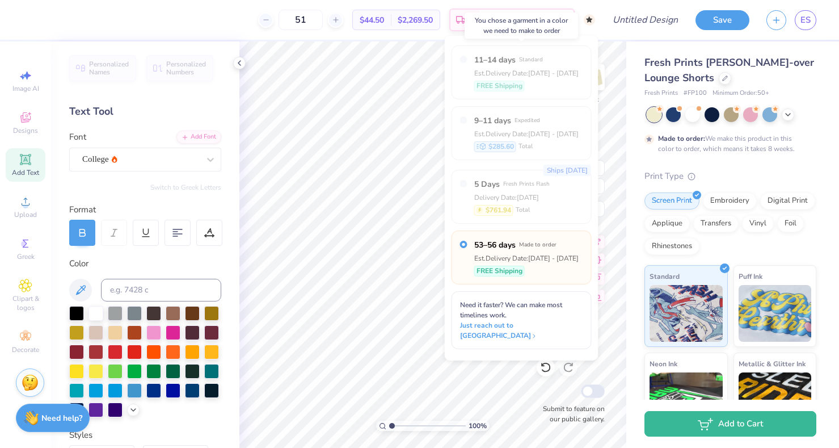
click at [497, 70] on div "Est. Delivery Date: Sep 9 - 12" at bounding box center [526, 73] width 104 height 10
click at [670, 151] on div "Made to order: We make this product in this color to order, which means it take…" at bounding box center [728, 143] width 140 height 20
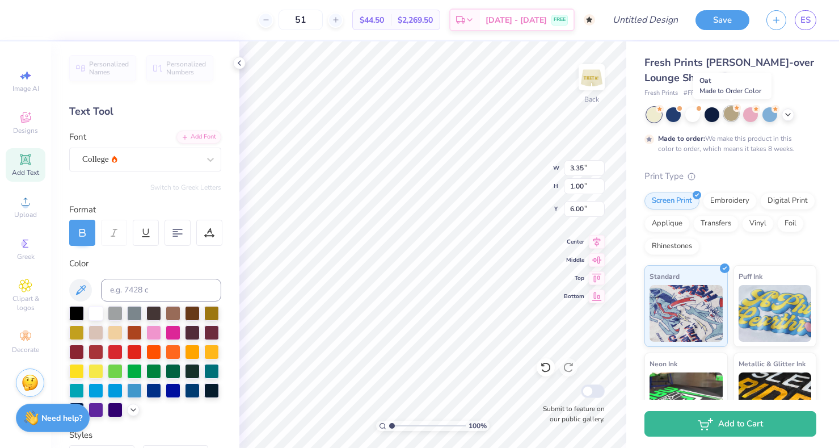
click at [670, 112] on div at bounding box center [731, 113] width 15 height 15
click at [670, 116] on icon at bounding box center [787, 113] width 9 height 9
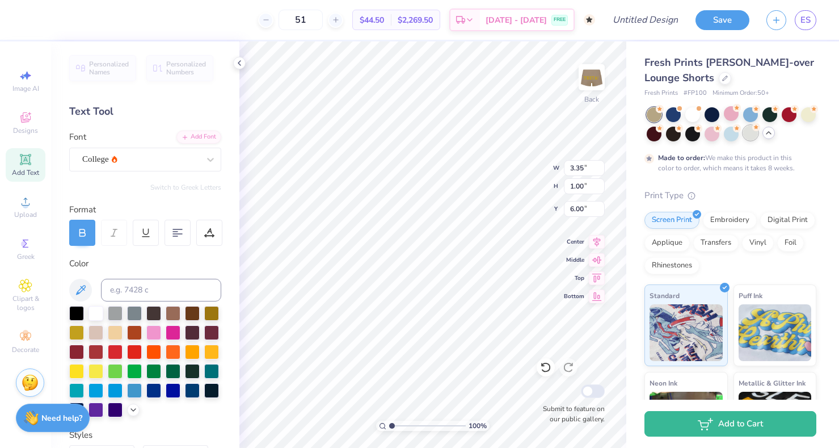
click at [670, 137] on div at bounding box center [750, 132] width 15 height 15
click at [543, 25] on span "Oct 21 - 24" at bounding box center [516, 22] width 61 height 12
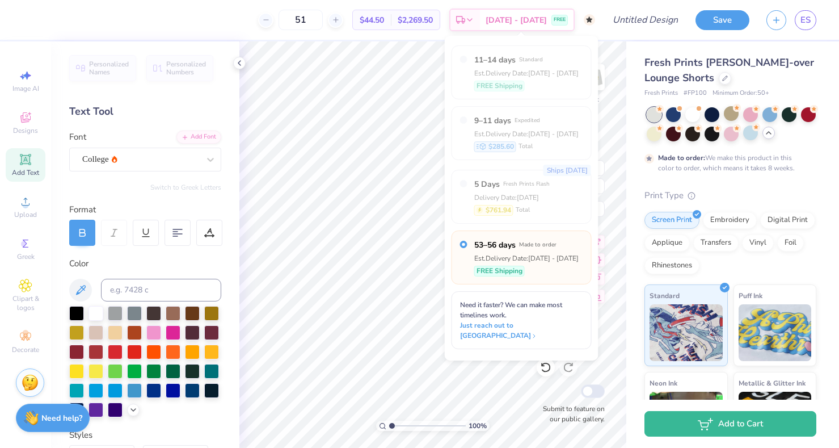
click at [520, 75] on div "Est. Delivery Date: Sep 9 - 12" at bounding box center [526, 73] width 104 height 10
click at [509, 73] on div "Est. Delivery Date: Sep 9 - 12" at bounding box center [526, 73] width 104 height 10
click at [670, 114] on div at bounding box center [692, 113] width 15 height 15
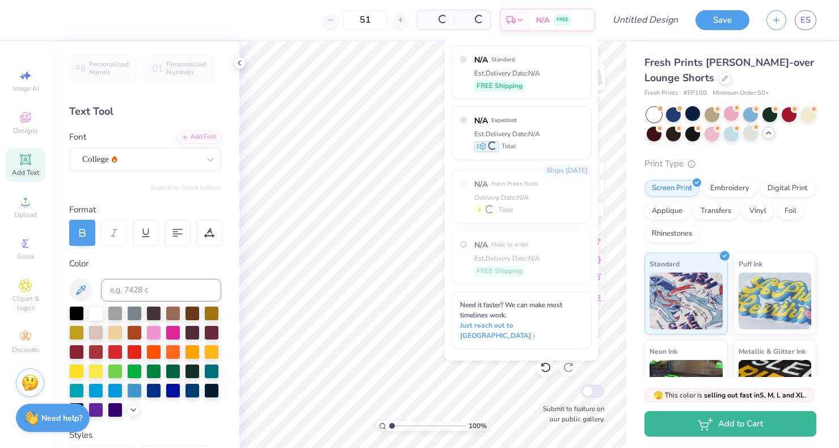
radio input "true"
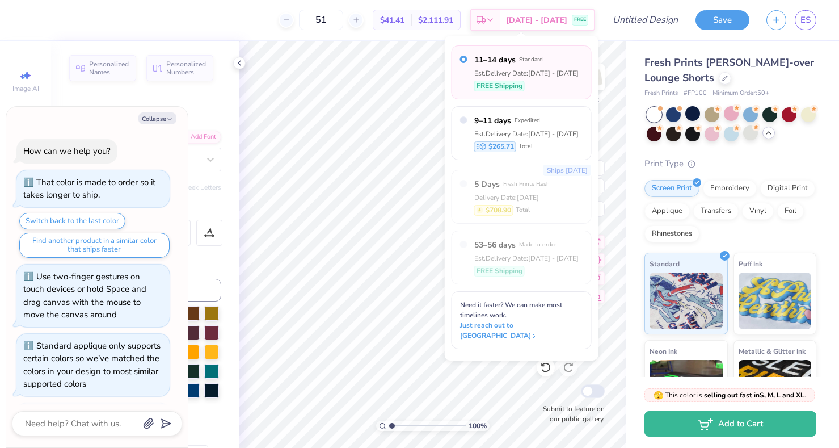
scroll to position [827, 0]
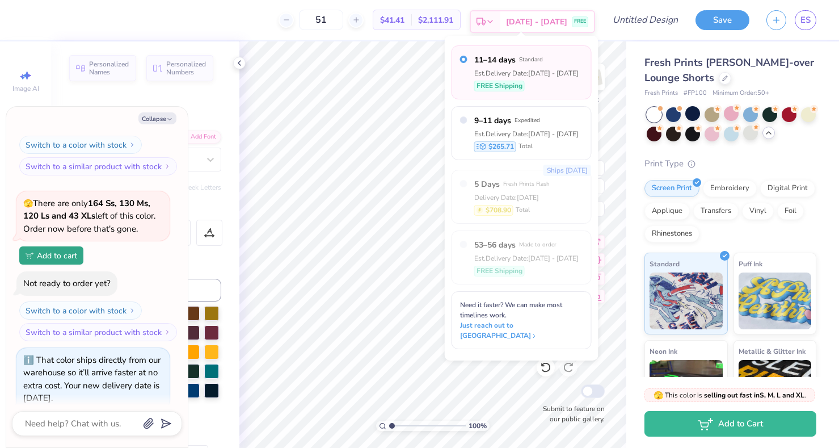
click at [546, 16] on span "[DATE] - [DATE]" at bounding box center [536, 22] width 61 height 12
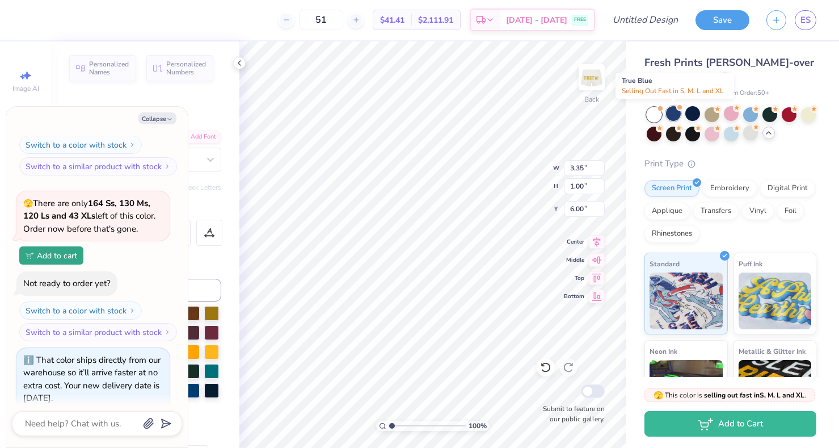
click at [670, 114] on div at bounding box center [673, 113] width 15 height 15
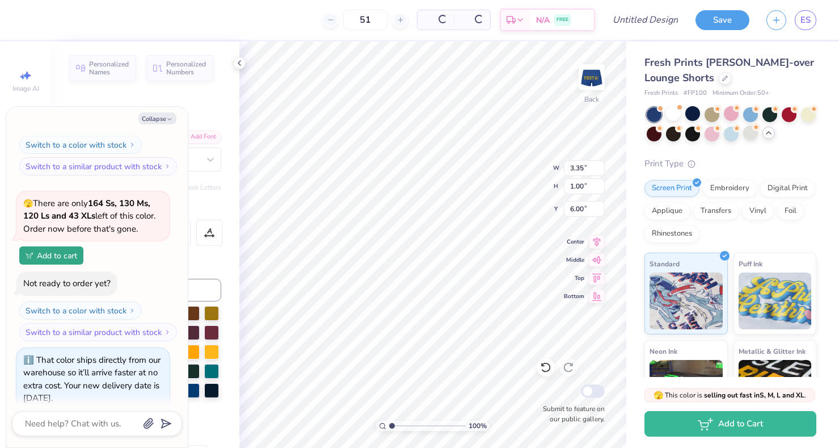
scroll to position [992, 0]
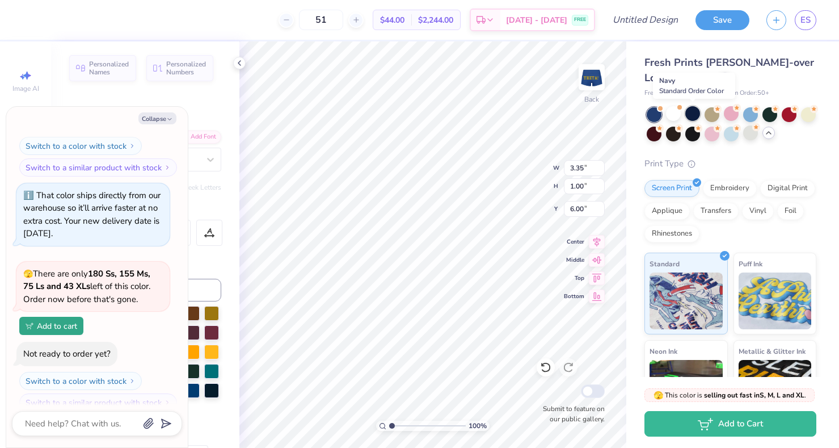
click at [670, 118] on div at bounding box center [692, 113] width 15 height 15
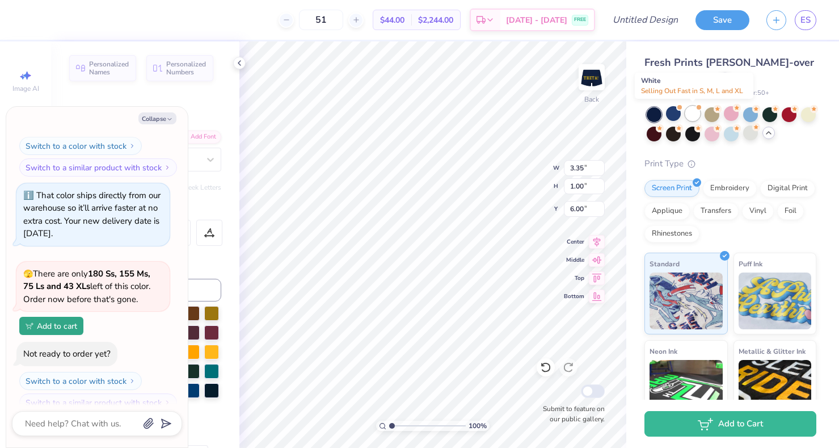
click at [670, 117] on div at bounding box center [692, 113] width 15 height 15
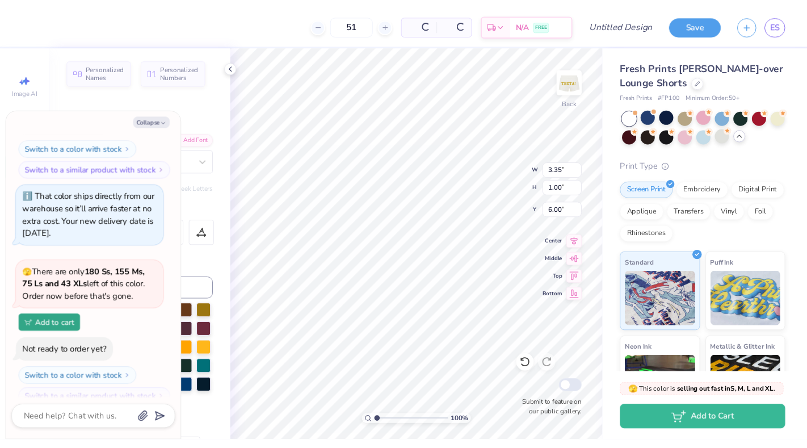
scroll to position [1156, 0]
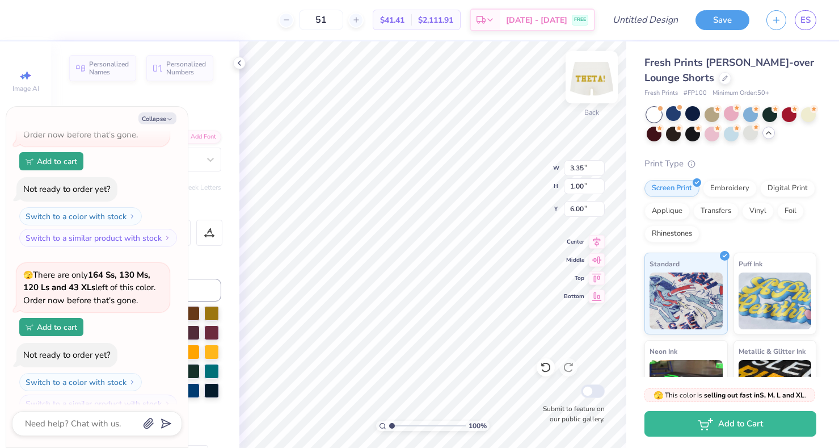
click at [596, 86] on img at bounding box center [591, 76] width 45 height 45
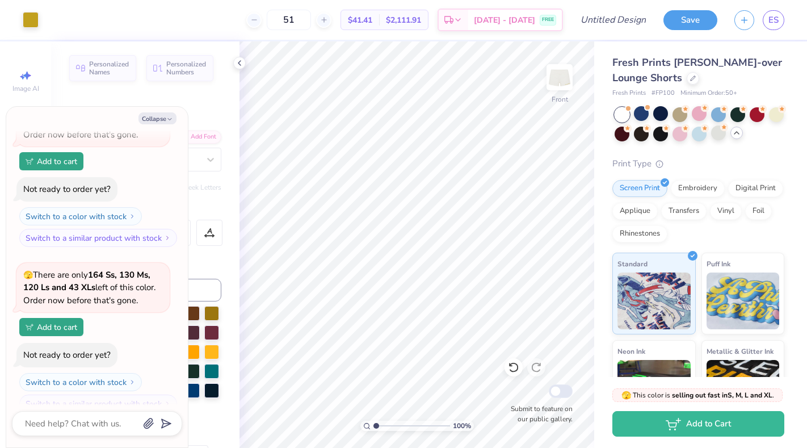
type textarea "x"
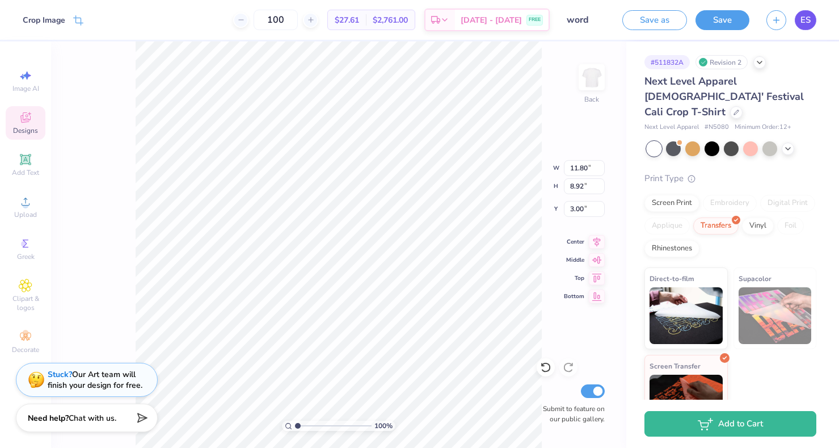
click at [808, 21] on span "ES" at bounding box center [805, 20] width 10 height 13
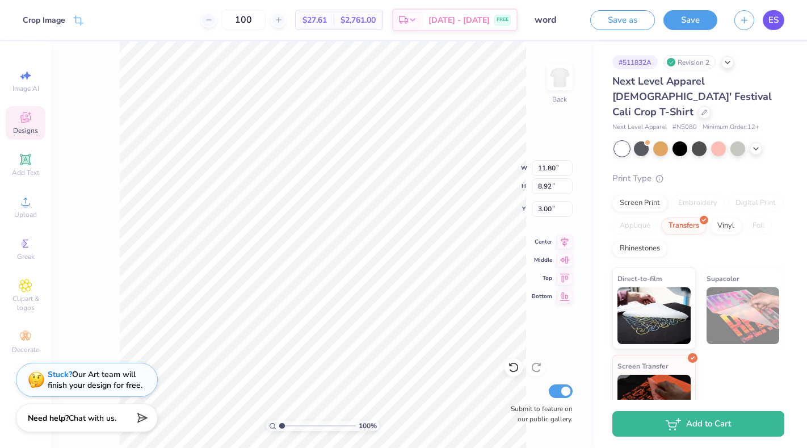
click at [772, 24] on span "ES" at bounding box center [773, 20] width 10 height 13
click at [779, 24] on link "ES" at bounding box center [773, 20] width 22 height 20
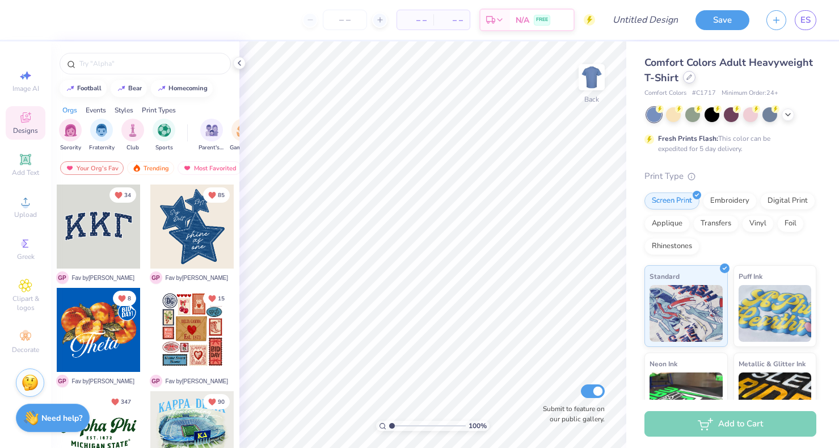
click at [687, 83] on div at bounding box center [689, 77] width 12 height 12
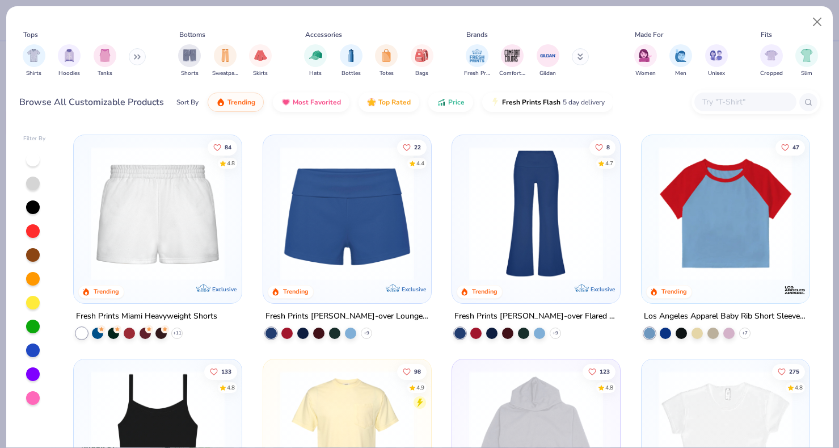
scroll to position [906, 0]
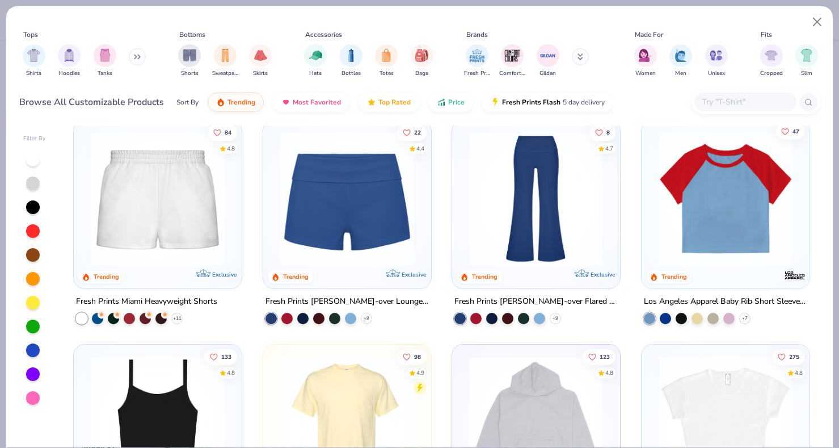
click at [783, 125] on button "47" at bounding box center [789, 131] width 29 height 16
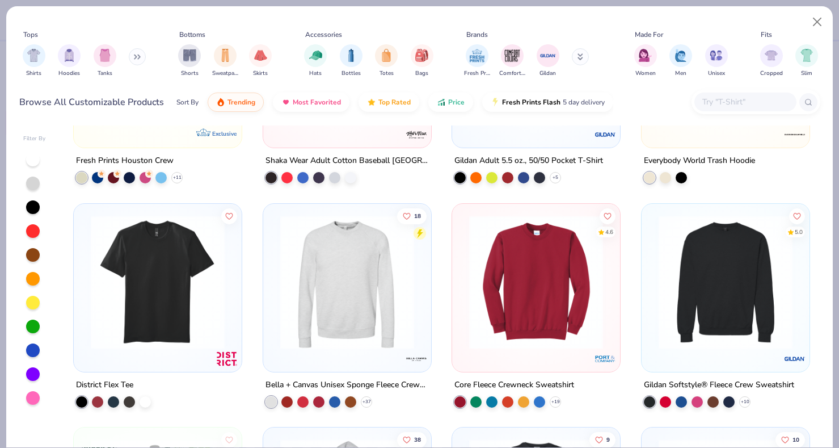
scroll to position [5078, 0]
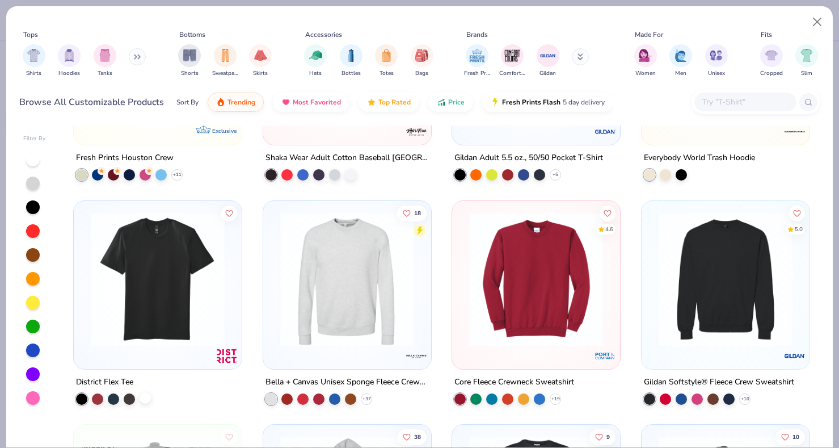
click at [148, 399] on div at bounding box center [145, 396] width 11 height 11
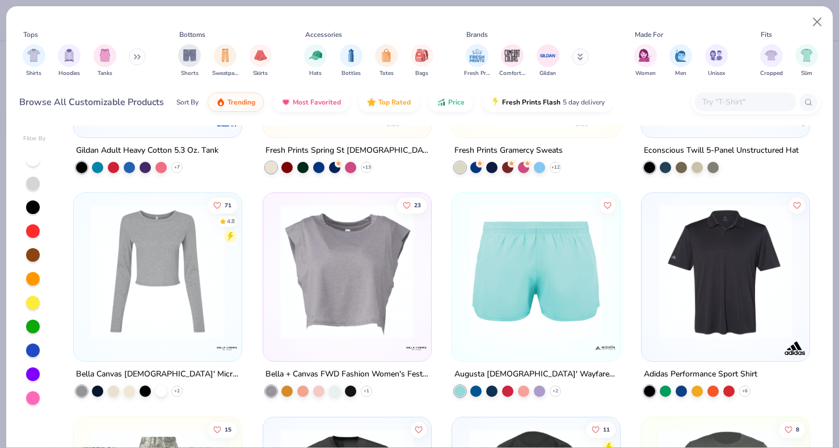
scroll to position [7135, 0]
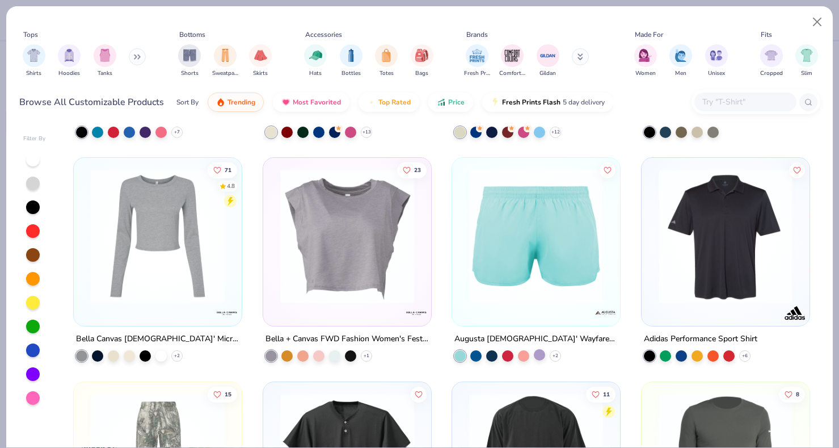
click at [540, 350] on div at bounding box center [539, 353] width 11 height 11
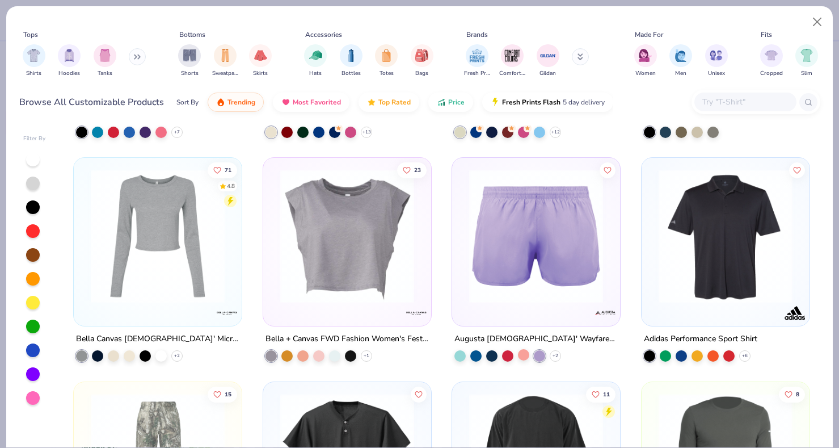
click at [525, 356] on div at bounding box center [523, 353] width 11 height 11
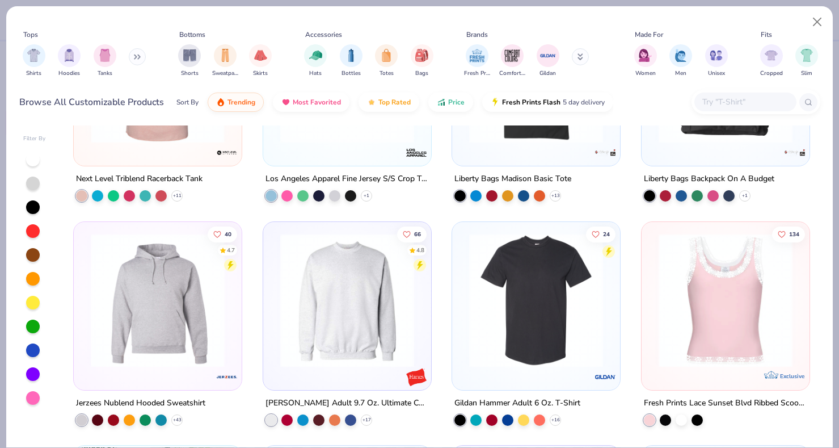
scroll to position [7758, 0]
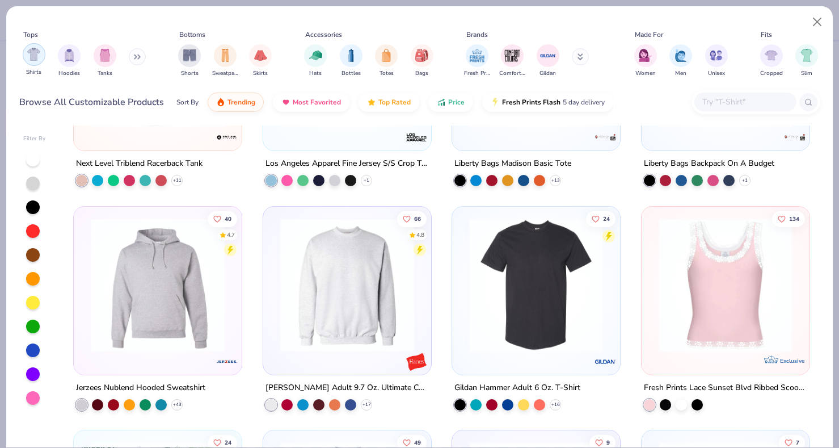
click at [43, 62] on div "filter for Shirts" at bounding box center [34, 54] width 23 height 23
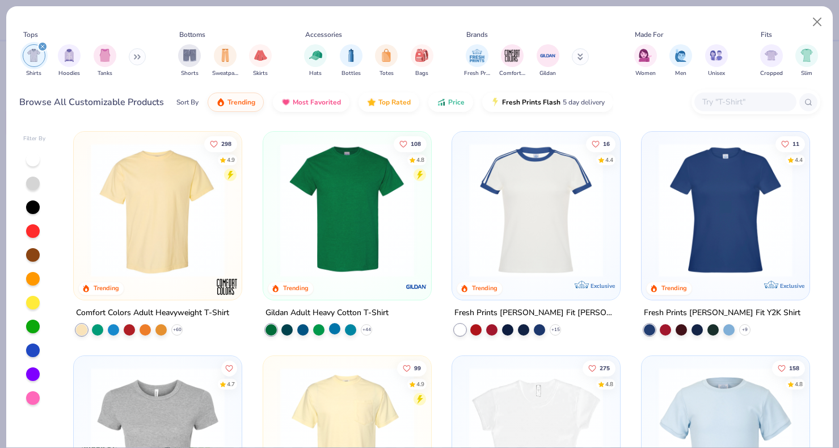
click at [336, 331] on div at bounding box center [334, 327] width 11 height 11
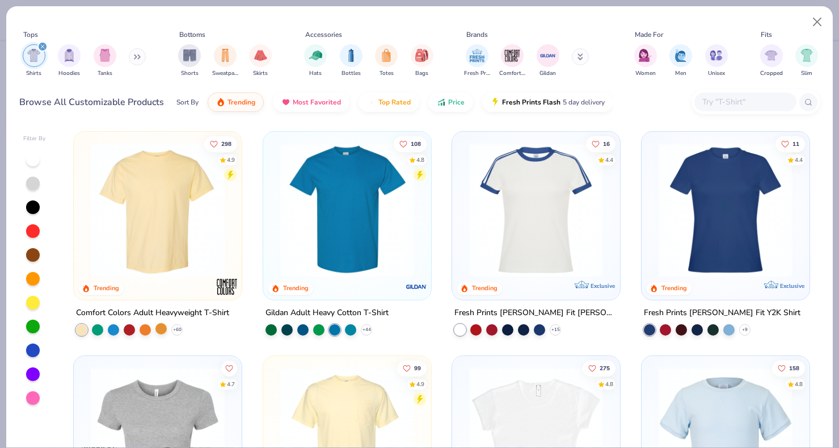
click at [166, 330] on div at bounding box center [160, 327] width 11 height 11
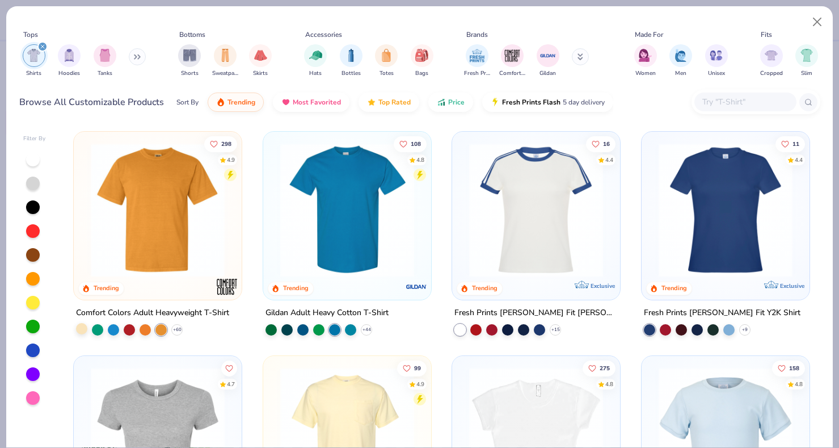
click at [83, 328] on div at bounding box center [81, 327] width 11 height 11
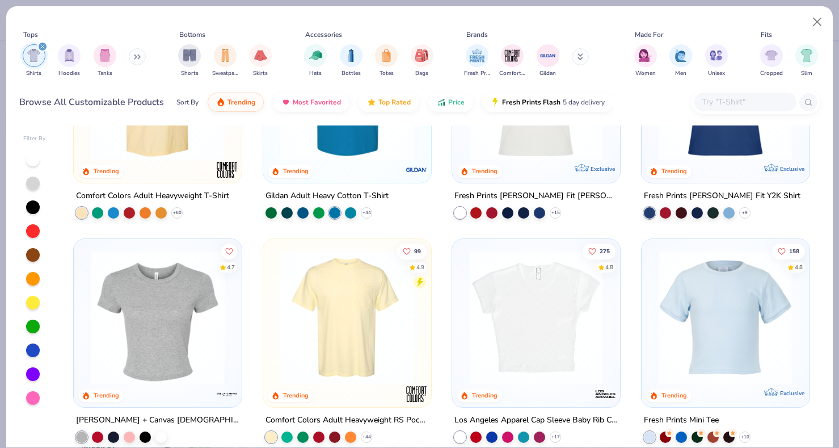
scroll to position [115, 0]
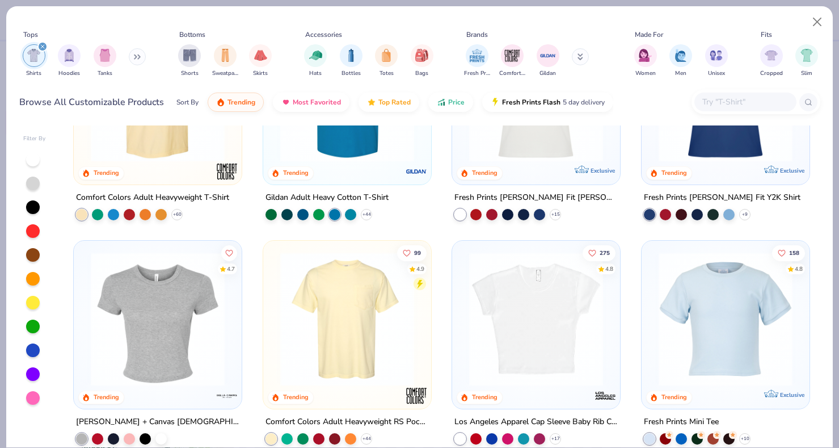
click at [167, 170] on div at bounding box center [157, 97] width 157 height 151
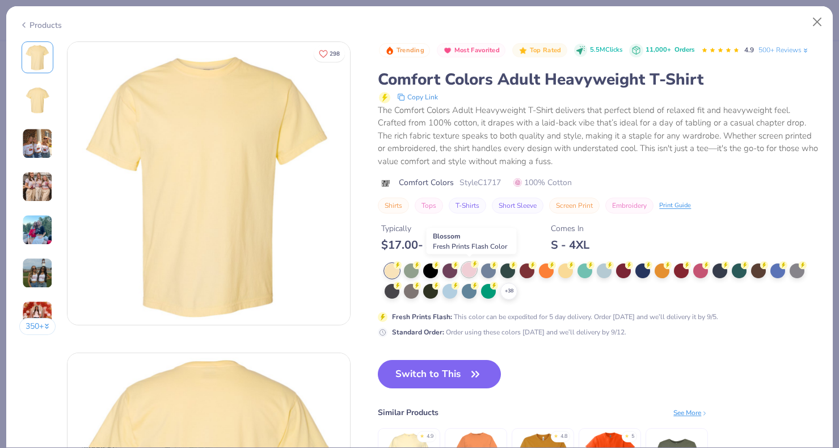
click at [469, 268] on div at bounding box center [469, 269] width 15 height 15
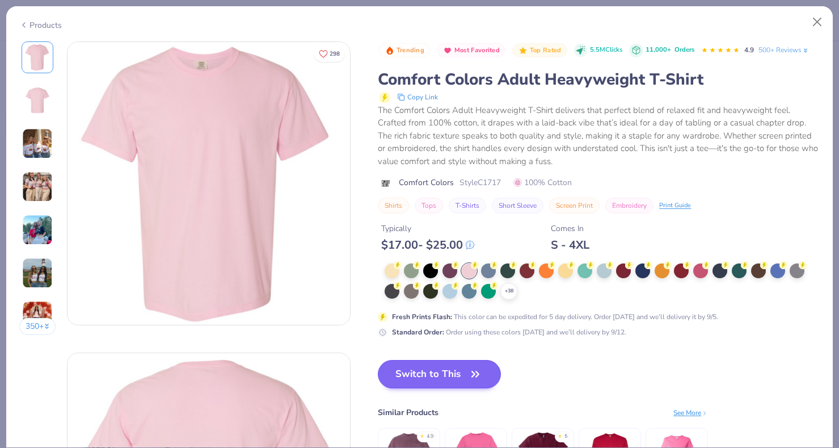
click at [435, 377] on button "Switch to This" at bounding box center [439, 374] width 123 height 28
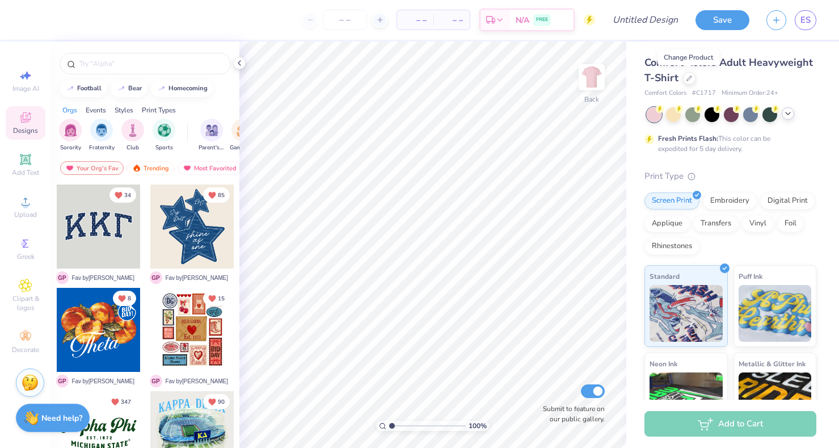
click at [791, 115] on icon at bounding box center [787, 113] width 9 height 9
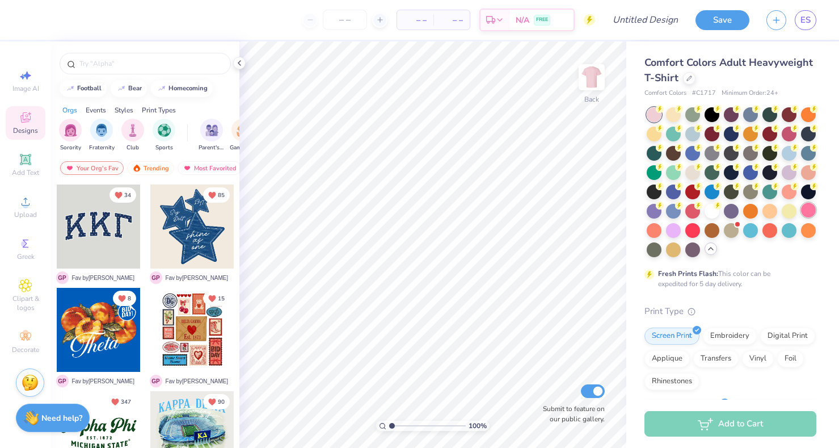
click at [807, 211] on div at bounding box center [808, 210] width 15 height 15
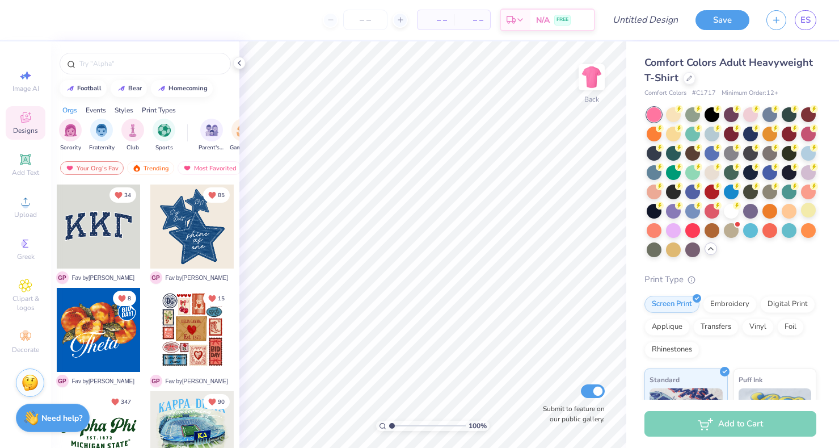
click at [35, 185] on div "Image AI Designs Add Text Upload Greek Clipart & logos Decorate" at bounding box center [26, 211] width 40 height 294
click at [23, 166] on icon at bounding box center [26, 160] width 14 height 14
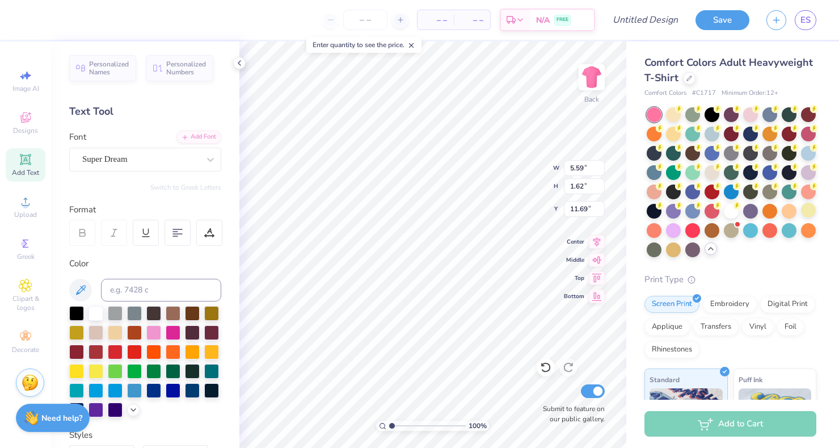
type textarea "i"
type textarea "b"
type textarea "[PERSON_NAME] got me"
click at [126, 165] on span "Super Dream" at bounding box center [104, 159] width 45 height 13
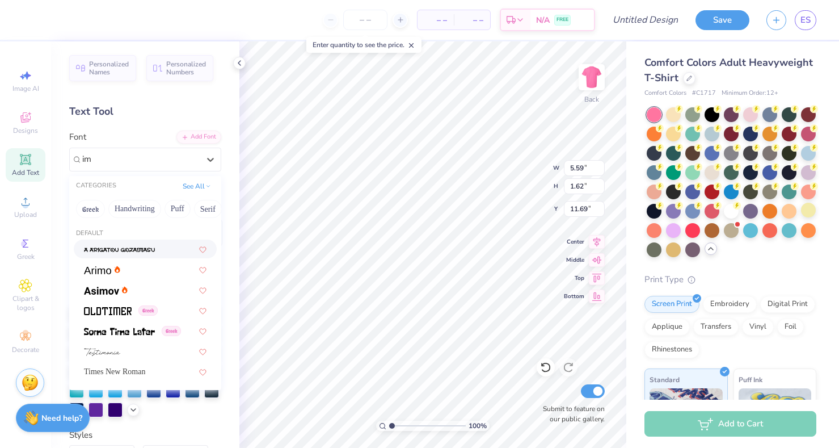
type input "i"
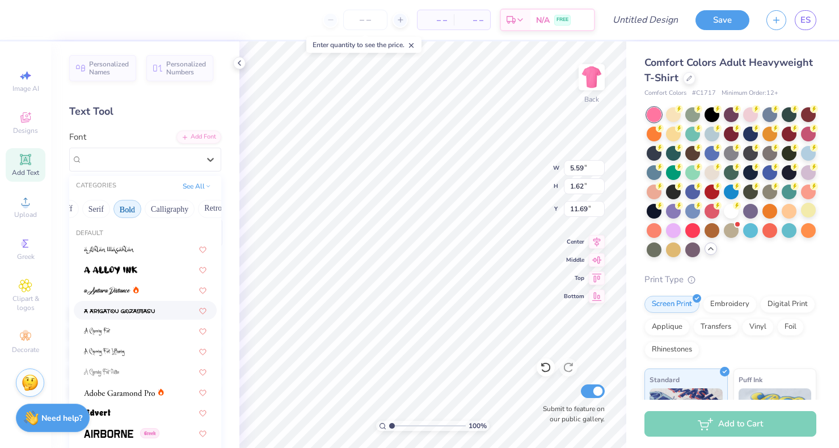
click at [124, 210] on button "Bold" at bounding box center [127, 209] width 28 height 18
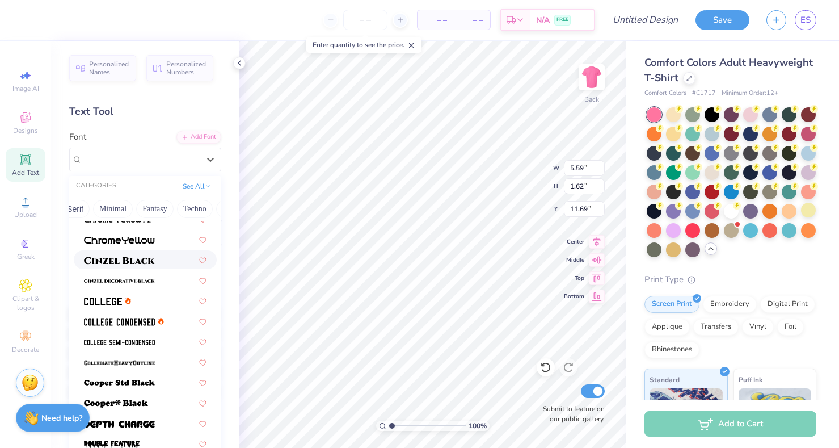
scroll to position [58, 0]
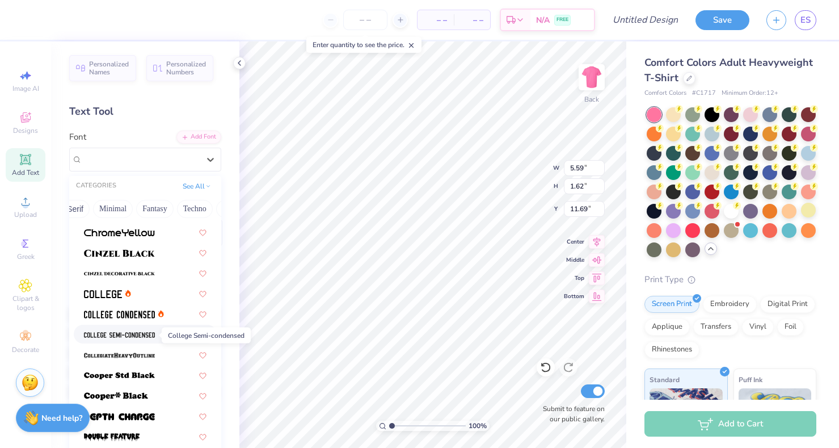
click at [134, 339] on img at bounding box center [119, 335] width 71 height 8
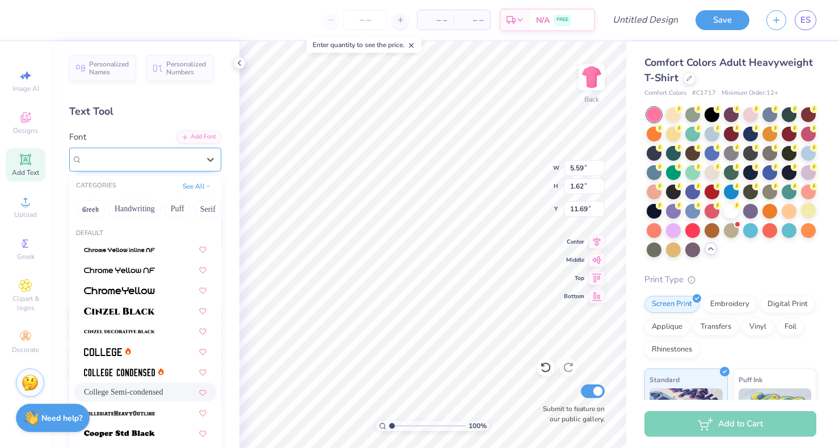
click at [194, 156] on div "College Semi-condensed" at bounding box center [140, 159] width 119 height 18
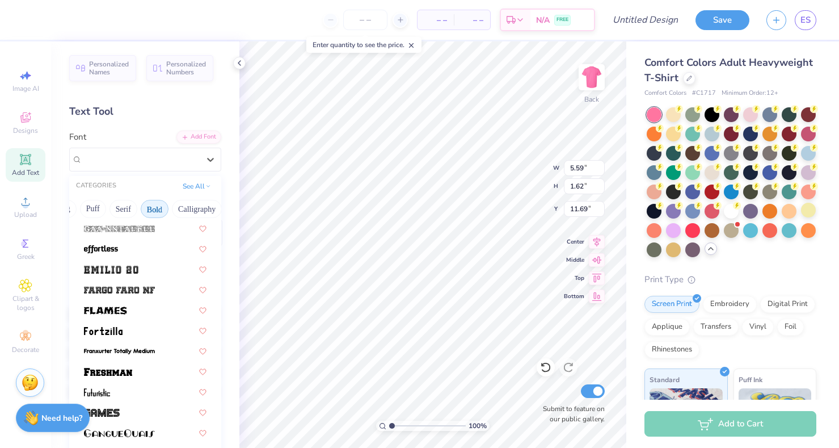
scroll to position [292, 0]
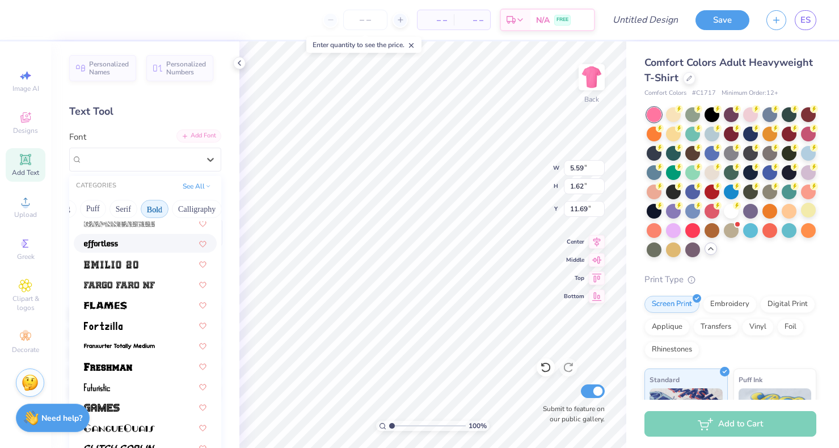
click at [210, 133] on div "Add Font" at bounding box center [198, 135] width 45 height 13
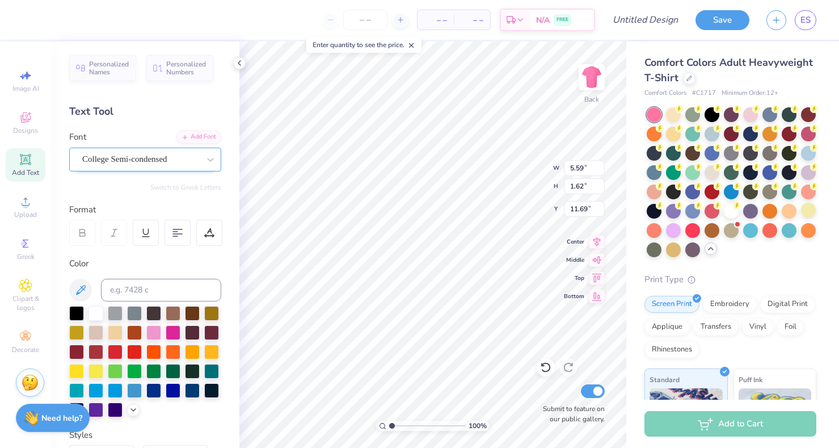
click at [193, 158] on div "College Semi-condensed" at bounding box center [140, 159] width 119 height 18
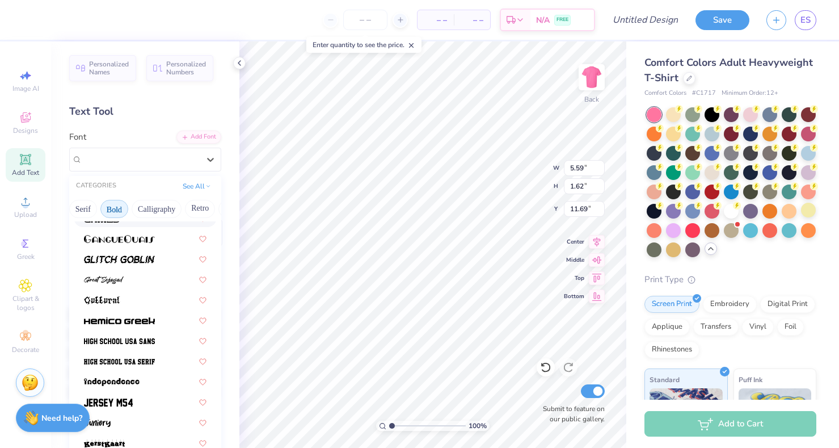
scroll to position [550, 0]
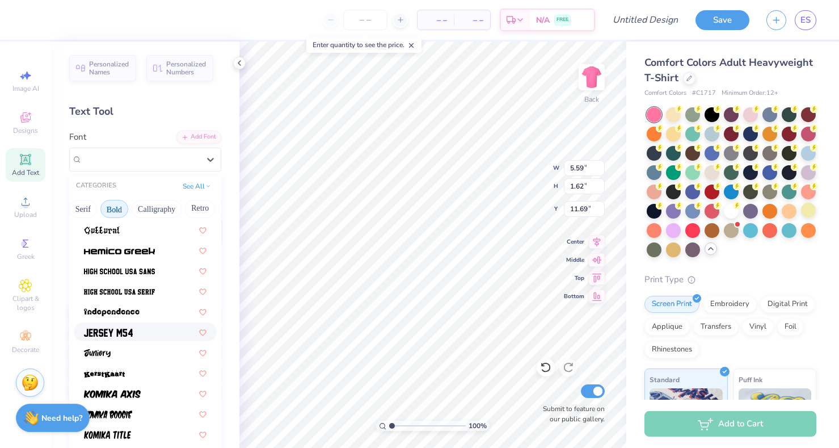
click at [163, 335] on div at bounding box center [145, 332] width 123 height 12
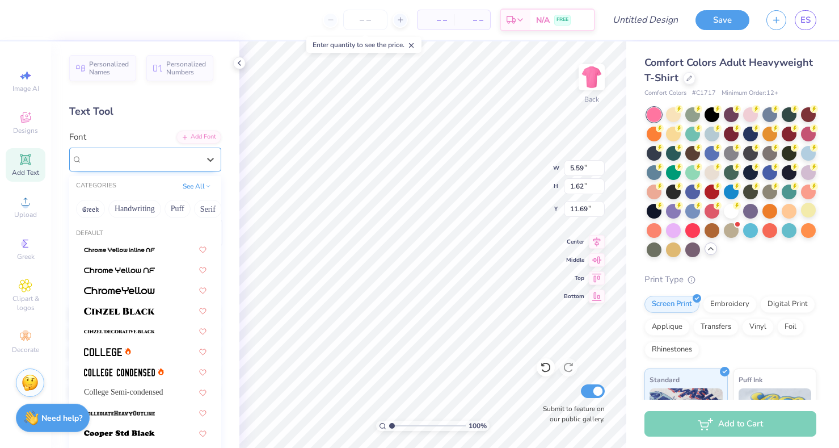
click at [161, 162] on div "Jersey M54" at bounding box center [140, 159] width 119 height 18
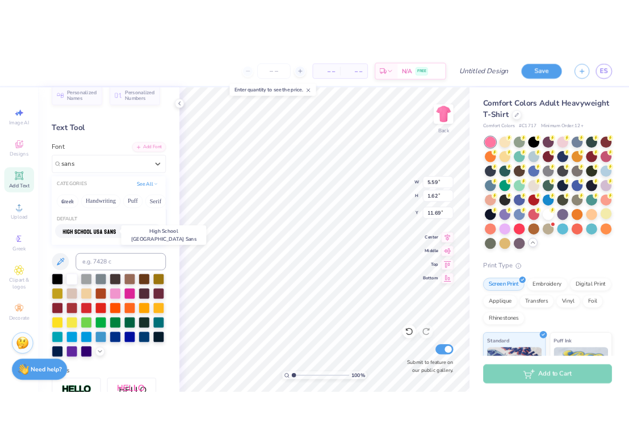
scroll to position [18, 0]
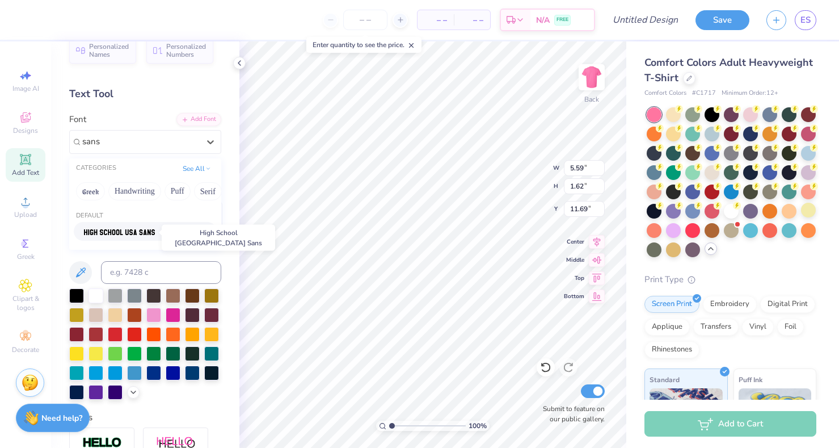
click at [135, 231] on img at bounding box center [119, 232] width 71 height 8
type input "sans"
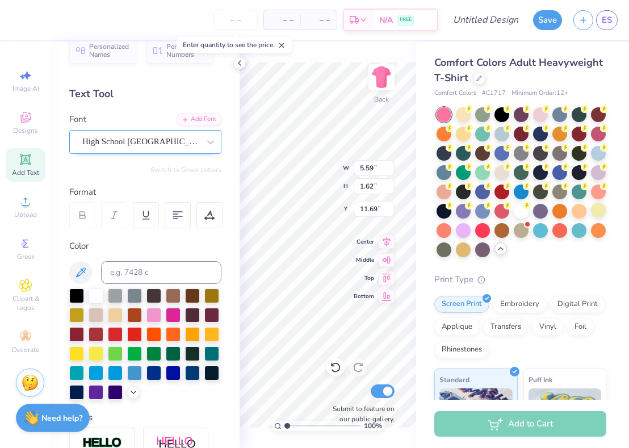
click at [200, 141] on div "High School [GEOGRAPHIC_DATA] Sans" at bounding box center [140, 142] width 119 height 18
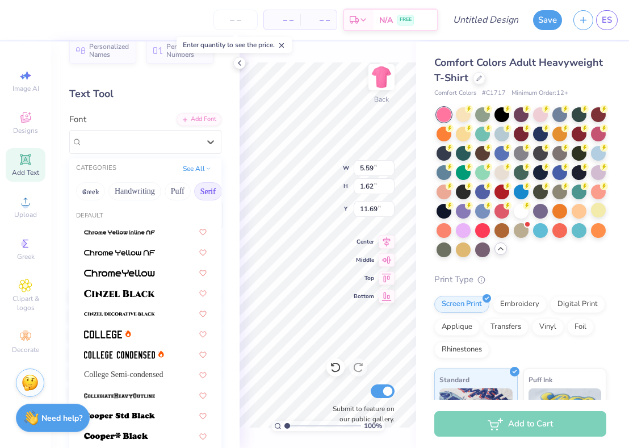
click at [205, 195] on button "Serif" at bounding box center [208, 191] width 28 height 18
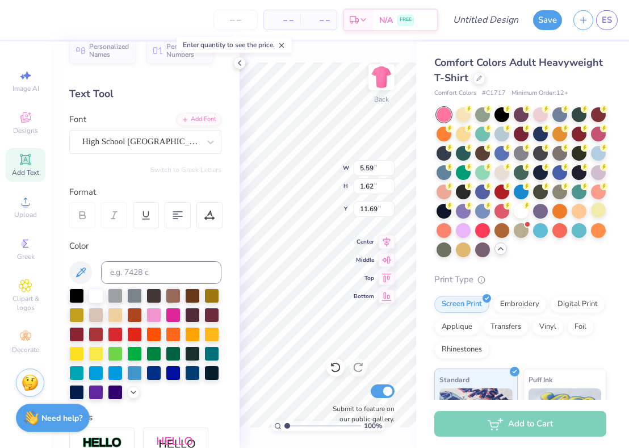
scroll to position [1, 2]
click at [237, 241] on div "– – Per Item – – Total Est. Delivery N/A FREE Design Title Save ES Image AI Des…" at bounding box center [314, 224] width 629 height 448
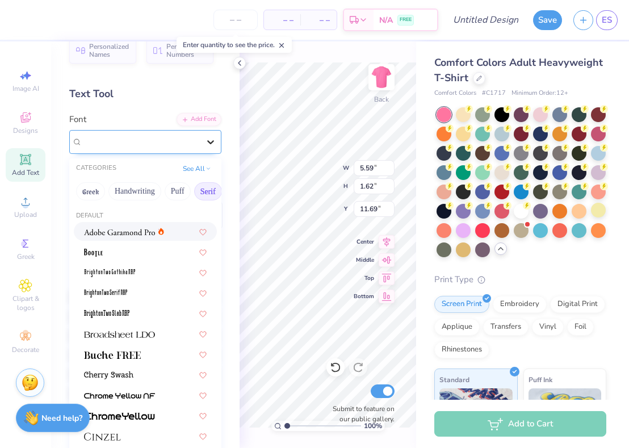
click at [218, 144] on div at bounding box center [210, 142] width 20 height 20
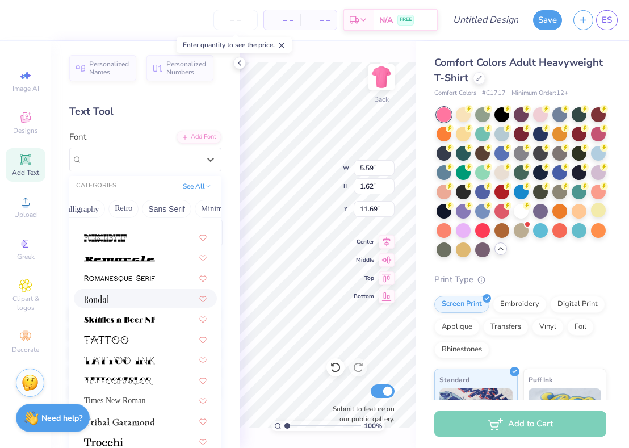
scroll to position [0, 212]
click at [204, 185] on button "See All" at bounding box center [196, 184] width 35 height 11
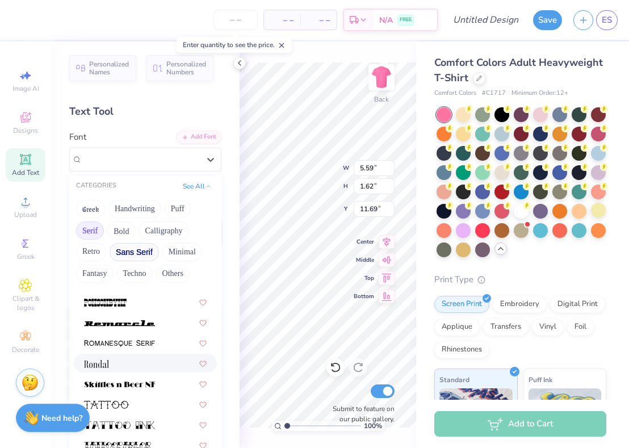
click at [136, 254] on button "Sans Serif" at bounding box center [133, 252] width 49 height 18
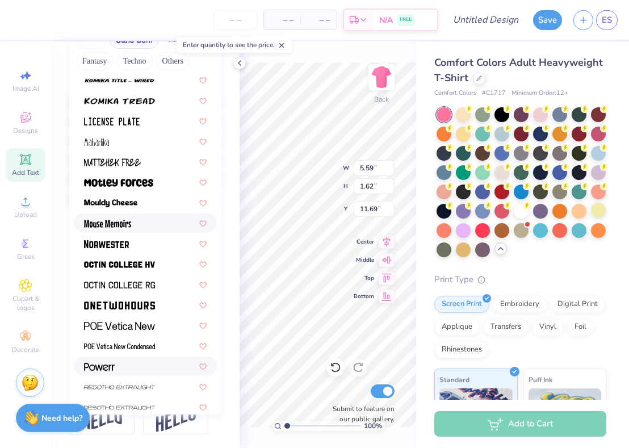
scroll to position [880, 0]
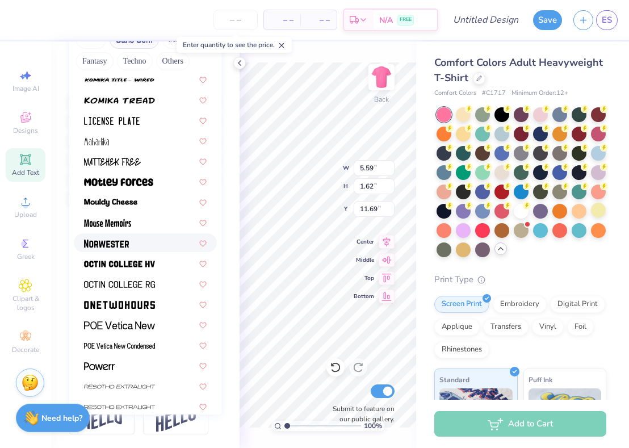
click at [113, 246] on img at bounding box center [106, 243] width 45 height 8
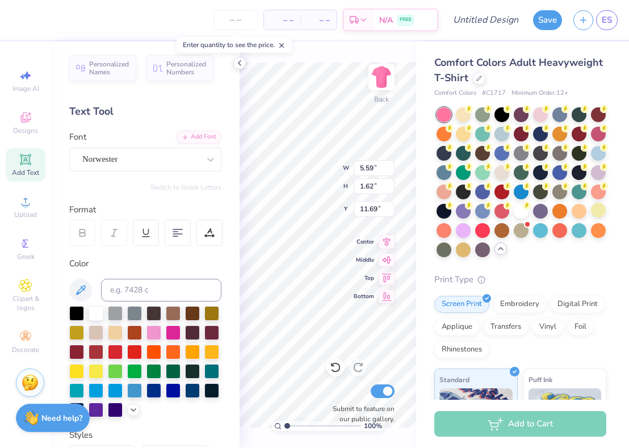
scroll to position [0, 0]
click at [207, 138] on div "Add Font" at bounding box center [198, 135] width 45 height 13
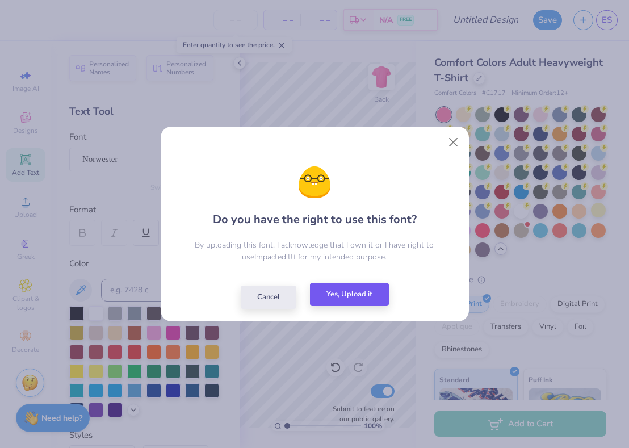
click at [356, 302] on button "Yes, Upload it" at bounding box center [349, 293] width 79 height 23
type input "12.15"
type input "4.62"
type input "10.19"
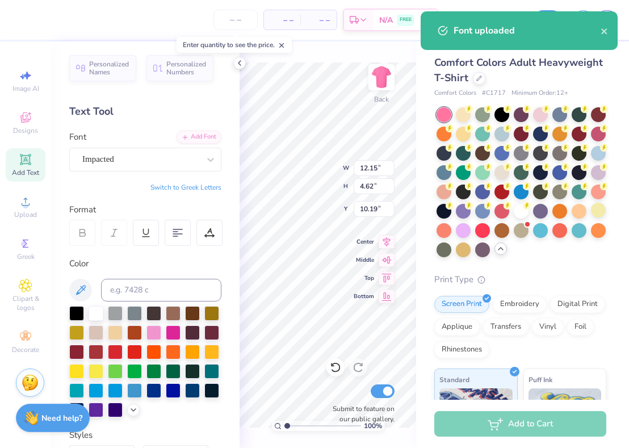
type input "11.45"
type input "4.87"
type input "10.06"
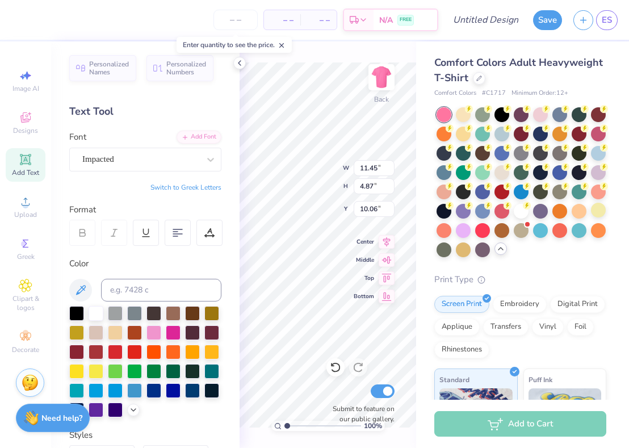
scroll to position [1, 2]
type textarea "[PERSON_NAME] GOT ME"
click at [176, 237] on div at bounding box center [178, 233] width 26 height 26
click at [176, 227] on icon at bounding box center [177, 232] width 10 height 10
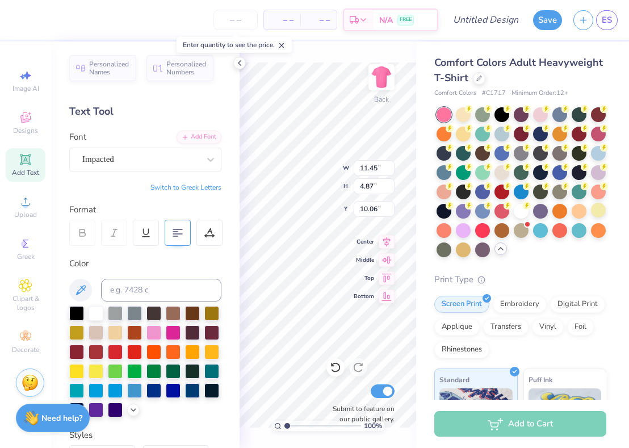
click at [176, 227] on icon at bounding box center [177, 232] width 10 height 10
click at [385, 282] on div "100 % Back W 11.83 11.83 " H 4.69 4.69 " Y 10.16 10.16 " Center Middle Top Bott…" at bounding box center [327, 244] width 176 height 406
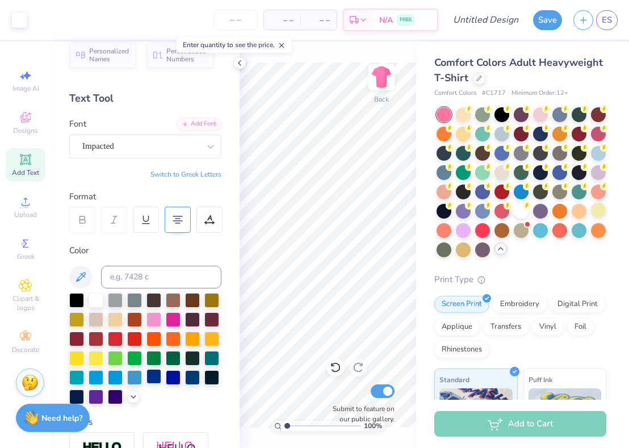
click at [153, 380] on div at bounding box center [153, 376] width 15 height 15
click at [130, 372] on div at bounding box center [134, 376] width 15 height 15
click at [113, 377] on div at bounding box center [115, 376] width 15 height 15
click at [200, 125] on div "Add Font" at bounding box center [198, 122] width 45 height 13
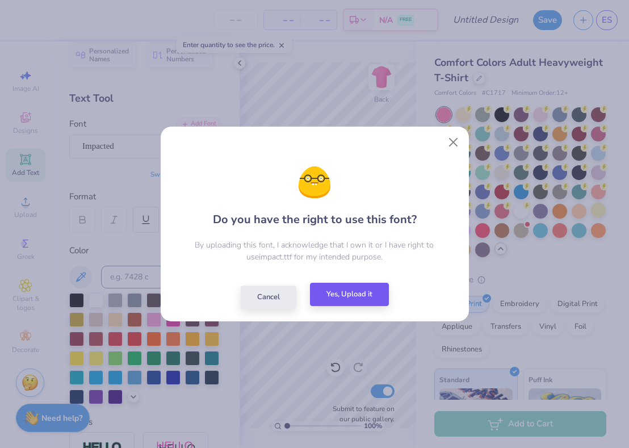
click at [354, 302] on button "Yes, Upload it" at bounding box center [349, 293] width 79 height 23
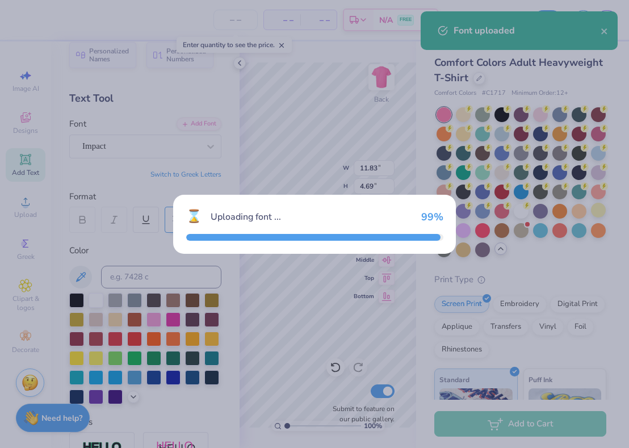
type input "11.82"
type input "4.68"
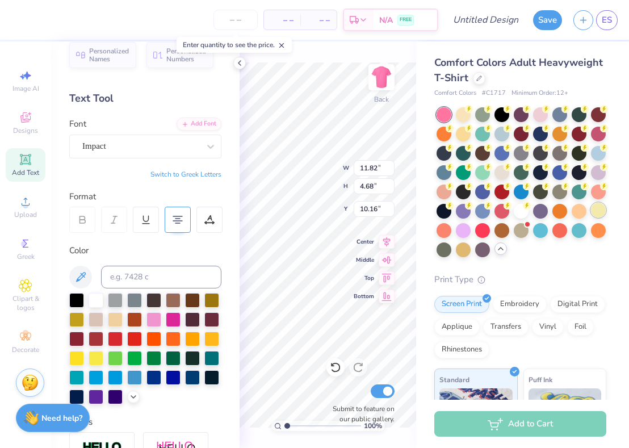
click at [605, 206] on div at bounding box center [598, 210] width 15 height 15
click at [482, 231] on div at bounding box center [482, 229] width 15 height 15
click at [510, 211] on div at bounding box center [521, 182] width 170 height 150
click at [506, 211] on div at bounding box center [501, 210] width 15 height 15
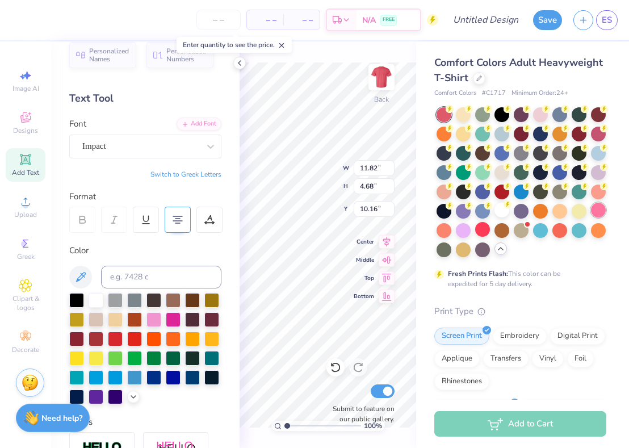
click at [597, 213] on div at bounding box center [598, 210] width 15 height 15
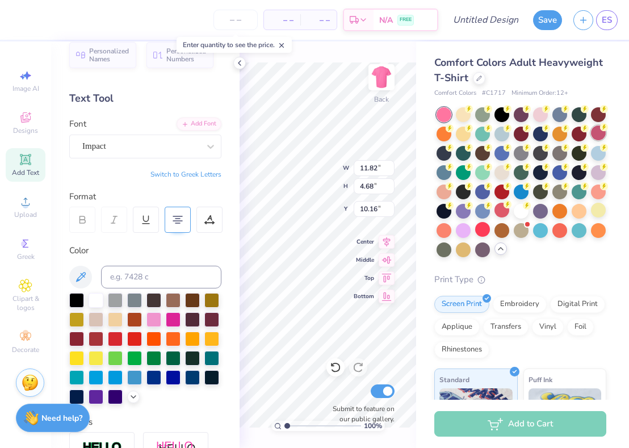
click at [599, 134] on div at bounding box center [598, 132] width 15 height 15
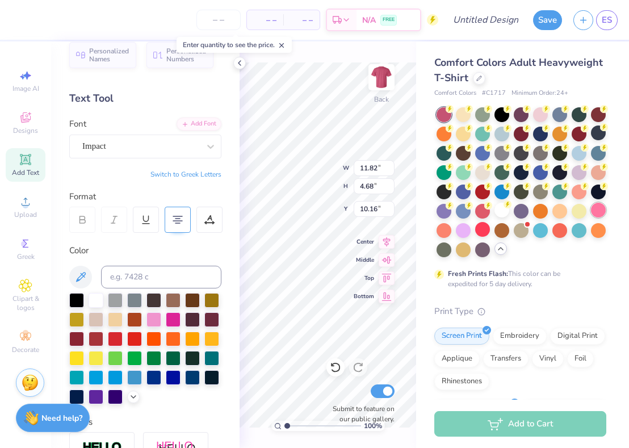
click at [600, 208] on div at bounding box center [598, 210] width 15 height 15
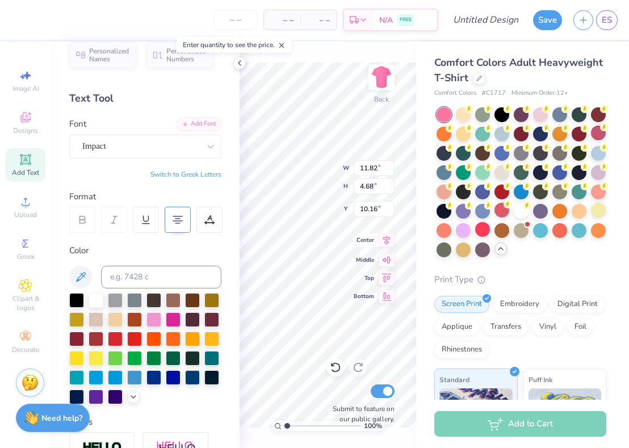
scroll to position [0, 2]
click at [206, 338] on div at bounding box center [211, 337] width 15 height 15
click at [75, 311] on div at bounding box center [76, 318] width 15 height 15
click at [175, 379] on div at bounding box center [173, 376] width 15 height 15
click at [112, 378] on div at bounding box center [115, 376] width 15 height 15
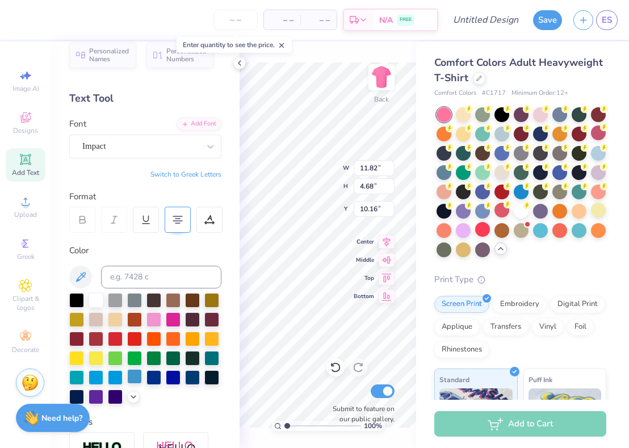
click at [131, 378] on div at bounding box center [134, 376] width 15 height 15
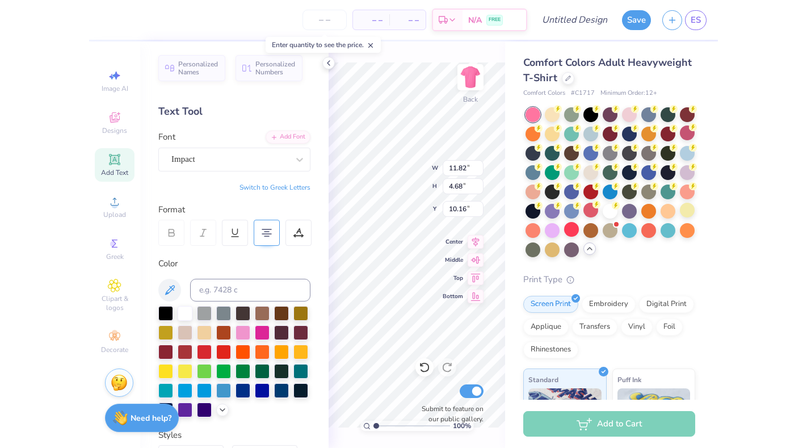
scroll to position [53, 0]
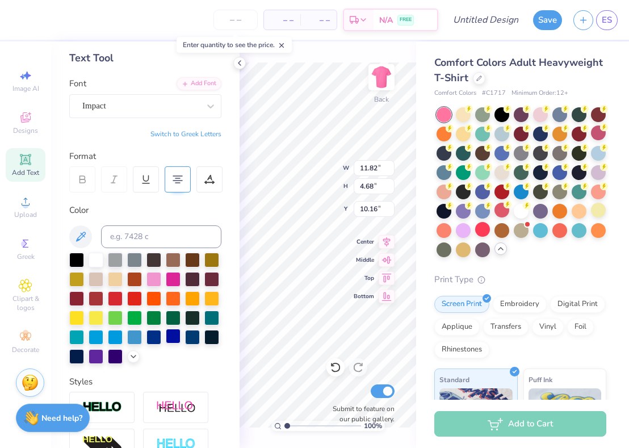
click at [167, 343] on div at bounding box center [173, 335] width 15 height 15
click at [157, 341] on div at bounding box center [153, 335] width 15 height 15
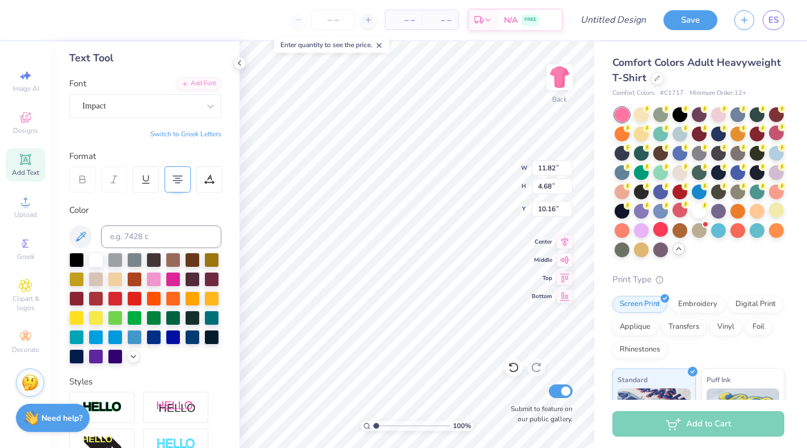
type input "3.45"
click at [16, 338] on div "Decorate" at bounding box center [26, 341] width 40 height 33
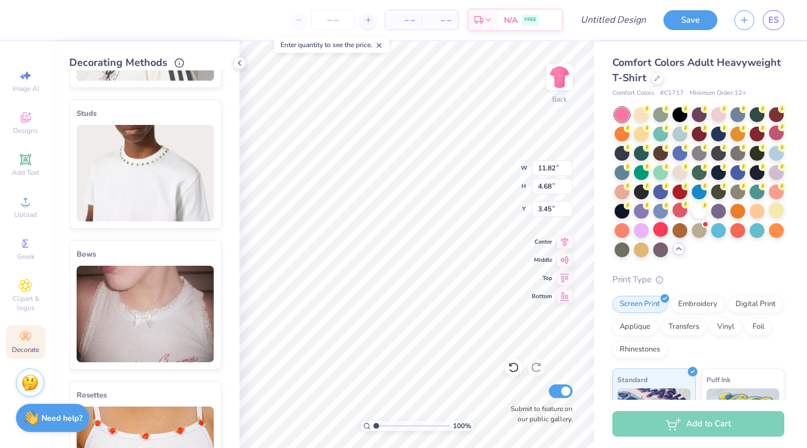
scroll to position [189, 0]
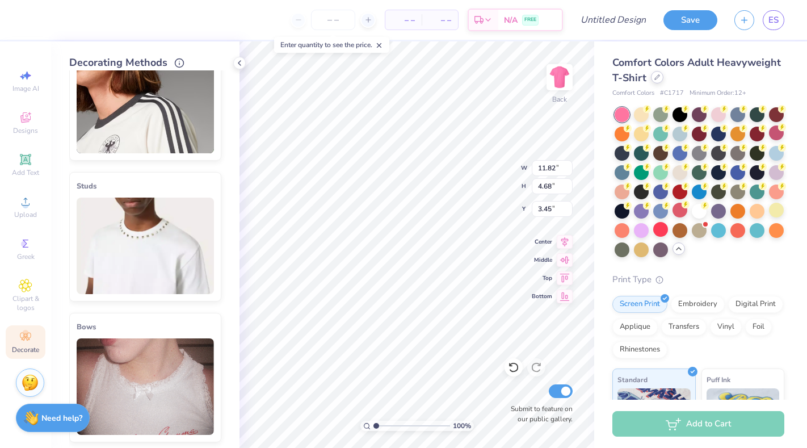
click at [651, 82] on div "Comfort Colors Adult Heavyweight T-Shirt" at bounding box center [698, 70] width 172 height 31
click at [652, 76] on div at bounding box center [657, 77] width 12 height 12
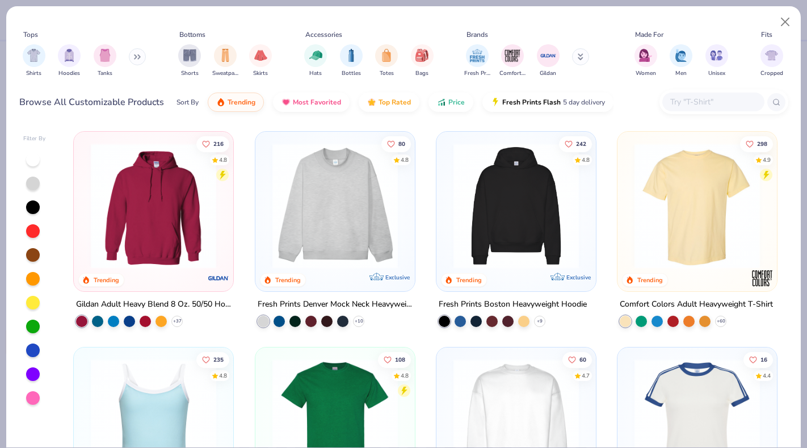
click at [690, 91] on div at bounding box center [723, 102] width 129 height 24
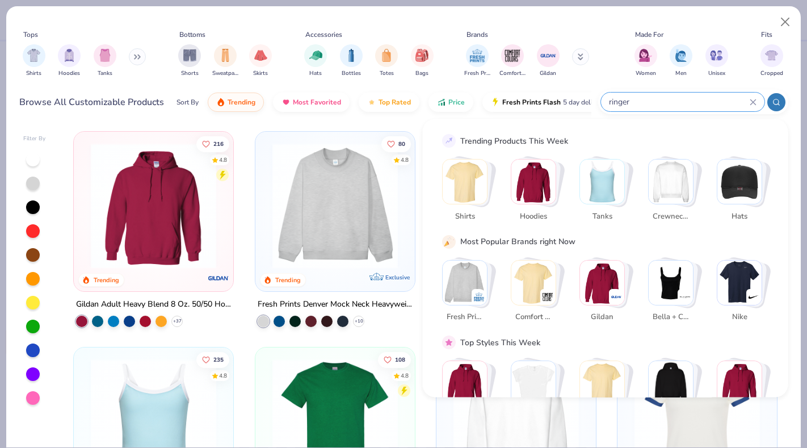
type input "ringer"
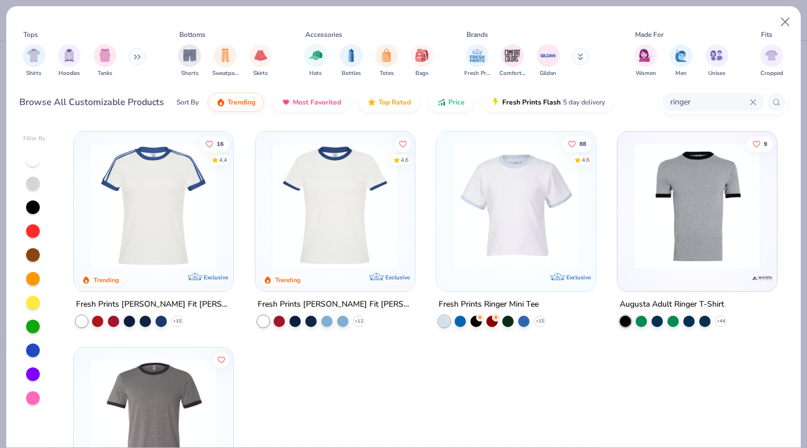
click at [712, 237] on img at bounding box center [697, 205] width 137 height 125
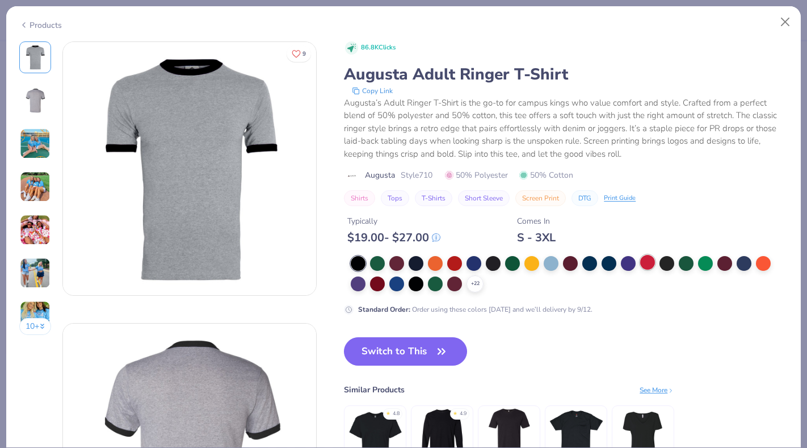
click at [646, 263] on div at bounding box center [647, 262] width 15 height 15
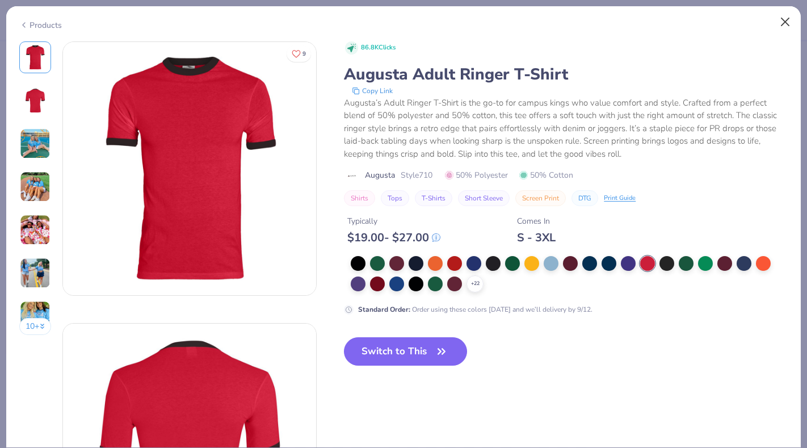
click at [792, 19] on button "Close" at bounding box center [785, 22] width 22 height 22
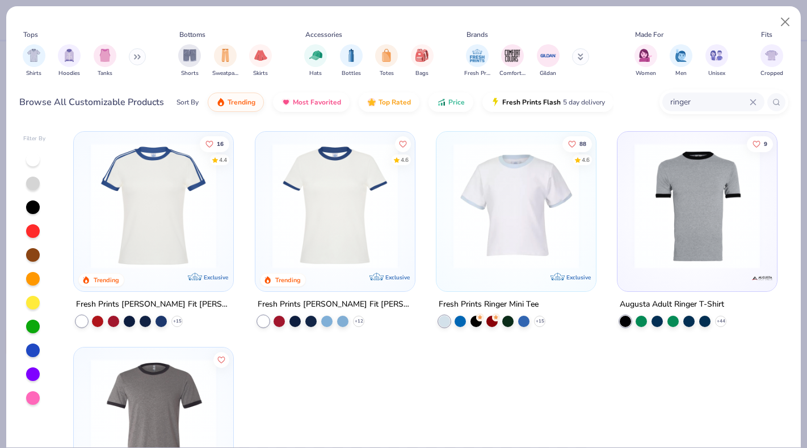
click at [386, 229] on img at bounding box center [335, 205] width 137 height 125
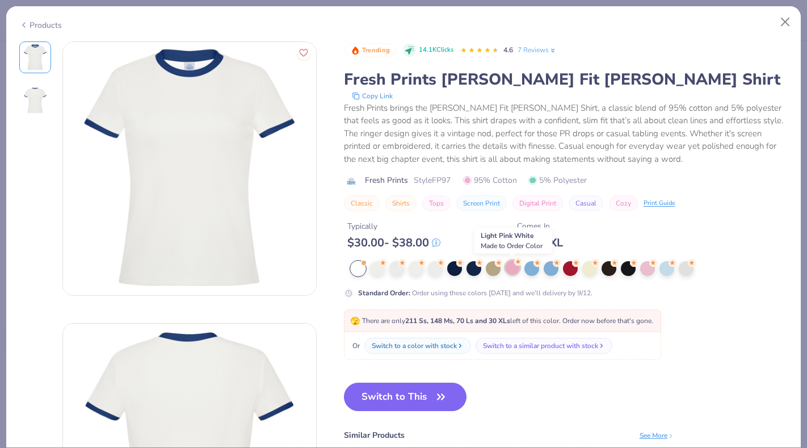
click at [514, 269] on div at bounding box center [512, 267] width 15 height 15
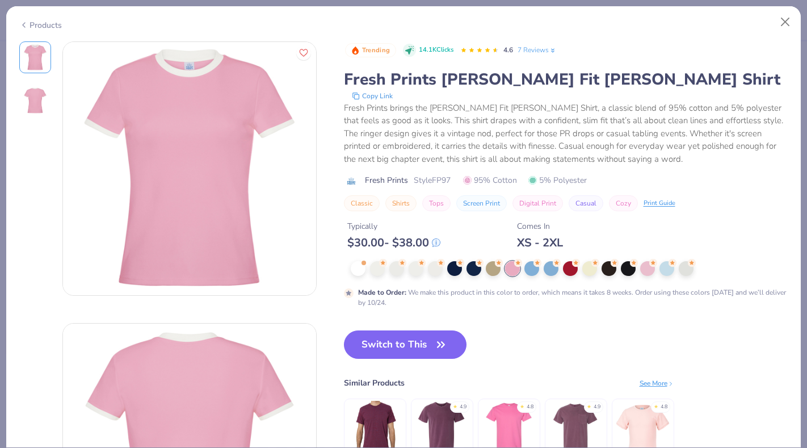
click at [796, 29] on div "Products" at bounding box center [403, 20] width 794 height 29
click at [785, 22] on button "Close" at bounding box center [785, 22] width 22 height 22
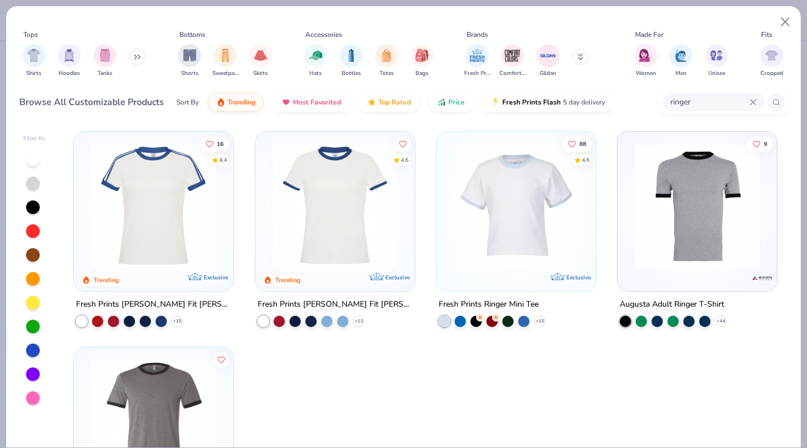
click at [528, 211] on img at bounding box center [516, 205] width 137 height 125
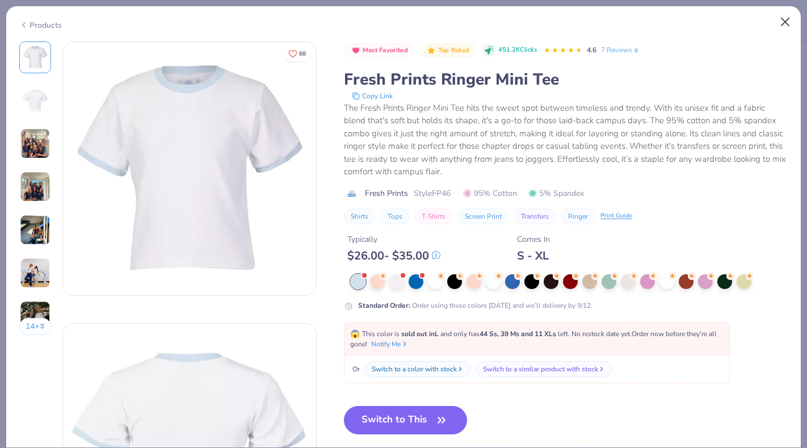
click at [786, 17] on button "Close" at bounding box center [785, 22] width 22 height 22
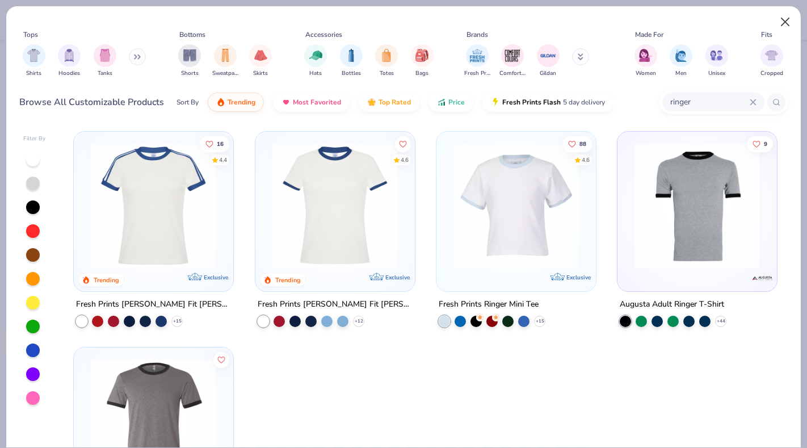
click at [788, 23] on button "Close" at bounding box center [785, 22] width 22 height 22
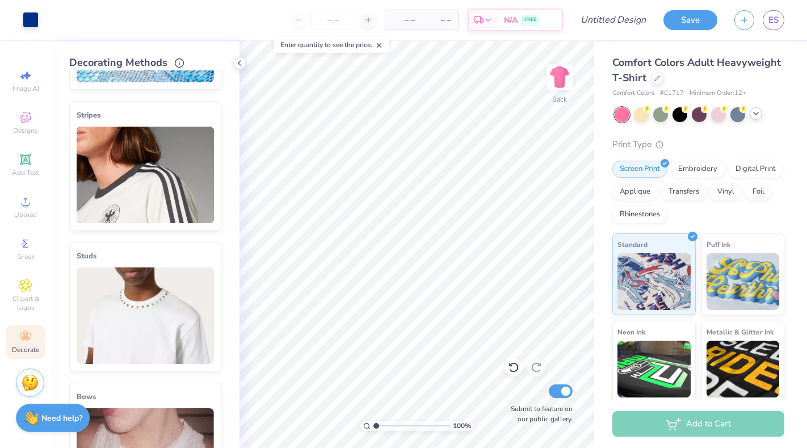
scroll to position [112, 0]
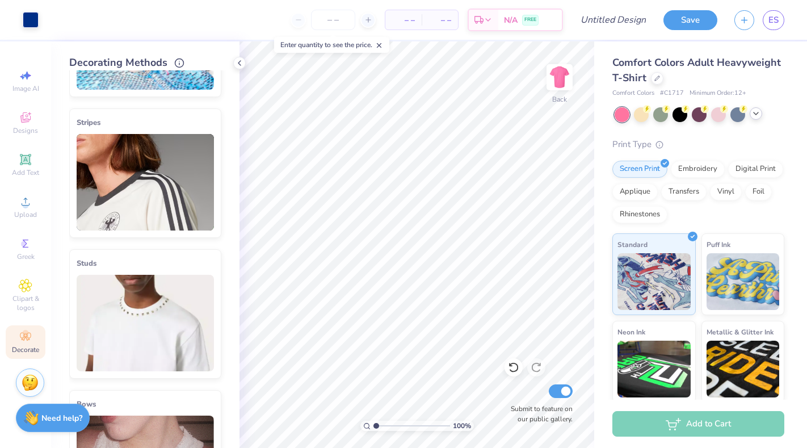
click at [160, 220] on img at bounding box center [145, 182] width 137 height 96
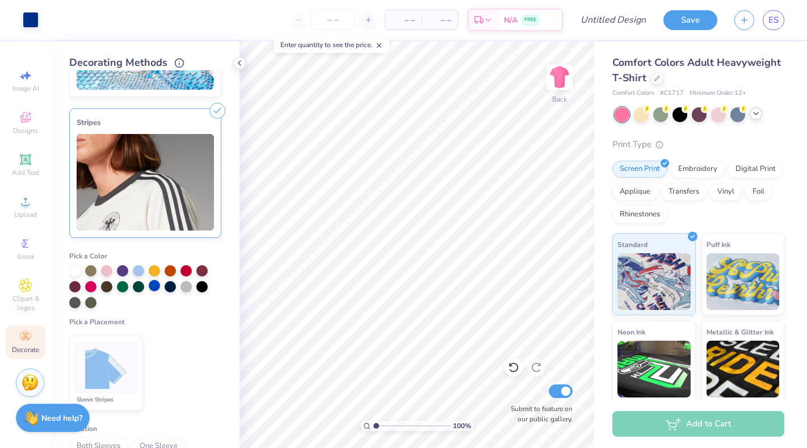
click at [155, 287] on div at bounding box center [154, 285] width 11 height 11
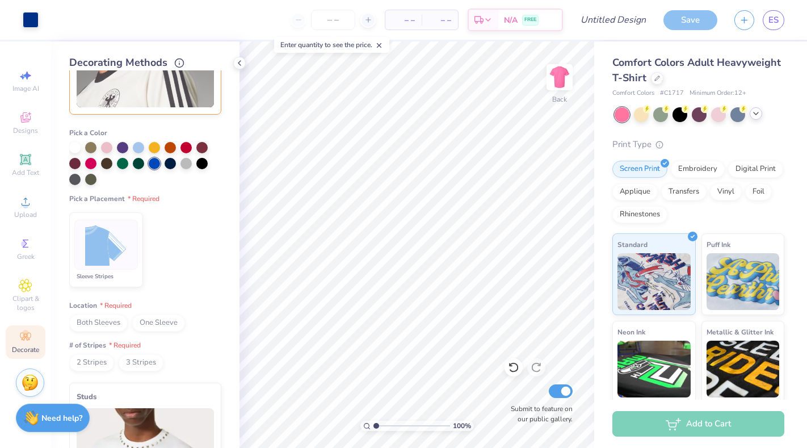
scroll to position [233, 0]
click at [96, 367] on span "2 Stripes" at bounding box center [91, 364] width 45 height 17
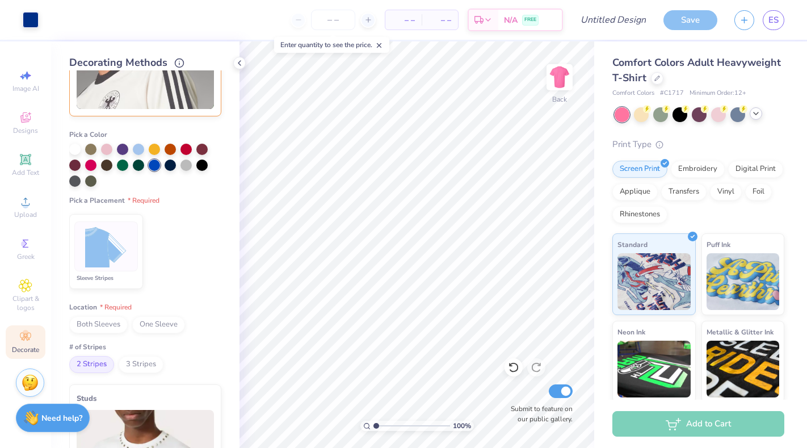
click at [121, 258] on img at bounding box center [106, 246] width 43 height 43
click at [108, 327] on span "Both Sleeves" at bounding box center [98, 324] width 58 height 17
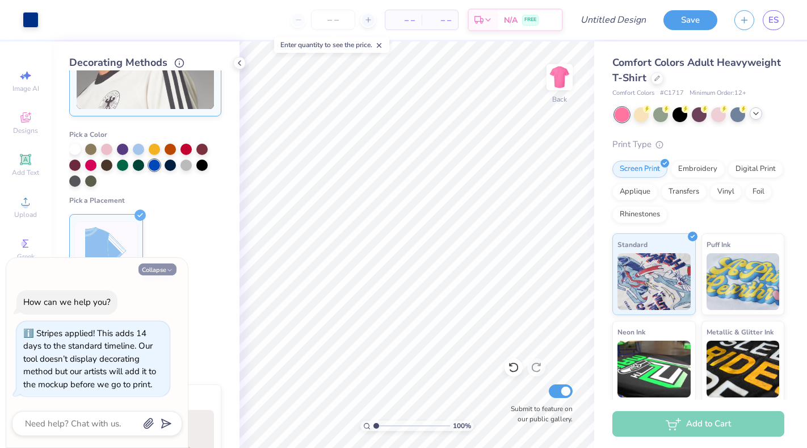
click at [163, 272] on button "Collapse" at bounding box center [157, 269] width 38 height 12
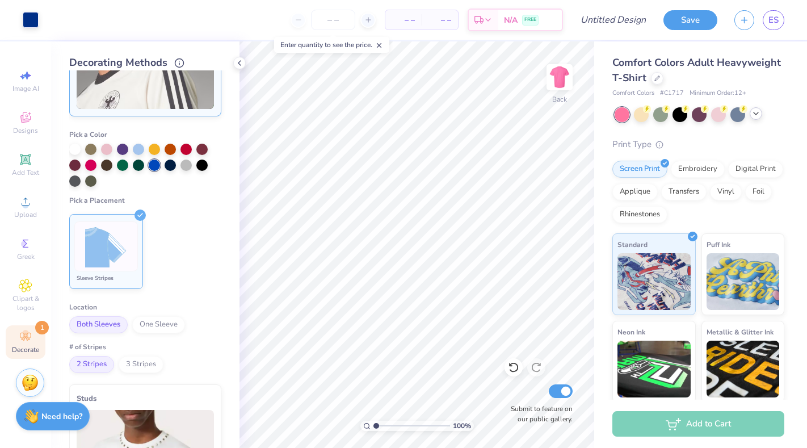
click at [57, 411] on strong "Need help?" at bounding box center [61, 416] width 41 height 11
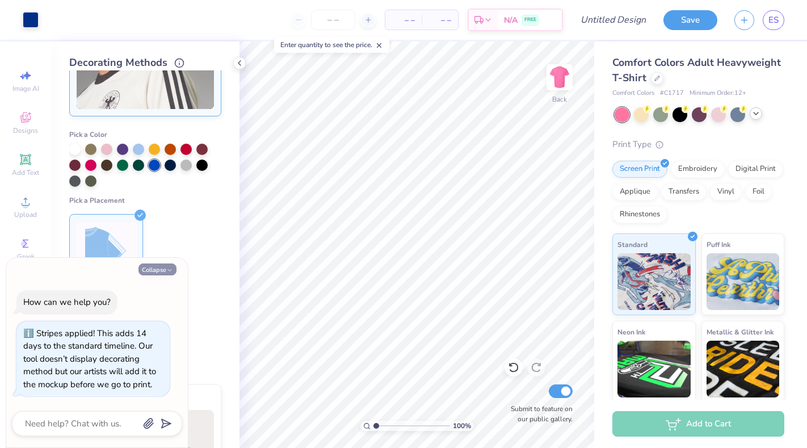
click at [166, 268] on button "Collapse" at bounding box center [157, 269] width 38 height 12
type textarea "x"
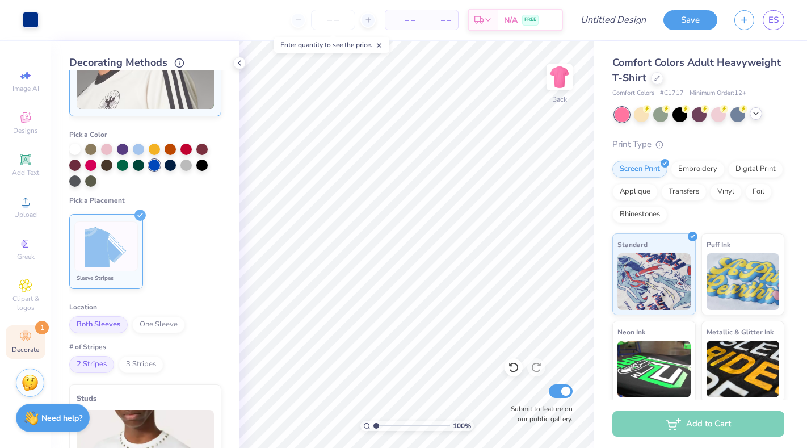
click at [106, 276] on div "Sleeve Stripes" at bounding box center [106, 277] width 64 height 9
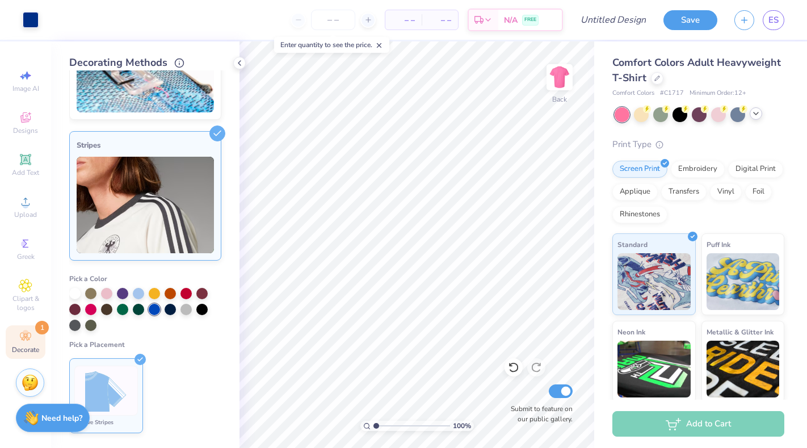
click at [108, 230] on img at bounding box center [145, 205] width 137 height 96
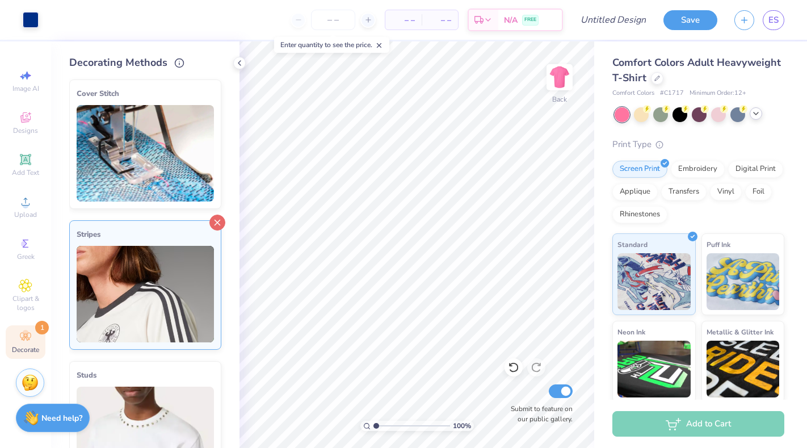
scroll to position [0, 0]
click at [213, 219] on icon at bounding box center [217, 222] width 16 height 16
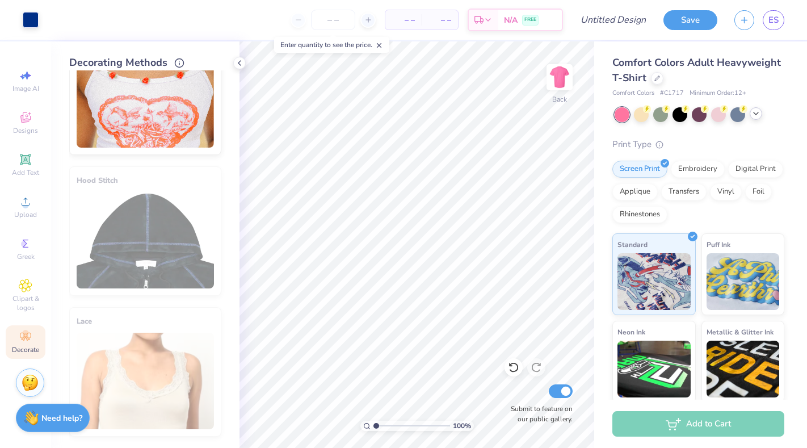
scroll to position [617, 0]
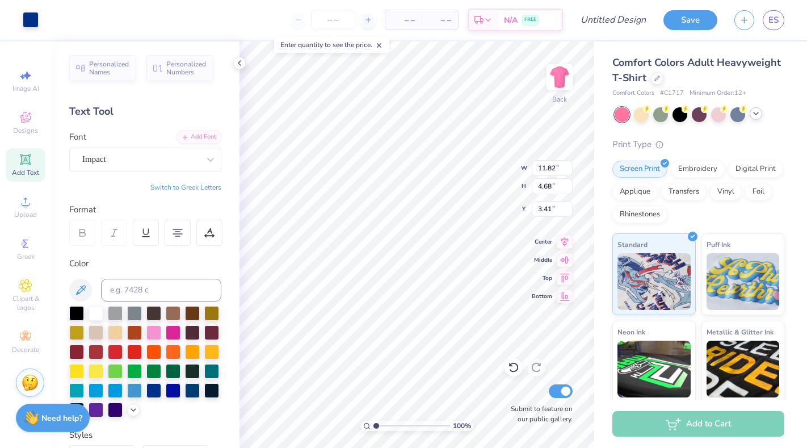
type input "3.41"
type textarea "[PERSON_NAME] LOVES ME"
click at [157, 390] on div at bounding box center [153, 389] width 15 height 15
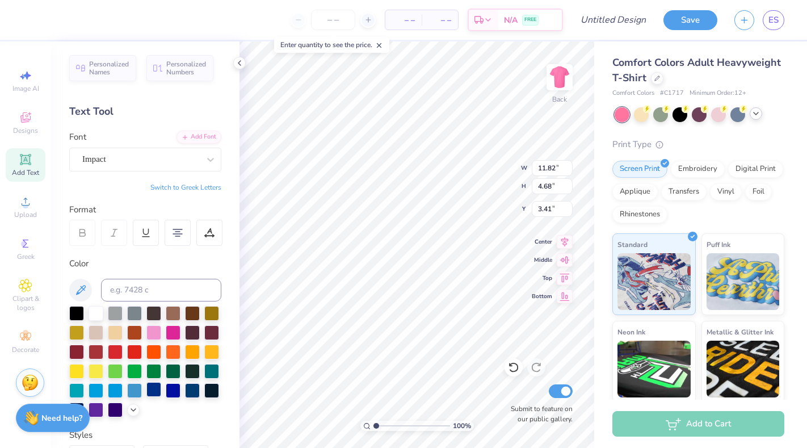
scroll to position [1, 2]
click at [30, 125] on div "Designs" at bounding box center [26, 122] width 40 height 33
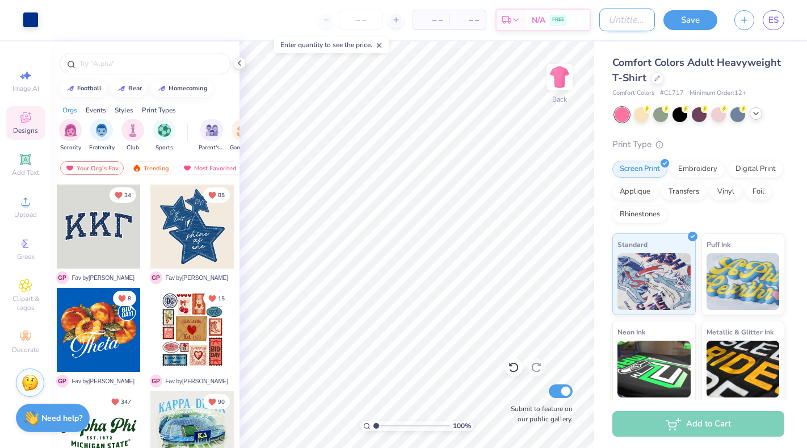
click at [614, 17] on input "Design Title" at bounding box center [627, 20] width 56 height 23
type input "[PERSON_NAME] iCarly [PERSON_NAME] Tee"
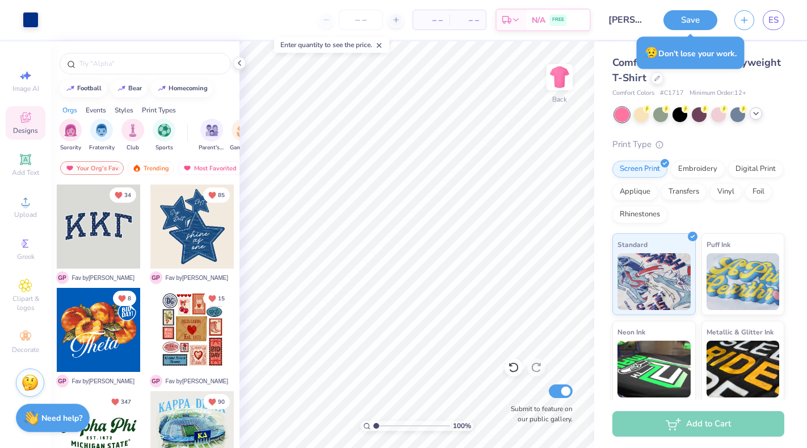
click at [562, 387] on input "Submit to feature on our public gallery." at bounding box center [561, 391] width 24 height 14
checkbox input "false"
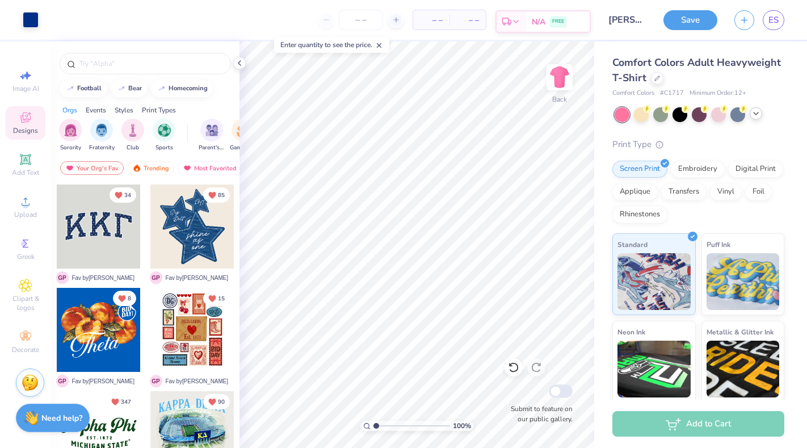
click at [526, 22] on div "N/A FREE" at bounding box center [558, 21] width 64 height 20
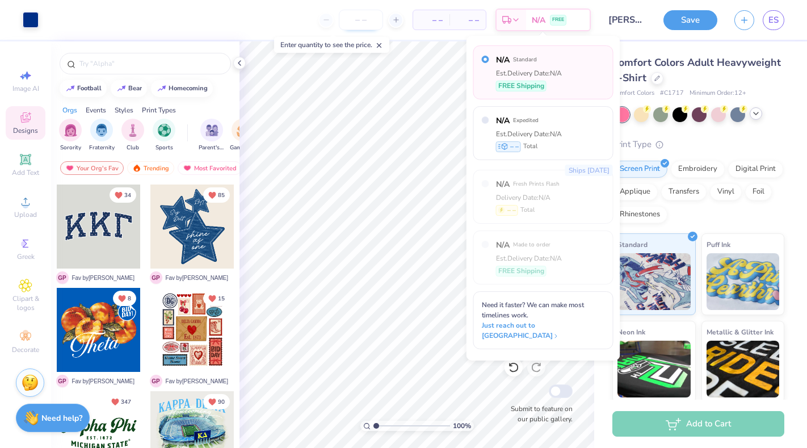
click at [348, 23] on input "number" at bounding box center [361, 20] width 44 height 20
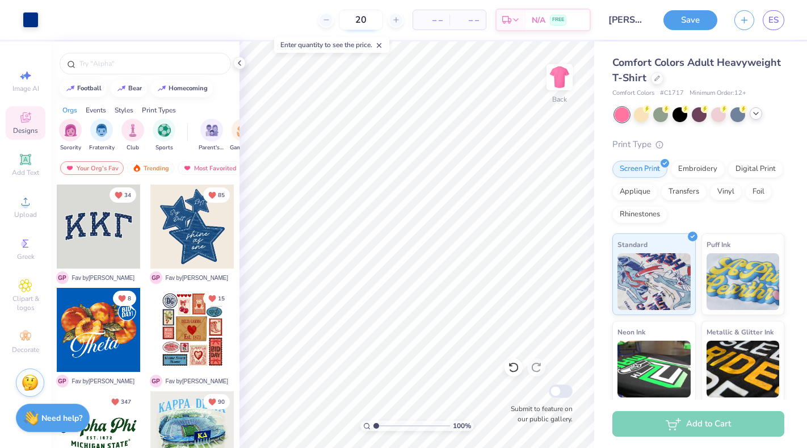
type input "2"
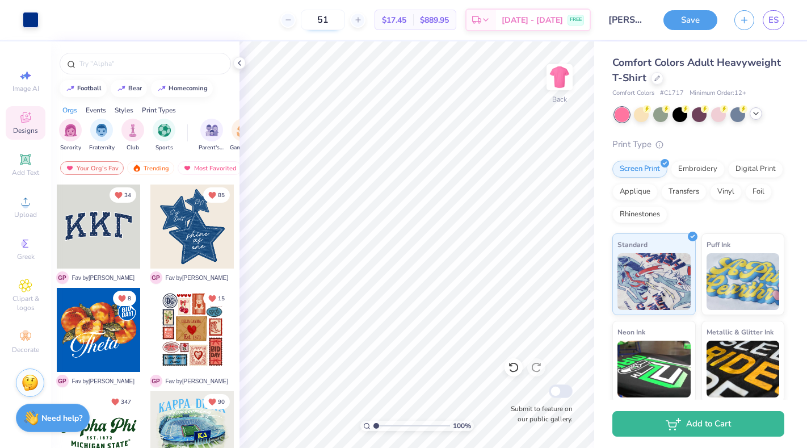
type input "5"
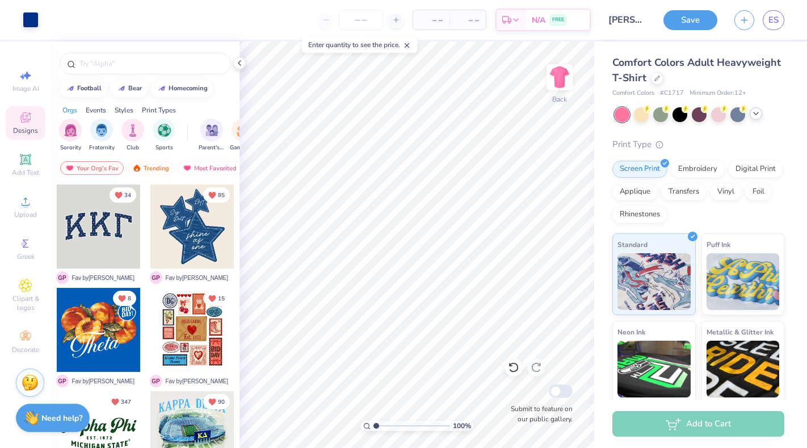
click at [694, 30] on div "Save ES" at bounding box center [735, 20] width 144 height 40
click at [694, 18] on button "Save" at bounding box center [690, 19] width 54 height 20
click at [688, 21] on div "Save" at bounding box center [690, 20] width 54 height 20
click at [407, 47] on icon at bounding box center [407, 45] width 8 height 8
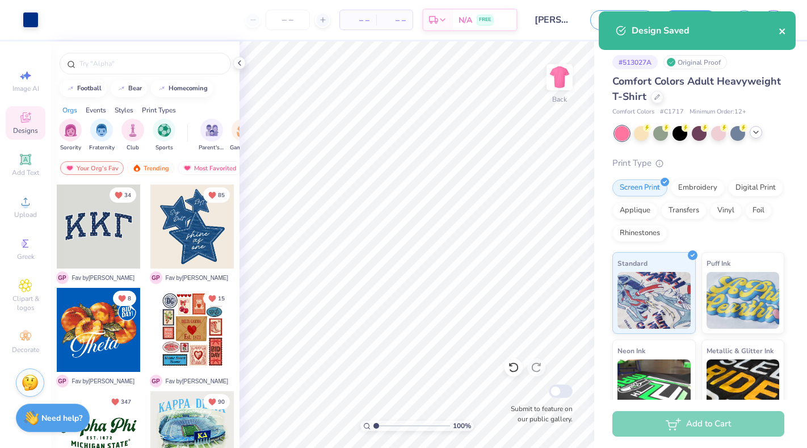
click at [783, 33] on icon "close" at bounding box center [782, 31] width 6 height 6
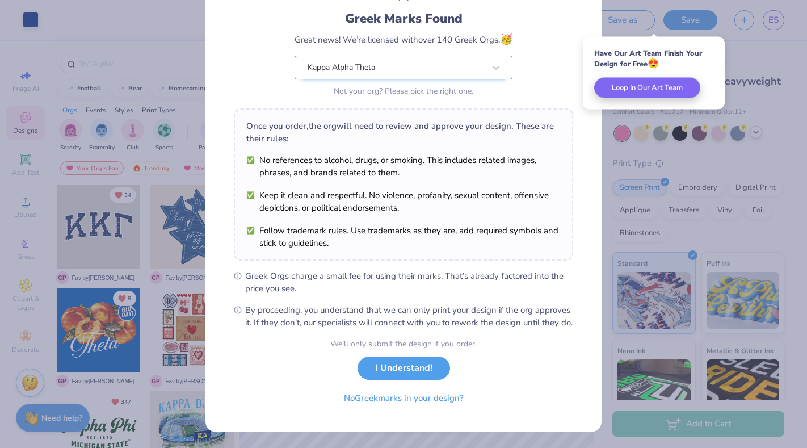
scroll to position [83, 0]
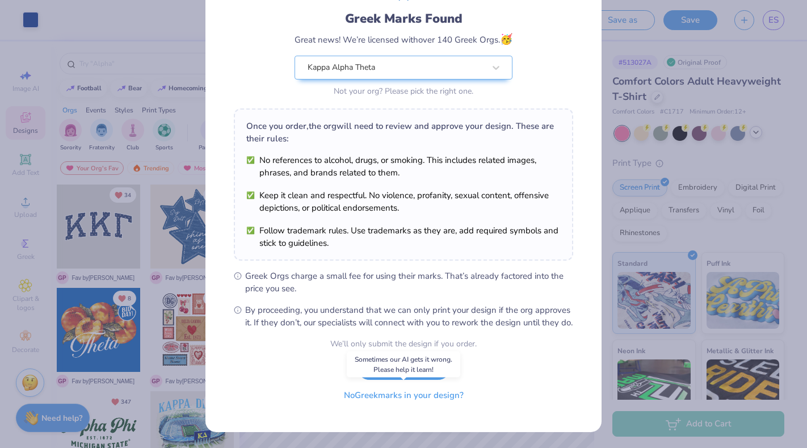
click at [436, 400] on button "No Greek marks in your design?" at bounding box center [403, 394] width 139 height 23
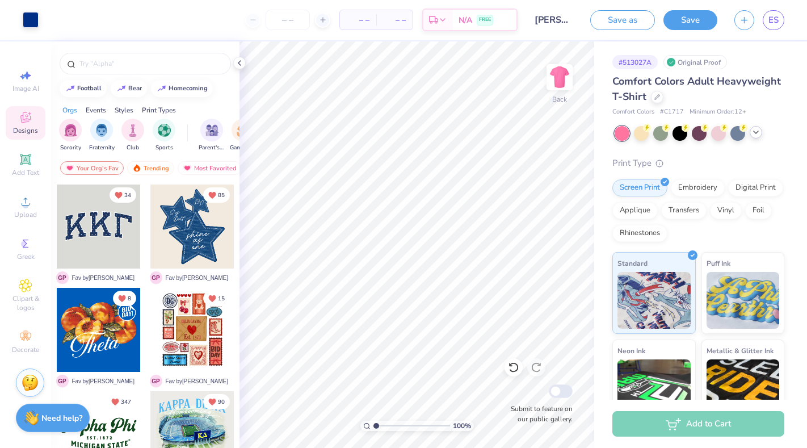
scroll to position [0, 0]
type textarea "x"
